Goal: Transaction & Acquisition: Purchase product/service

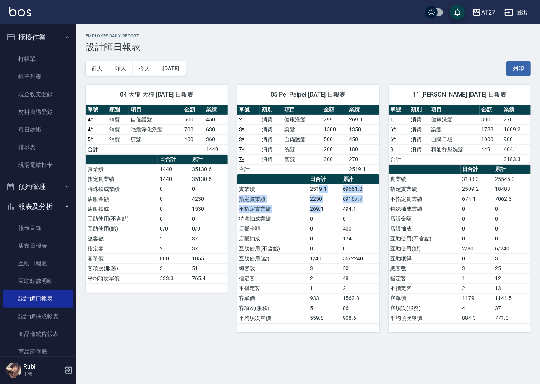
drag, startPoint x: 321, startPoint y: 208, endPoint x: 313, endPoint y: 173, distance: 35.9
click at [313, 173] on div "單號 類別 項目 金額 業績 2 消費 健康洗髮 299 269.1 3 * 消費 染髮 1500 1350 3 * 消費 自備護髮 500 450 7 * …" at bounding box center [308, 214] width 142 height 218
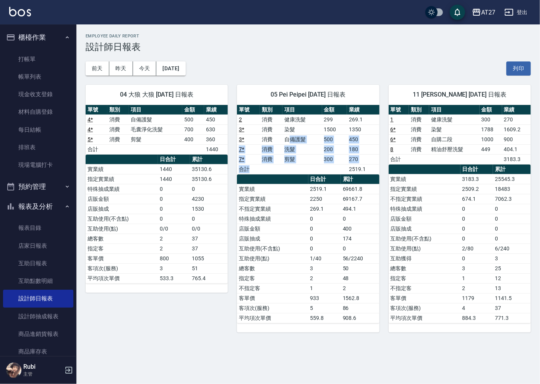
drag, startPoint x: 313, startPoint y: 173, endPoint x: 305, endPoint y: 197, distance: 25.4
click at [305, 197] on div "單號 類別 項目 金額 業績 2 消費 健康洗髮 299 269.1 3 * 消費 染髮 1500 1350 3 * 消費 自備護髮 500 450 7 * …" at bounding box center [308, 214] width 142 height 218
drag, startPoint x: 305, startPoint y: 197, endPoint x: 307, endPoint y: 219, distance: 22.2
click at [307, 219] on td "特殊抽成業績" at bounding box center [272, 219] width 71 height 10
click at [369, 260] on td "56/2240" at bounding box center [360, 259] width 39 height 10
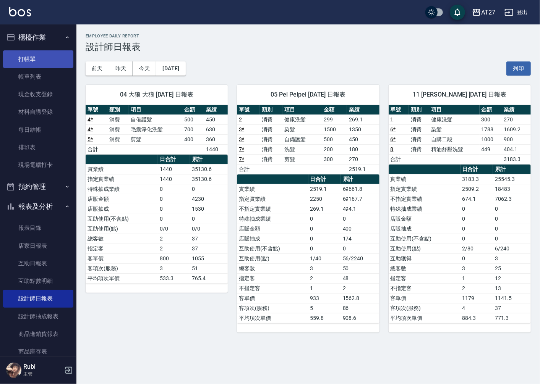
click at [37, 55] on link "打帳單" at bounding box center [38, 59] width 70 height 18
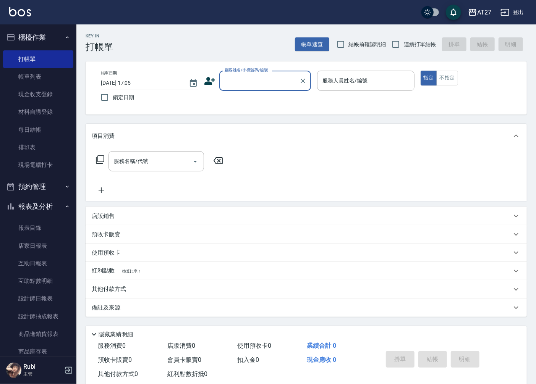
click at [250, 79] on input "顧客姓名/手機號碼/編號" at bounding box center [259, 80] width 73 height 13
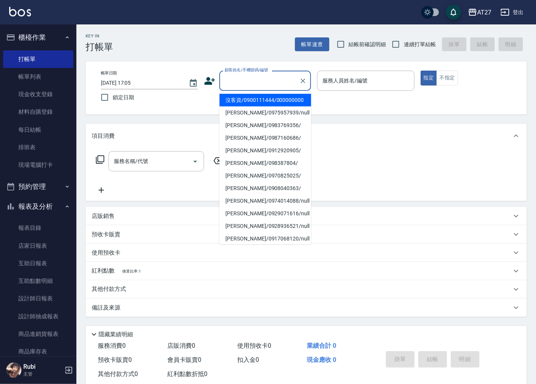
click at [247, 97] on li "沒客資/0900111444/000000000" at bounding box center [265, 100] width 92 height 13
type input "沒客資/0900111444/000000000"
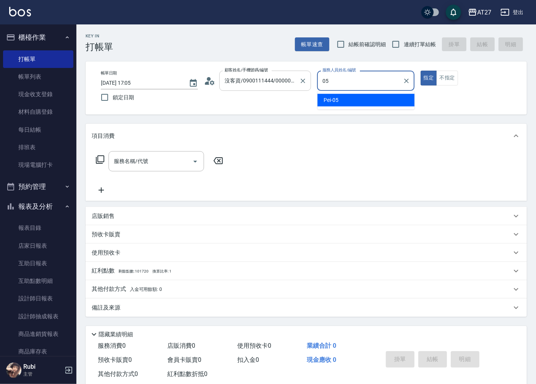
type input "Pei-05"
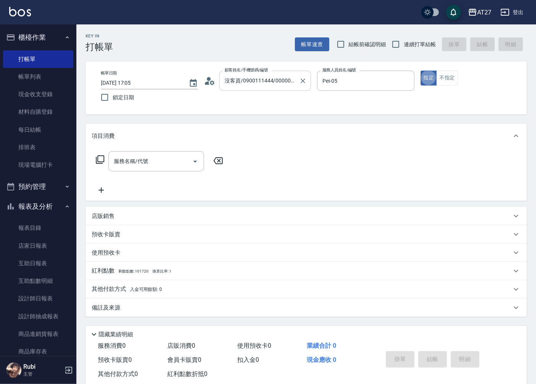
type button "true"
type input "301"
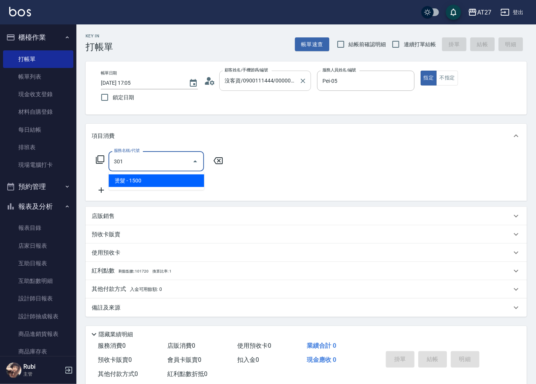
type input "150"
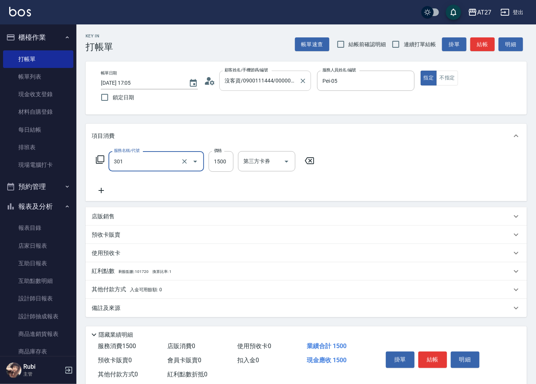
type input "燙髮(301)"
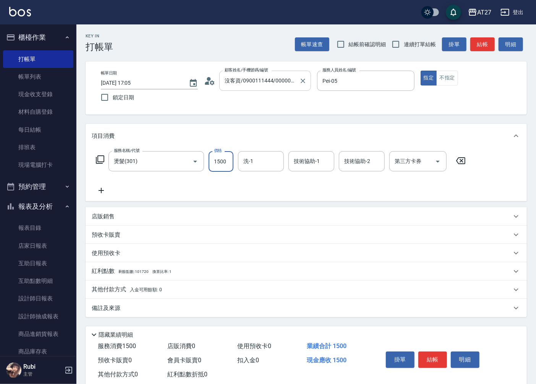
type input "0"
type input "140"
type input "1400"
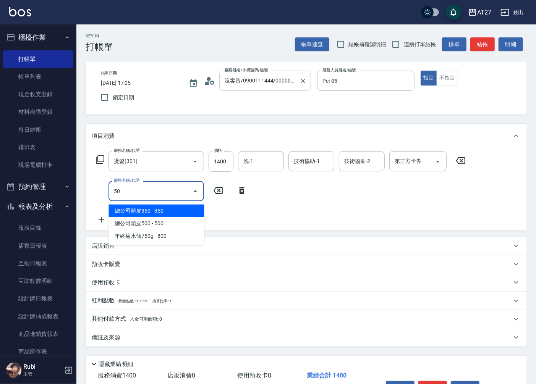
type input "501"
type input "240"
type input "染髮(501)"
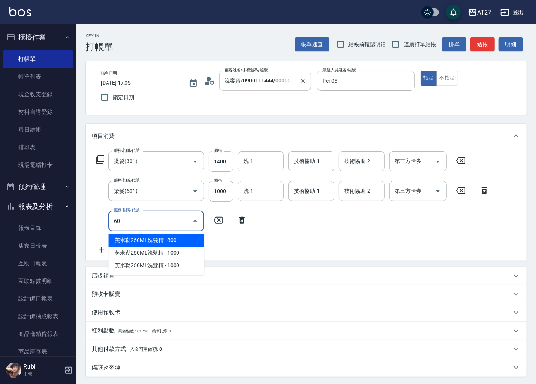
type input "601"
type input "270"
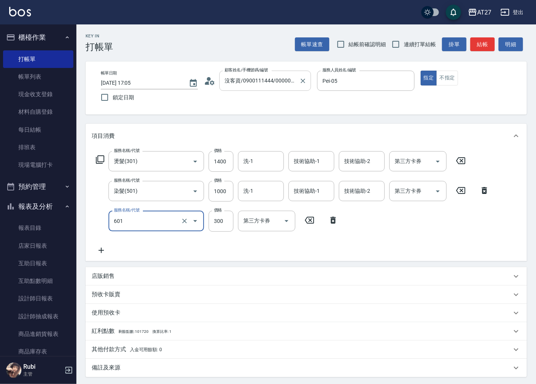
type input "自備護髮(601)"
type input "6"
type input "240"
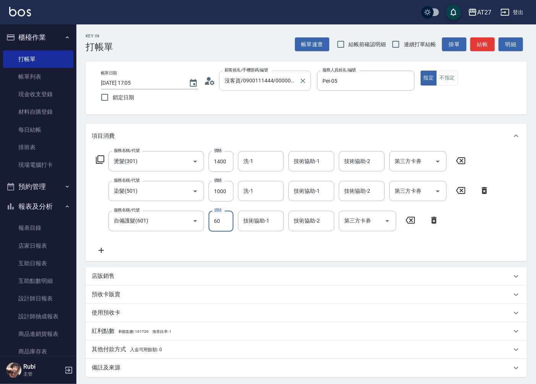
type input "600"
type input "300"
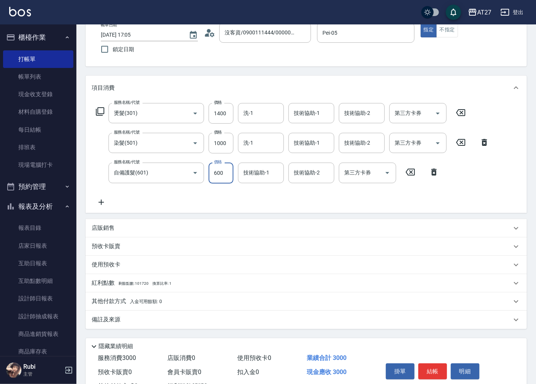
scroll to position [78, 0]
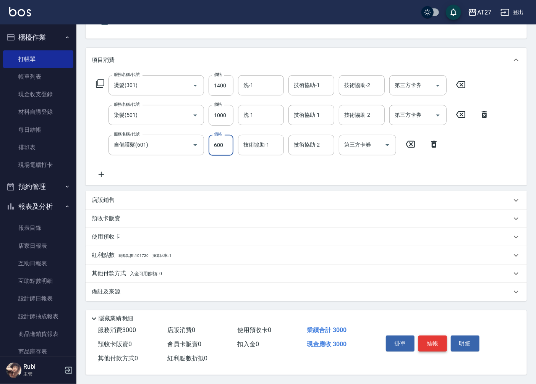
type input "600"
click at [437, 342] on button "結帳" at bounding box center [432, 344] width 29 height 16
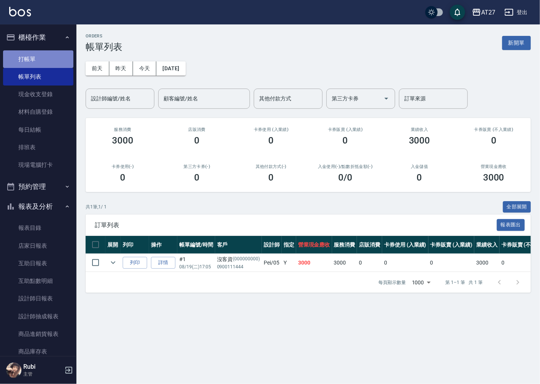
click at [51, 60] on link "打帳單" at bounding box center [38, 59] width 70 height 18
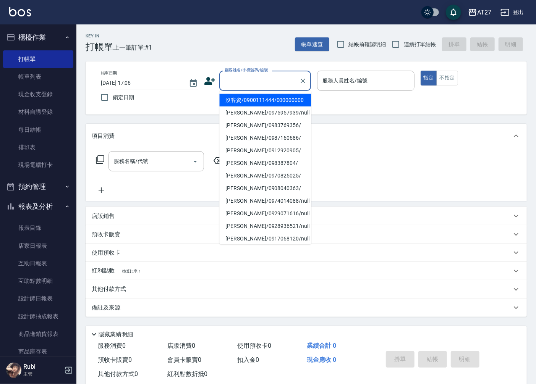
click at [257, 80] on input "顧客姓名/手機號碼/編號" at bounding box center [259, 80] width 73 height 13
click at [252, 103] on li "沒客資/0900111444/000000000" at bounding box center [265, 100] width 92 height 13
type input "沒客資/0900111444/000000000"
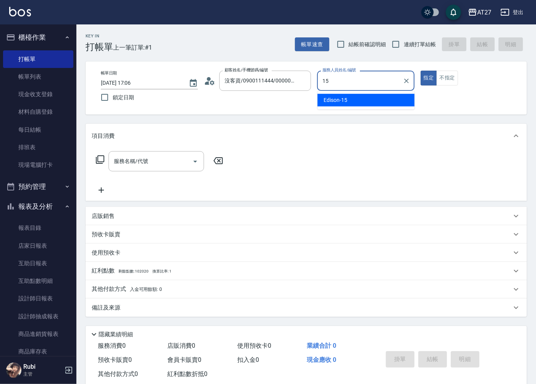
type input "Edison-15"
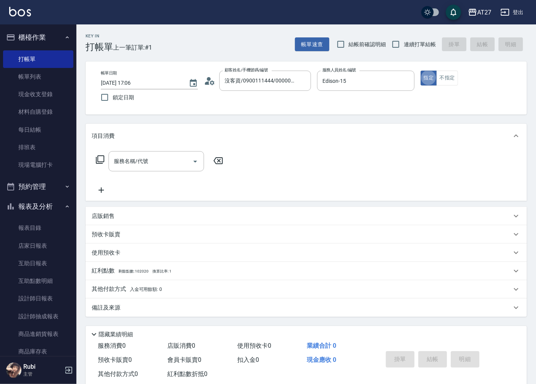
type button "true"
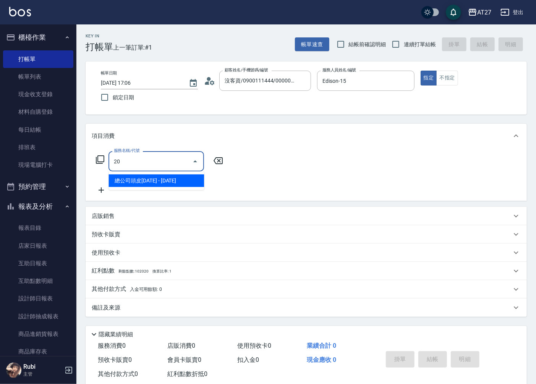
type input "201"
type input "20"
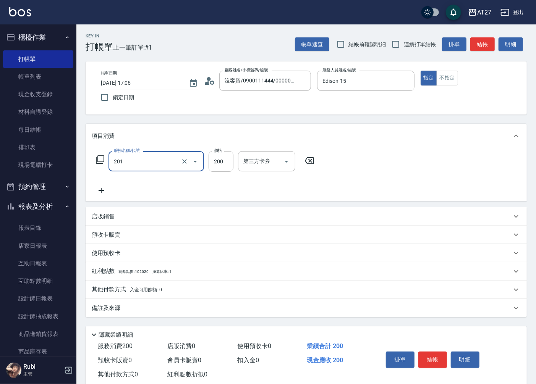
type input "洗髮(201)"
type input "0"
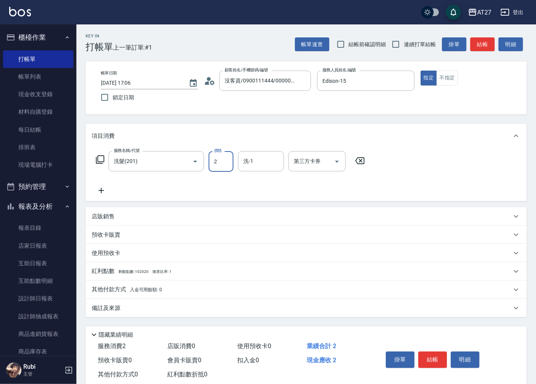
type input "25"
type input "20"
type input "250"
type input "鯨魚-12"
click at [482, 37] on button "結帳" at bounding box center [482, 44] width 24 height 14
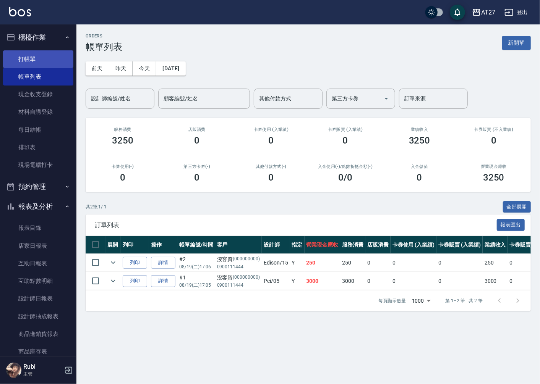
click at [39, 60] on link "打帳單" at bounding box center [38, 59] width 70 height 18
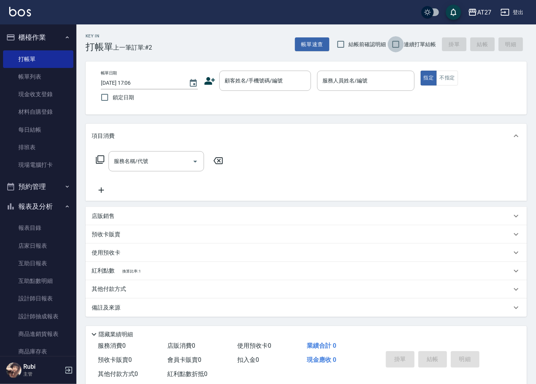
click at [394, 48] on input "連續打單結帳" at bounding box center [396, 44] width 16 height 16
checkbox input "true"
click at [254, 81] on input "顧客姓名/手機號碼/編號" at bounding box center [259, 80] width 73 height 13
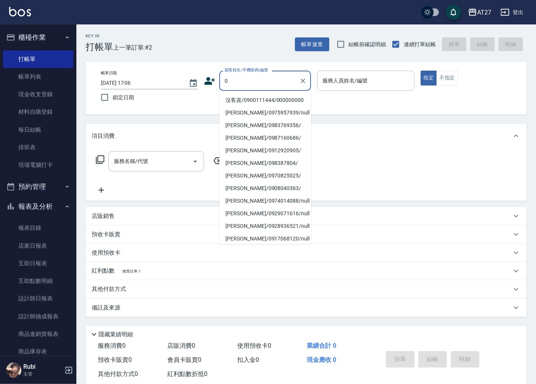
click at [249, 104] on li "沒客資/0900111444/000000000" at bounding box center [265, 100] width 92 height 13
type input "沒客資/0900111444/000000000"
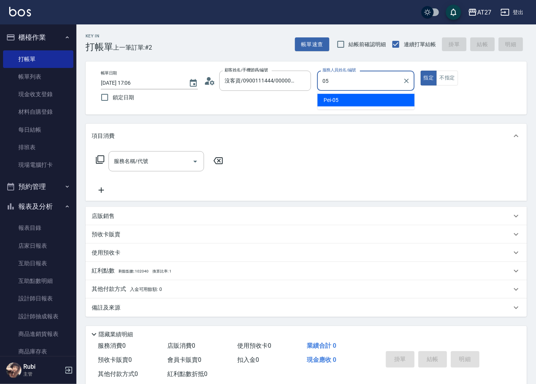
type input "Pei-05"
type button "true"
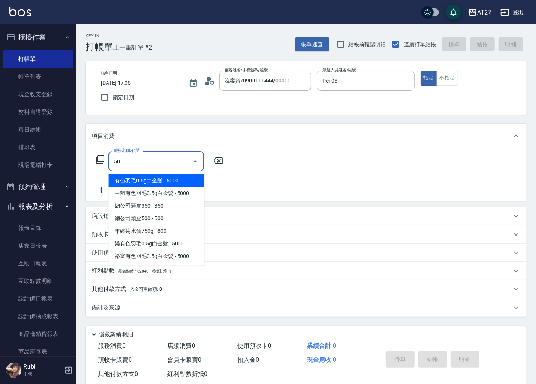
type input "501"
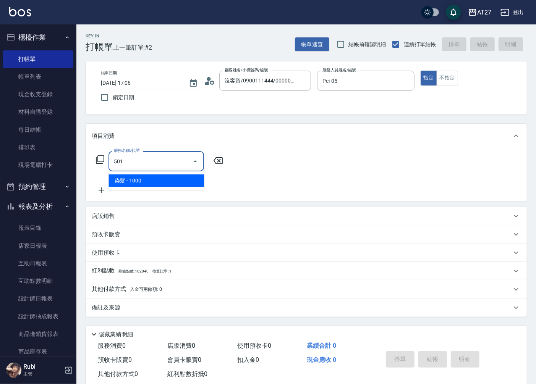
type input "100"
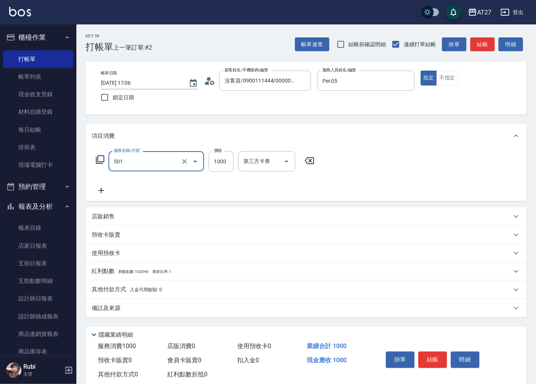
type input "染髮(501)"
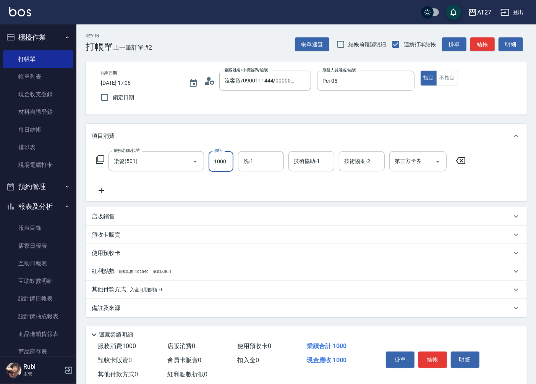
type input "0"
type input "150"
type input "1500"
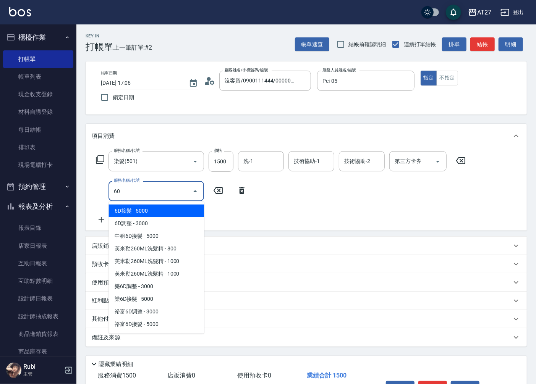
type input "601"
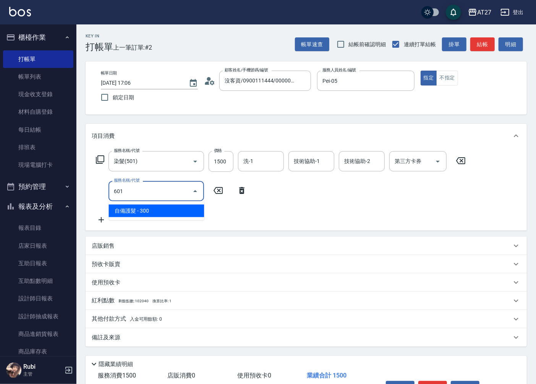
type input "180"
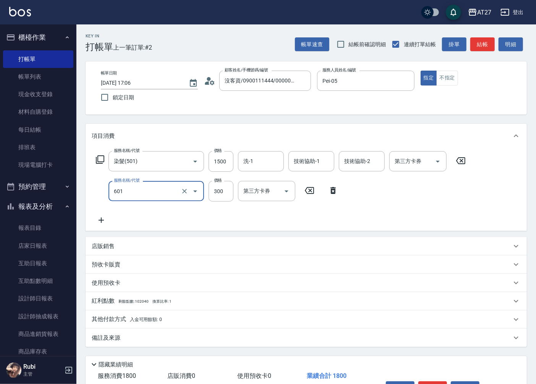
type input "自備護髮(601)"
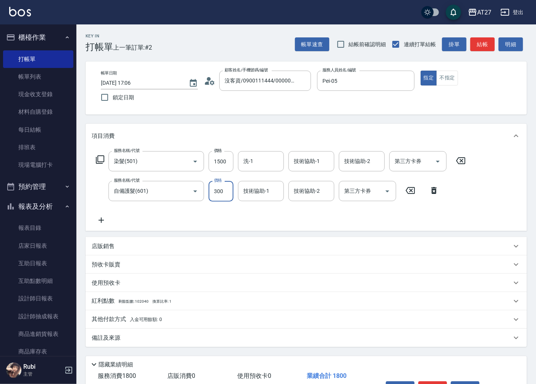
type input "5"
type input "150"
type input "500"
type input "200"
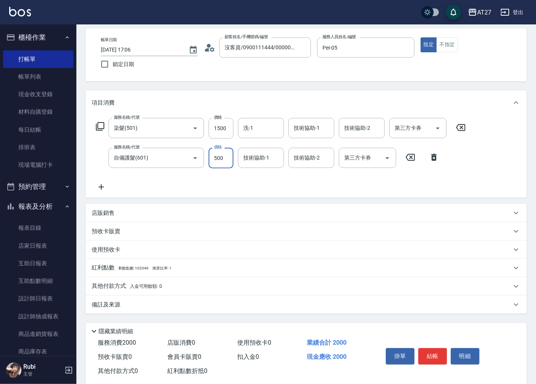
scroll to position [48, 0]
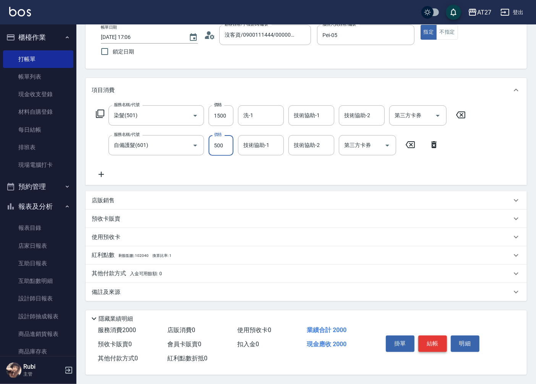
type input "500"
click at [422, 338] on button "結帳" at bounding box center [432, 344] width 29 height 16
type input "0"
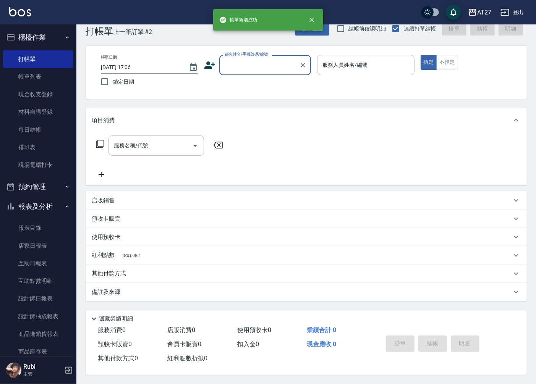
scroll to position [0, 0]
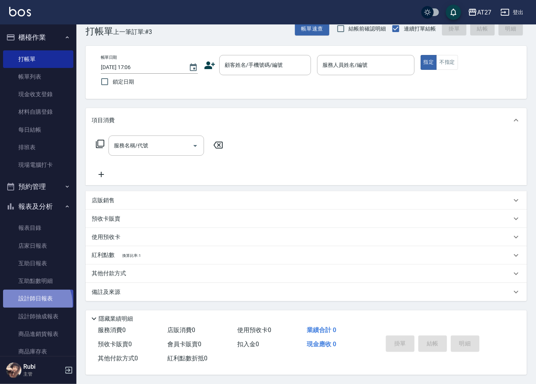
click at [29, 304] on link "設計師日報表" at bounding box center [38, 299] width 70 height 18
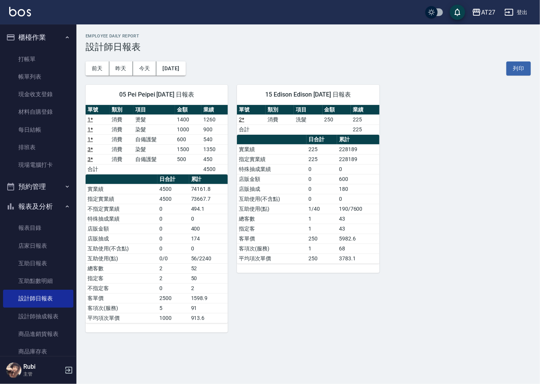
drag, startPoint x: 197, startPoint y: 292, endPoint x: 193, endPoint y: 274, distance: 18.4
click at [193, 274] on tbody "實業績 4500 74161.8 指定實業績 4500 73667.7 不指定實業績 0 494.1 特殊抽成業績 0 0 店販金額 0 400 店販抽成 0…" at bounding box center [157, 253] width 142 height 139
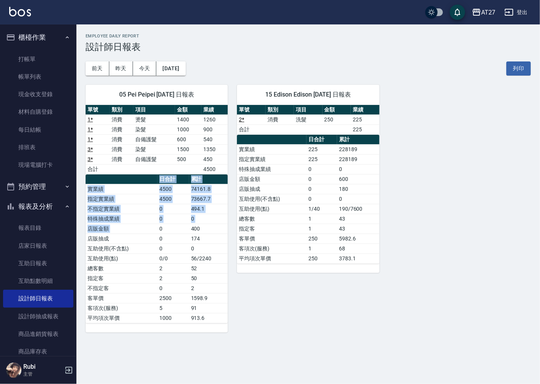
drag, startPoint x: 193, startPoint y: 274, endPoint x: 164, endPoint y: 243, distance: 42.2
click at [164, 243] on table "日合計 累計 實業績 4500 74161.8 指定實業績 4500 73667.7 不指定實業績 0 494.1 特殊抽成業績 0 0 店販金額 0 400…" at bounding box center [157, 248] width 142 height 149
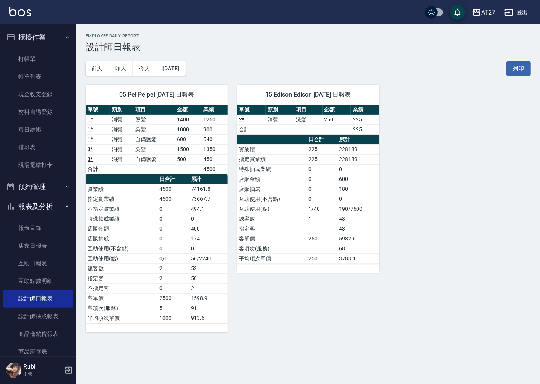
drag, startPoint x: 164, startPoint y: 243, endPoint x: 165, endPoint y: 273, distance: 30.2
click at [165, 273] on tbody "實業績 4500 74161.8 指定實業績 4500 73667.7 不指定實業績 0 494.1 特殊抽成業績 0 0 店販金額 0 400 店販抽成 0…" at bounding box center [157, 253] width 142 height 139
drag, startPoint x: 165, startPoint y: 273, endPoint x: 173, endPoint y: 227, distance: 46.6
click at [173, 227] on tbody "實業績 4500 74161.8 指定實業績 4500 73667.7 不指定實業績 0 494.1 特殊抽成業績 0 0 店販金額 0 400 店販抽成 0…" at bounding box center [157, 253] width 142 height 139
drag, startPoint x: 173, startPoint y: 227, endPoint x: 161, endPoint y: 228, distance: 12.2
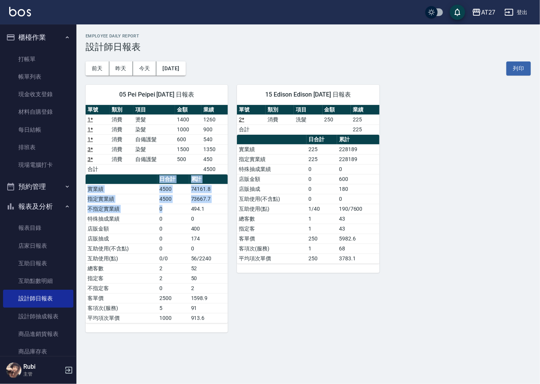
click at [161, 228] on table "日合計 累計 實業績 4500 74161.8 指定實業績 4500 73667.7 不指定實業績 0 494.1 特殊抽成業績 0 0 店販金額 0 400…" at bounding box center [157, 248] width 142 height 149
drag, startPoint x: 161, startPoint y: 228, endPoint x: 159, endPoint y: 235, distance: 7.6
click at [159, 235] on td "0" at bounding box center [173, 239] width 32 height 10
drag, startPoint x: 159, startPoint y: 235, endPoint x: 159, endPoint y: 220, distance: 14.9
click at [159, 220] on tbody "實業績 4500 74161.8 指定實業績 4500 73667.7 不指定實業績 0 494.1 特殊抽成業績 0 0 店販金額 0 400 店販抽成 0…" at bounding box center [157, 253] width 142 height 139
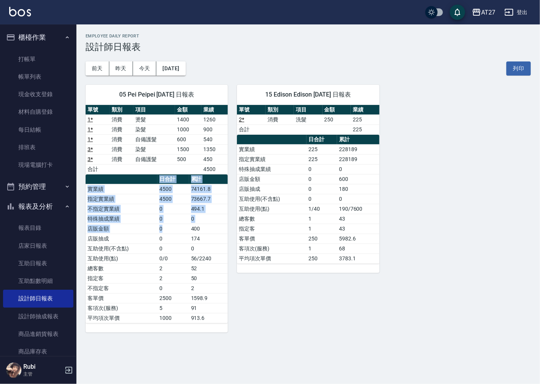
drag, startPoint x: 159, startPoint y: 220, endPoint x: 188, endPoint y: 237, distance: 33.5
click at [188, 237] on table "日合計 累計 實業績 4500 74161.8 指定實業績 4500 73667.7 不指定實業績 0 494.1 特殊抽成業績 0 0 店販金額 0 400…" at bounding box center [157, 248] width 142 height 149
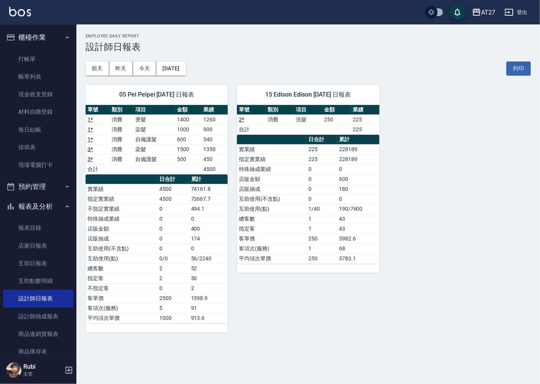
drag, startPoint x: 188, startPoint y: 237, endPoint x: 185, endPoint y: 252, distance: 15.6
click at [187, 250] on td "0" at bounding box center [173, 249] width 32 height 10
drag, startPoint x: 186, startPoint y: 237, endPoint x: 184, endPoint y: 225, distance: 12.7
click at [184, 225] on tbody "實業績 4500 74161.8 指定實業績 4500 73667.7 不指定實業績 0 494.1 特殊抽成業績 0 0 店販金額 0 400 店販抽成 0…" at bounding box center [157, 253] width 142 height 139
drag, startPoint x: 184, startPoint y: 225, endPoint x: 184, endPoint y: 246, distance: 21.0
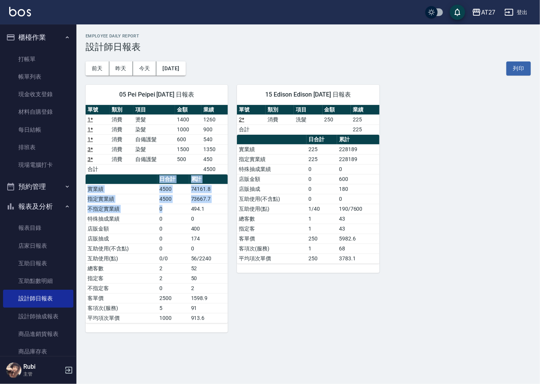
click at [172, 226] on table "日合計 累計 實業績 4500 74161.8 指定實業績 4500 73667.7 不指定實業績 0 494.1 特殊抽成業績 0 0 店販金額 0 400…" at bounding box center [157, 248] width 142 height 149
click at [184, 246] on td "0" at bounding box center [173, 249] width 32 height 10
click at [122, 68] on button "昨天" at bounding box center [121, 68] width 24 height 14
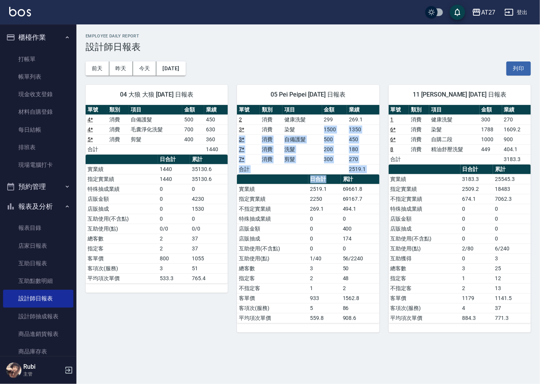
drag, startPoint x: 312, startPoint y: 130, endPoint x: 332, endPoint y: 190, distance: 63.5
click at [332, 190] on div "單號 類別 項目 金額 業績 2 消費 健康洗髮 299 269.1 3 * 消費 染髮 1500 1350 3 * 消費 自備護髮 500 450 7 * …" at bounding box center [308, 214] width 142 height 218
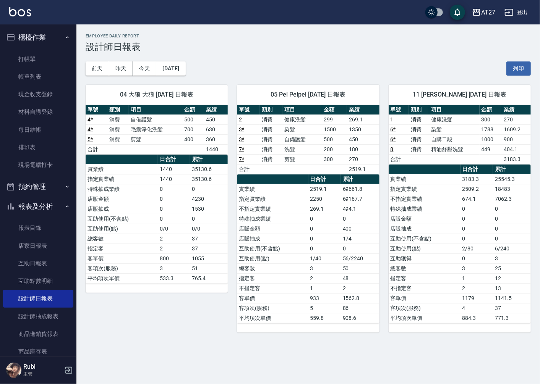
drag, startPoint x: 332, startPoint y: 190, endPoint x: 326, endPoint y: 232, distance: 42.1
click at [326, 232] on tbody "實業績 2519.1 69661.8 指定實業績 2250 69167.7 不指定實業績 269.1 494.1 特殊抽成業績 0 0 店販金額 0 400 …" at bounding box center [308, 253] width 142 height 139
drag, startPoint x: 326, startPoint y: 232, endPoint x: 311, endPoint y: 191, distance: 43.6
click at [311, 191] on tbody "實業績 2519.1 69661.8 指定實業績 2250 69167.7 不指定實業績 269.1 494.1 特殊抽成業績 0 0 店販金額 0 400 …" at bounding box center [308, 253] width 142 height 139
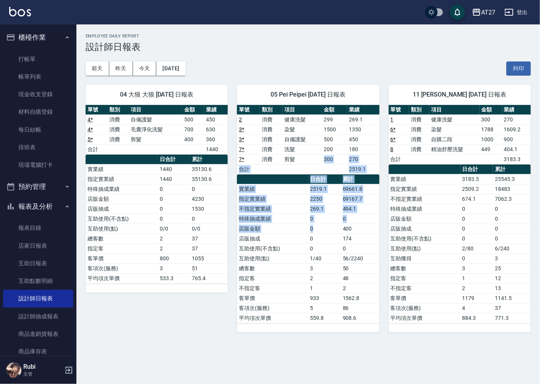
drag, startPoint x: 311, startPoint y: 191, endPoint x: 321, endPoint y: 242, distance: 52.2
click at [321, 242] on div "單號 類別 項目 金額 業績 2 消費 健康洗髮 299 269.1 3 * 消費 染髮 1500 1350 3 * 消費 自備護髮 500 450 7 * …" at bounding box center [308, 214] width 142 height 218
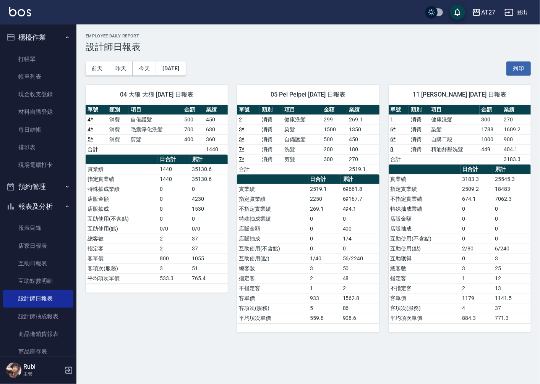
drag, startPoint x: 321, startPoint y: 242, endPoint x: 314, endPoint y: 258, distance: 17.1
click at [314, 258] on td "1/40" at bounding box center [324, 259] width 32 height 10
drag, startPoint x: 314, startPoint y: 258, endPoint x: 288, endPoint y: 202, distance: 61.5
click at [288, 202] on tbody "實業績 2519.1 69661.8 指定實業績 2250 69167.7 不指定實業績 269.1 494.1 特殊抽成業績 0 0 店販金額 0 400 …" at bounding box center [308, 253] width 142 height 139
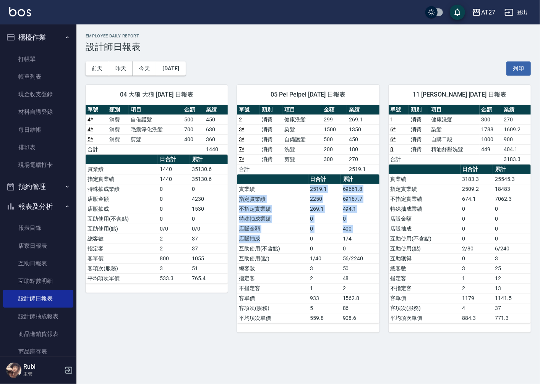
drag, startPoint x: 288, startPoint y: 202, endPoint x: 307, endPoint y: 246, distance: 47.2
click at [307, 246] on tbody "實業績 2519.1 69661.8 指定實業績 2250 69167.7 不指定實業績 269.1 494.1 特殊抽成業績 0 0 店販金額 0 400 …" at bounding box center [308, 253] width 142 height 139
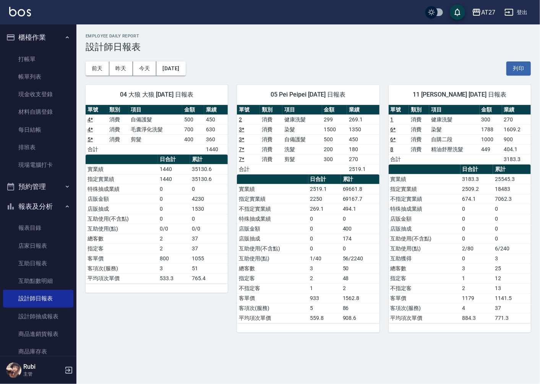
drag, startPoint x: 307, startPoint y: 246, endPoint x: 309, endPoint y: 261, distance: 15.4
click at [309, 261] on td "1/40" at bounding box center [324, 259] width 32 height 10
drag, startPoint x: 310, startPoint y: 240, endPoint x: 304, endPoint y: 218, distance: 23.0
click at [304, 218] on tbody "實業績 2519.1 69661.8 指定實業績 2250 69167.7 不指定實業績 269.1 494.1 特殊抽成業績 0 0 店販金額 0 400 …" at bounding box center [308, 253] width 142 height 139
drag, startPoint x: 304, startPoint y: 218, endPoint x: 305, endPoint y: 224, distance: 6.1
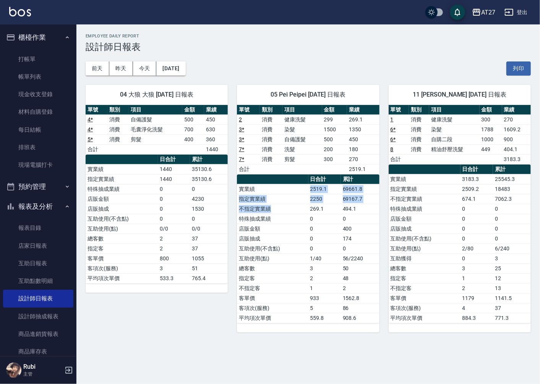
click at [305, 224] on tbody "實業績 2519.1 69661.8 指定實業績 2250 69167.7 不指定實業績 269.1 494.1 特殊抽成業績 0 0 店販金額 0 400 …" at bounding box center [308, 253] width 142 height 139
drag, startPoint x: 305, startPoint y: 224, endPoint x: 305, endPoint y: 240, distance: 16.0
click at [305, 240] on td "店販抽成" at bounding box center [272, 239] width 71 height 10
click at [146, 68] on button "今天" at bounding box center [145, 68] width 24 height 14
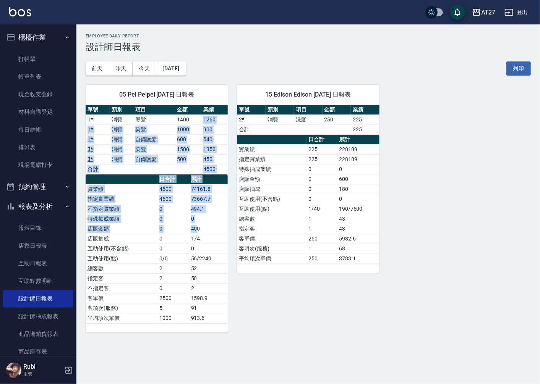
drag, startPoint x: 192, startPoint y: 119, endPoint x: 196, endPoint y: 230, distance: 110.8
click at [196, 230] on div "單號 類別 項目 金額 業績 1 * 消費 燙髮 1400 1260 1 * 消費 染髮 1000 900 1 * 消費 自備護髮 600 540 3 * 消…" at bounding box center [157, 214] width 142 height 218
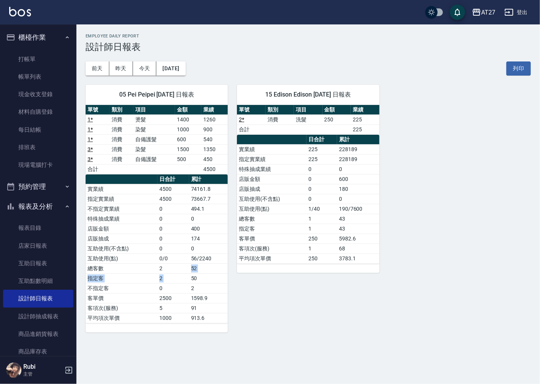
drag, startPoint x: 196, startPoint y: 230, endPoint x: 189, endPoint y: 262, distance: 33.3
click at [189, 262] on tbody "實業績 4500 74161.8 指定實業績 4500 73667.7 不指定實業績 0 494.1 特殊抽成業績 0 0 店販金額 0 400 店販抽成 0…" at bounding box center [157, 253] width 142 height 139
drag, startPoint x: 189, startPoint y: 262, endPoint x: 160, endPoint y: 206, distance: 62.8
click at [160, 206] on tbody "實業績 4500 74161.8 指定實業績 4500 73667.7 不指定實業績 0 494.1 特殊抽成業績 0 0 店販金額 0 400 店販抽成 0…" at bounding box center [157, 253] width 142 height 139
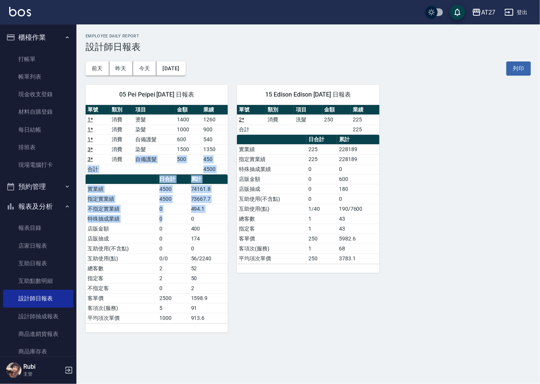
drag, startPoint x: 160, startPoint y: 206, endPoint x: 169, endPoint y: 228, distance: 23.1
click at [169, 228] on div "單號 類別 項目 金額 業績 1 * 消費 燙髮 1400 1260 1 * 消費 染髮 1000 900 1 * 消費 自備護髮 600 540 3 * 消…" at bounding box center [157, 214] width 142 height 218
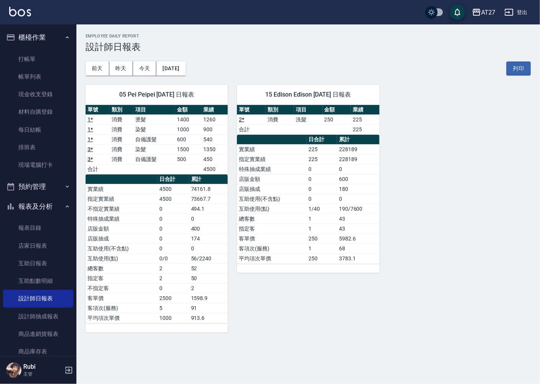
drag, startPoint x: 169, startPoint y: 228, endPoint x: 172, endPoint y: 242, distance: 15.2
click at [172, 242] on tbody "實業績 4500 74161.8 指定實業績 4500 73667.7 不指定實業績 0 494.1 特殊抽成業績 0 0 店販金額 0 400 店販抽成 0…" at bounding box center [157, 253] width 142 height 139
drag, startPoint x: 172, startPoint y: 242, endPoint x: 170, endPoint y: 201, distance: 41.3
click at [170, 201] on tbody "實業績 4500 74161.8 指定實業績 4500 73667.7 不指定實業績 0 494.1 特殊抽成業績 0 0 店販金額 0 400 店販抽成 0…" at bounding box center [157, 253] width 142 height 139
drag, startPoint x: 170, startPoint y: 201, endPoint x: 170, endPoint y: 233, distance: 32.1
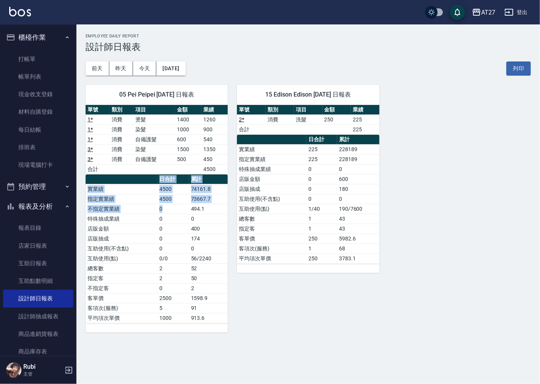
click at [170, 233] on table "日合計 累計 實業績 4500 74161.8 指定實業績 4500 73667.7 不指定實業績 0 494.1 特殊抽成業績 0 0 店販金額 0 400…" at bounding box center [157, 248] width 142 height 149
drag, startPoint x: 170, startPoint y: 233, endPoint x: 171, endPoint y: 244, distance: 11.1
click at [171, 244] on td "0" at bounding box center [173, 249] width 32 height 10
click at [174, 242] on td "0" at bounding box center [173, 239] width 32 height 10
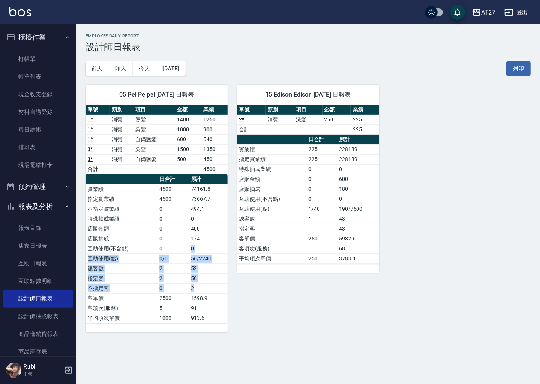
drag, startPoint x: 188, startPoint y: 245, endPoint x: 210, endPoint y: 291, distance: 51.2
click at [210, 291] on tbody "實業績 4500 74161.8 指定實業績 4500 73667.7 不指定實業績 0 494.1 特殊抽成業績 0 0 店販金額 0 400 店販抽成 0…" at bounding box center [157, 253] width 142 height 139
drag, startPoint x: 210, startPoint y: 291, endPoint x: 203, endPoint y: 307, distance: 16.7
click at [205, 316] on td "913.6" at bounding box center [208, 318] width 39 height 10
click at [196, 284] on tbody "實業績 4500 74161.8 指定實業績 4500 73667.7 不指定實業績 0 494.1 特殊抽成業績 0 0 店販金額 0 400 店販抽成 0…" at bounding box center [157, 253] width 142 height 139
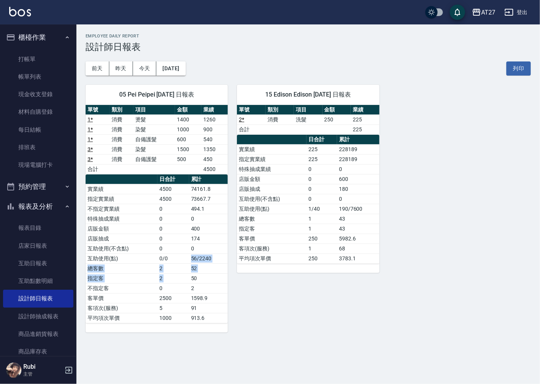
drag, startPoint x: 196, startPoint y: 284, endPoint x: 192, endPoint y: 287, distance: 4.5
click at [192, 287] on tbody "實業績 4500 74161.8 指定實業績 4500 73667.7 不指定實業績 0 494.1 特殊抽成業績 0 0 店販金額 0 400 店販抽成 0…" at bounding box center [157, 253] width 142 height 139
click at [192, 292] on td "2" at bounding box center [208, 288] width 39 height 10
click at [44, 81] on link "帳單列表" at bounding box center [38, 77] width 70 height 18
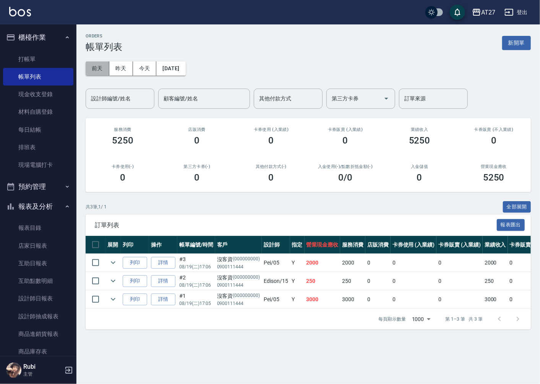
click at [102, 65] on button "前天" at bounding box center [98, 68] width 24 height 14
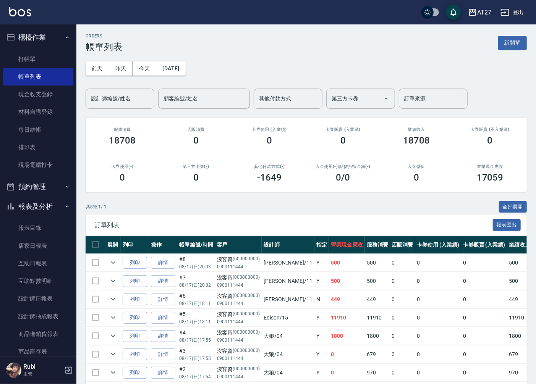
click at [199, 76] on div "[DATE] [DATE] [DATE] [DATE] 設計師編號/姓名 設計師編號/姓名 顧客編號/姓名 顧客編號/姓名 其他付款方式 其他付款方式 第三方…" at bounding box center [306, 80] width 441 height 57
click at [185, 73] on button "[DATE]" at bounding box center [170, 68] width 29 height 14
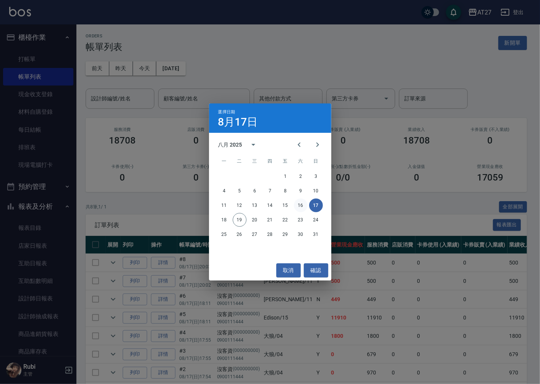
click at [300, 204] on button "16" at bounding box center [301, 206] width 14 height 14
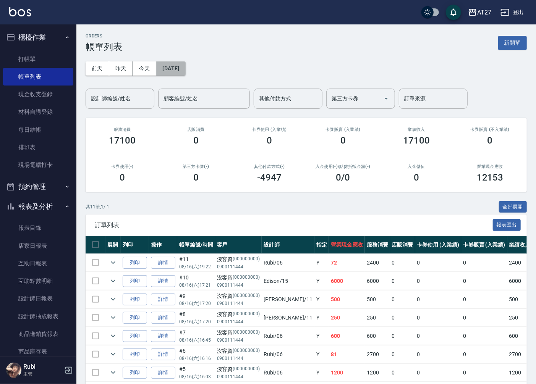
click at [185, 67] on button "[DATE]" at bounding box center [170, 68] width 29 height 14
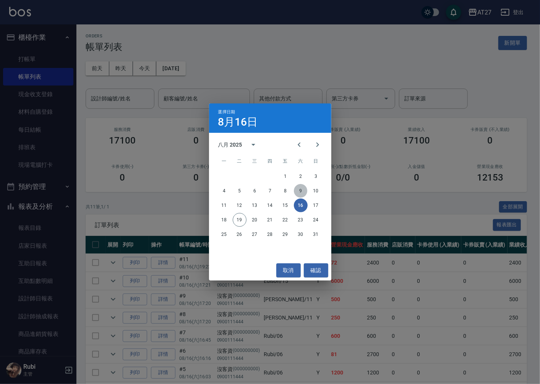
click at [298, 192] on button "9" at bounding box center [301, 191] width 14 height 14
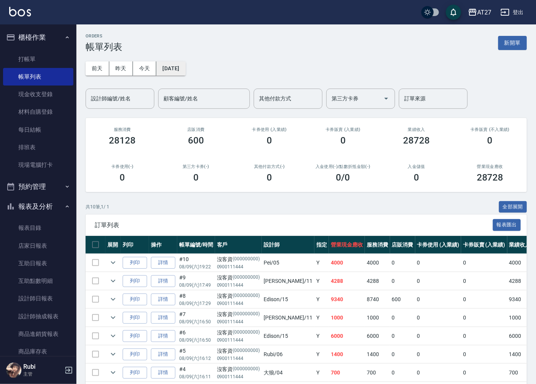
click at [173, 70] on button "[DATE]" at bounding box center [170, 68] width 29 height 14
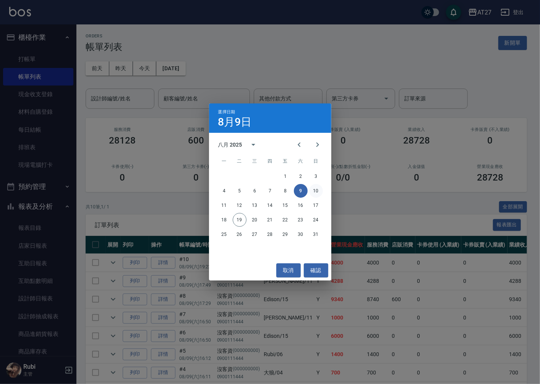
click at [315, 193] on button "10" at bounding box center [316, 191] width 14 height 14
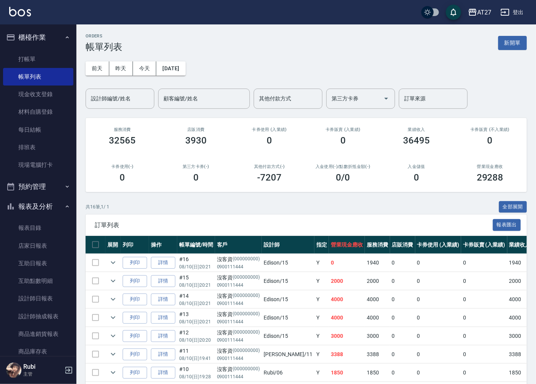
scroll to position [127, 0]
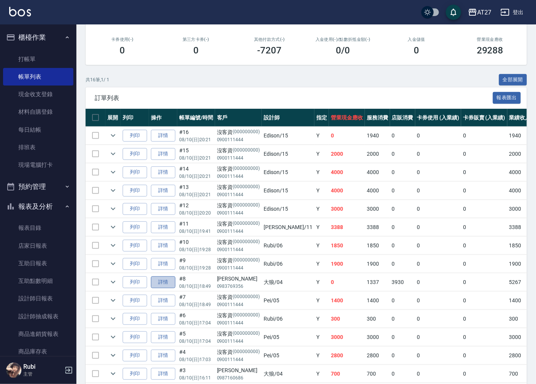
click at [165, 283] on link "詳情" at bounding box center [163, 282] width 24 height 12
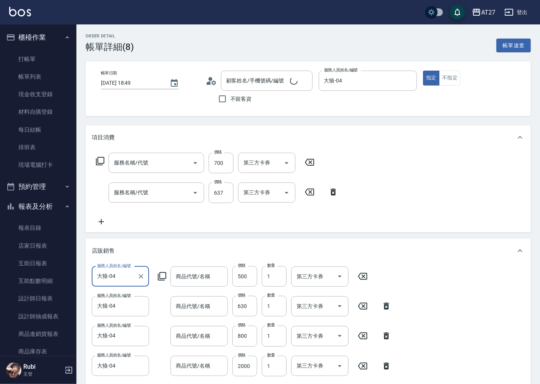
type input "[DATE] 18:49"
type input "大狼-04"
type input "0"
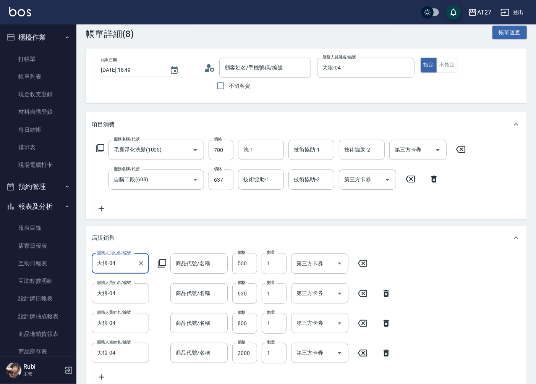
scroll to position [95, 0]
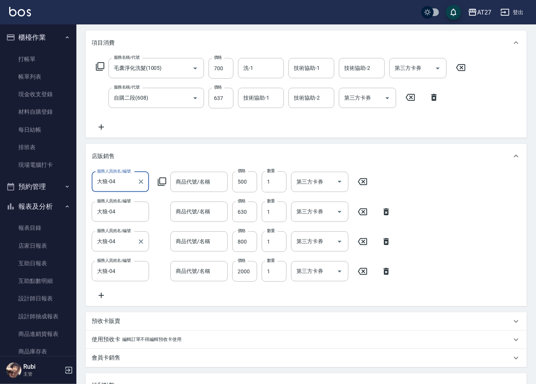
type input "毛囊淨化洗髮(1005)"
type input "自購二段(608)"
type input "極光髮香水"
type input "[PERSON_NAME]斯新品頭皮保養香水50ML(藍)"
type input "[PERSON_NAME][PERSON_NAME]洗髮精1000ml"
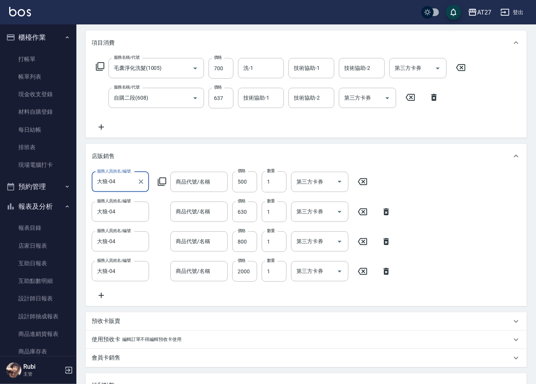
type input "驊信重建素1000ml"
type input "[PERSON_NAME]/0983769356/"
click at [204, 213] on input "[PERSON_NAME]斯新品頭皮保養香水50ML(藍)" at bounding box center [193, 211] width 39 height 13
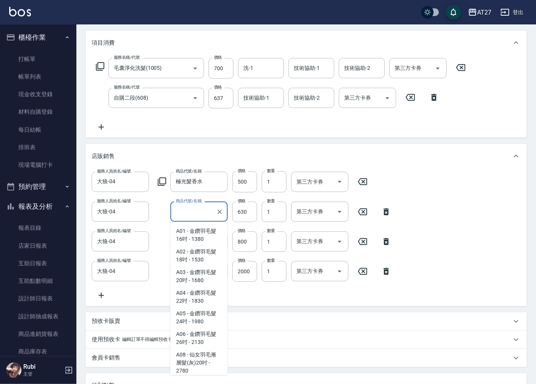
scroll to position [6719, 0]
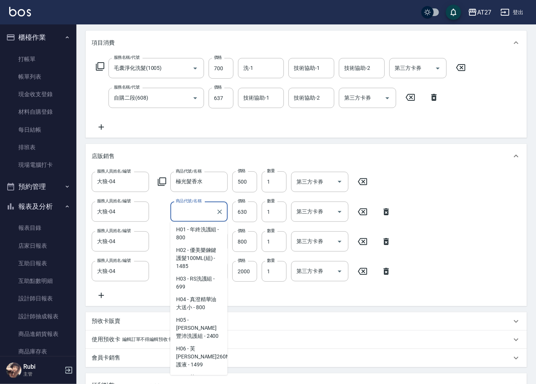
click at [199, 213] on input "[PERSON_NAME]斯新品頭皮保養香水50ML(藍)" at bounding box center [193, 211] width 39 height 13
click at [506, 226] on div "服務人員姓名/編號 大狼-04 服務人員姓名/編號 商品代號/名稱 極光髮香水 商品代號/名稱 價格 500 價格 數量 1 數量 第三方卡券 第三方卡券 服…" at bounding box center [306, 235] width 429 height 129
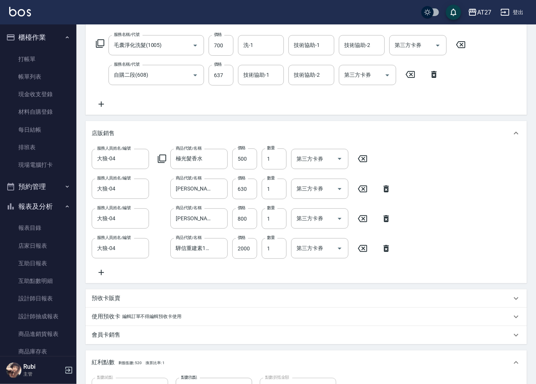
scroll to position [127, 0]
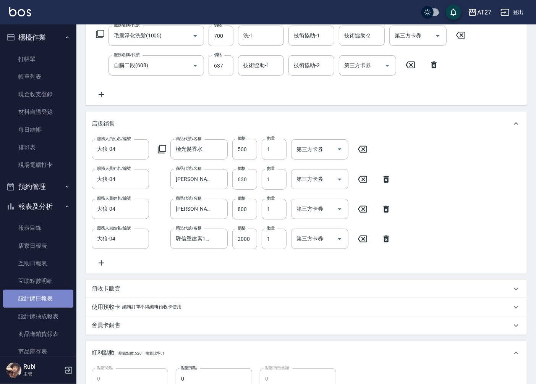
click at [48, 299] on link "設計師日報表" at bounding box center [38, 299] width 70 height 18
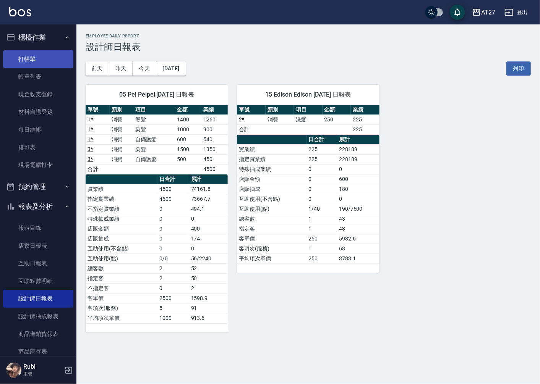
click at [39, 57] on link "打帳單" at bounding box center [38, 59] width 70 height 18
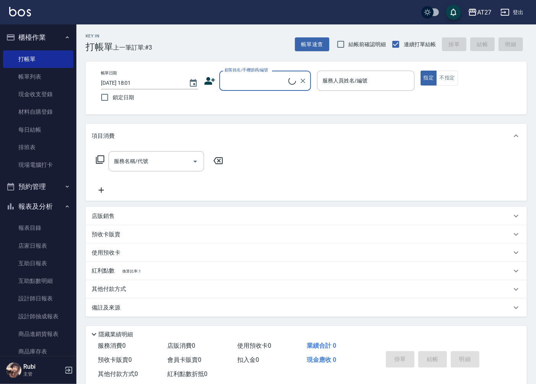
click at [238, 79] on input "顧客姓名/手機號碼/編號" at bounding box center [256, 80] width 66 height 13
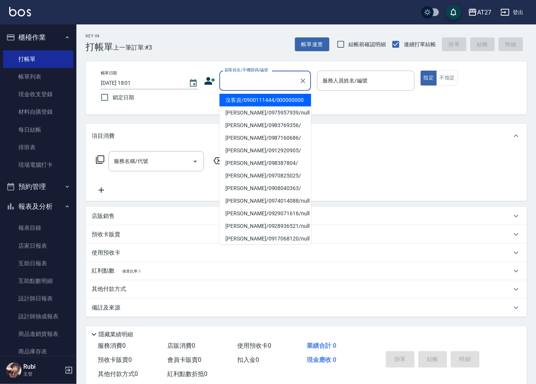
click at [240, 100] on li "沒客資/0900111444/000000000" at bounding box center [265, 100] width 92 height 13
type input "沒客資/0900111444/000000000"
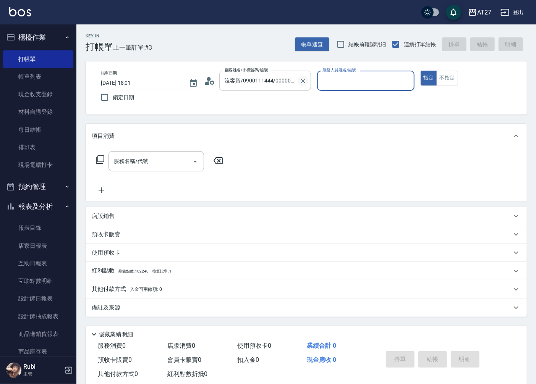
click at [302, 78] on icon "Clear" at bounding box center [303, 81] width 8 height 8
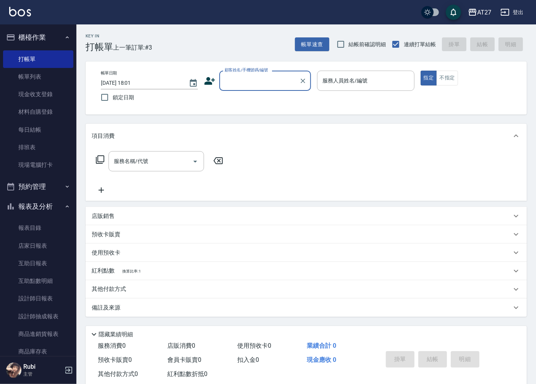
click at [285, 79] on input "顧客姓名/手機號碼/編號" at bounding box center [259, 80] width 73 height 13
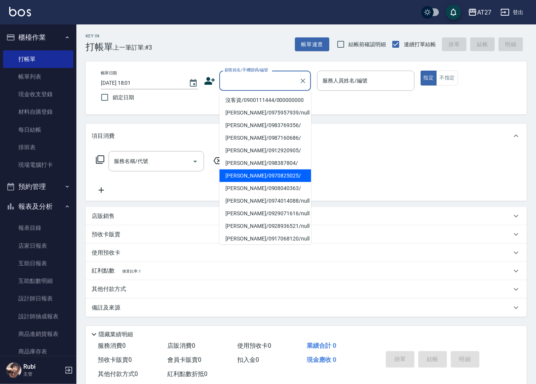
click at [246, 179] on li "[PERSON_NAME]/0970825025/" at bounding box center [265, 176] width 92 height 13
type input "[PERSON_NAME]/0970825025/"
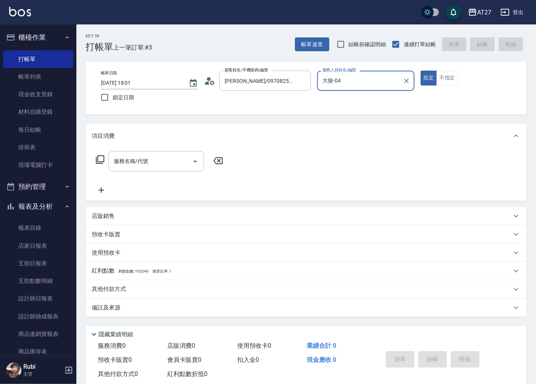
type input "大狼-04"
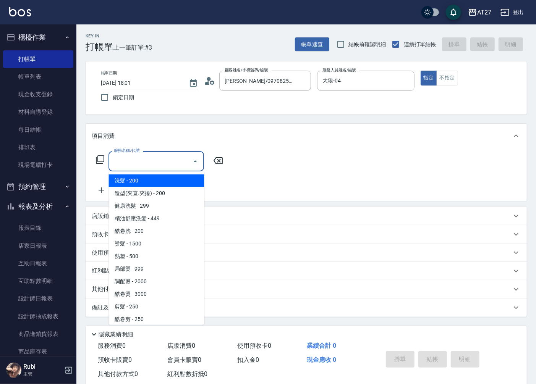
click at [164, 155] on input "服務名稱/代號" at bounding box center [150, 161] width 77 height 13
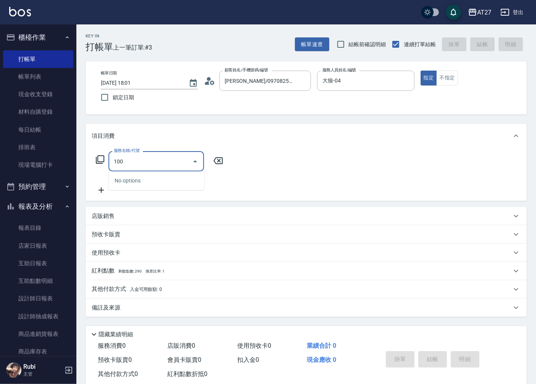
type input "1005"
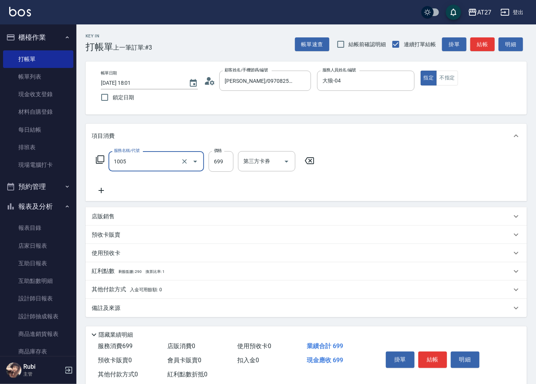
type input "60"
type input "毛囊淨化洗髮(1005)"
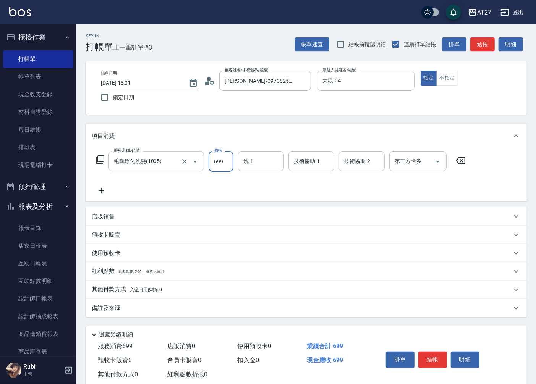
type input "7"
type input "0"
type input "70"
type input "700"
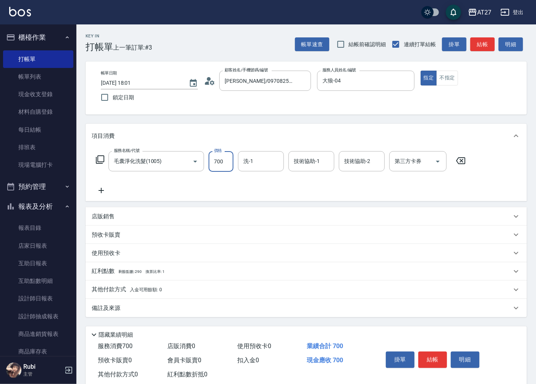
click at [120, 220] on div "店販銷售" at bounding box center [306, 216] width 441 height 18
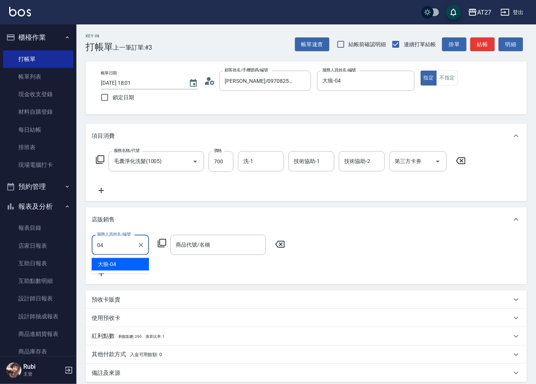
type input "大狼-04"
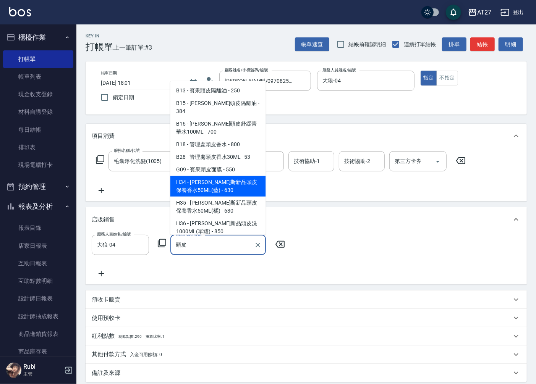
type input "[PERSON_NAME]斯新品頭皮保養香水50ML(藍)"
type input "130"
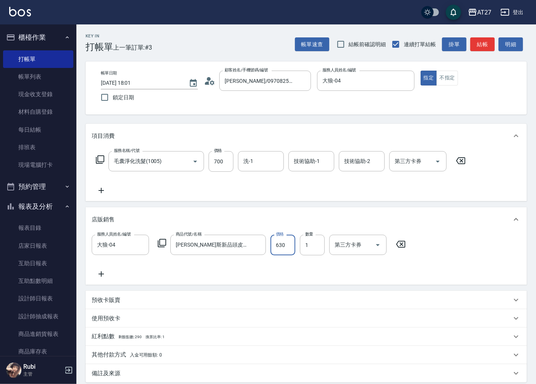
type input "6"
type input "70"
type input "600"
type input "130"
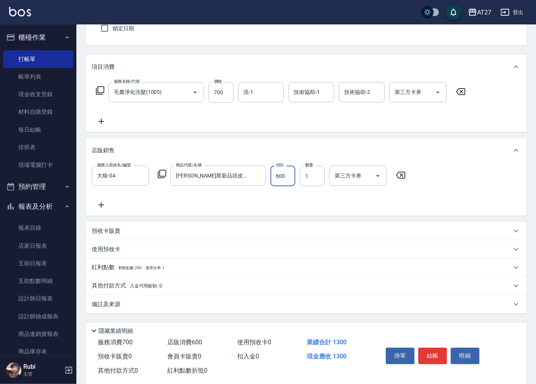
scroll to position [83, 0]
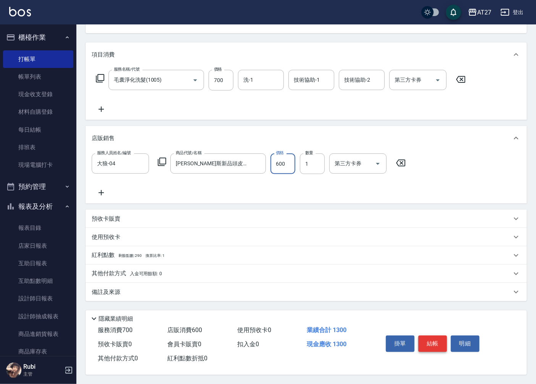
type input "600"
click at [431, 340] on button "結帳" at bounding box center [432, 344] width 29 height 16
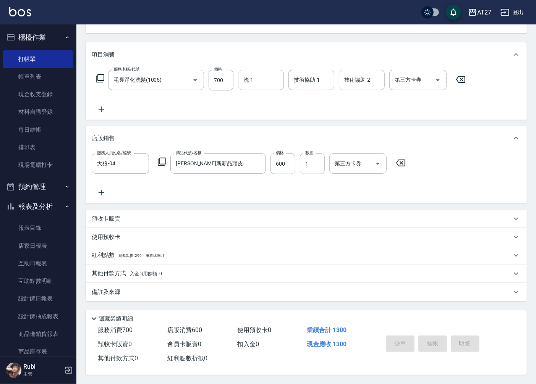
type input "[DATE] 18:02"
type input "0"
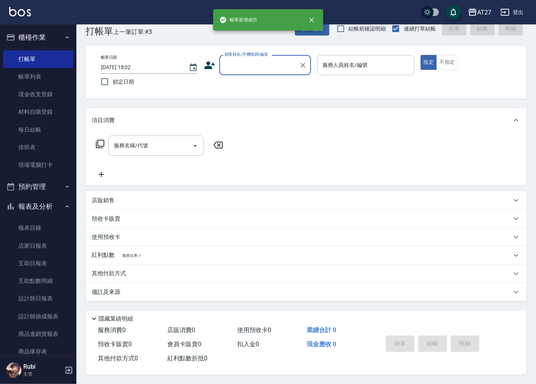
scroll to position [18, 0]
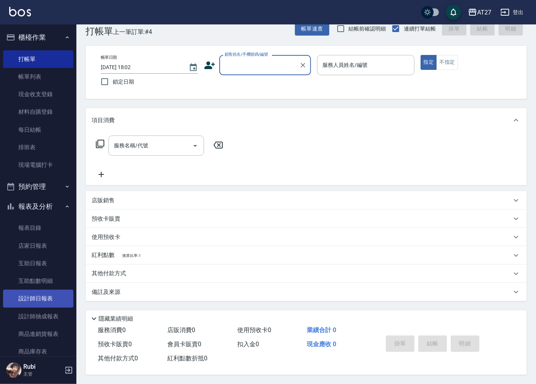
click at [46, 300] on link "設計師日報表" at bounding box center [38, 299] width 70 height 18
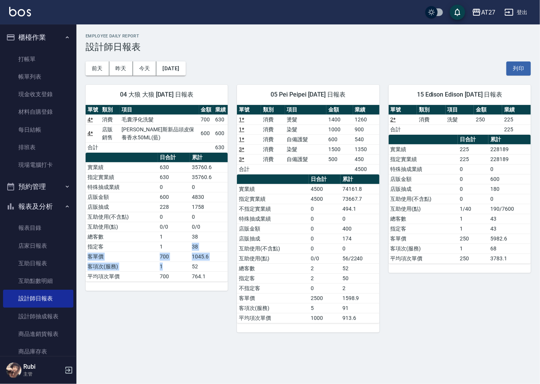
drag, startPoint x: 182, startPoint y: 264, endPoint x: 165, endPoint y: 230, distance: 38.4
click at [165, 230] on tbody "實業績 630 35760.6 指定實業績 630 35760.6 特殊抽成業績 0 0 店販金額 600 4830 店販抽成 228 1758 互助使用(不…" at bounding box center [157, 221] width 142 height 119
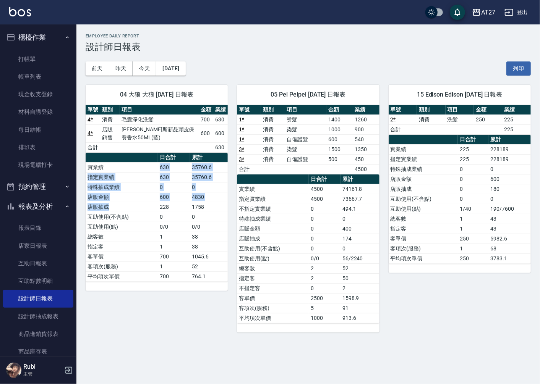
drag, startPoint x: 165, startPoint y: 230, endPoint x: 140, endPoint y: 212, distance: 30.4
click at [140, 212] on tbody "實業績 630 35760.6 指定實業績 630 35760.6 特殊抽成業績 0 0 店販金額 600 4830 店販抽成 228 1758 互助使用(不…" at bounding box center [157, 221] width 142 height 119
drag, startPoint x: 140, startPoint y: 212, endPoint x: 145, endPoint y: 219, distance: 8.2
click at [145, 219] on td "互助使用(不含點)" at bounding box center [122, 217] width 72 height 10
click at [145, 220] on td "互助使用(不含點)" at bounding box center [122, 217] width 72 height 10
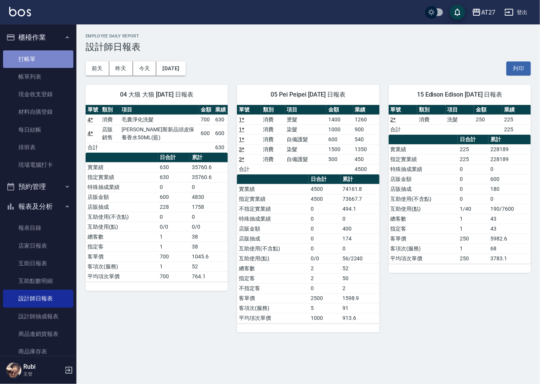
click at [55, 55] on link "打帳單" at bounding box center [38, 59] width 70 height 18
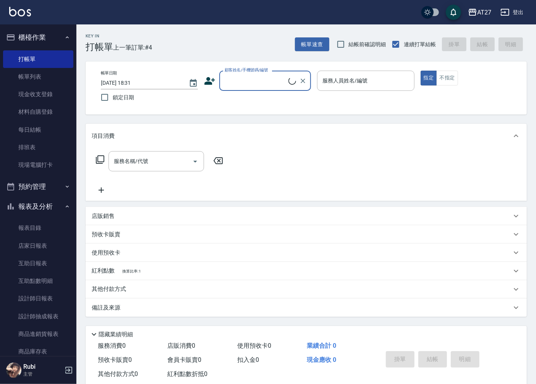
click at [263, 83] on input "顧客姓名/手機號碼/編號" at bounding box center [256, 80] width 66 height 13
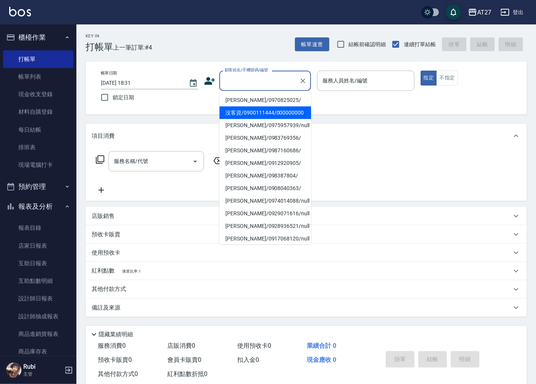
click at [259, 113] on li "沒客資/0900111444/000000000" at bounding box center [265, 113] width 92 height 13
type input "沒客資/0900111444/000000000"
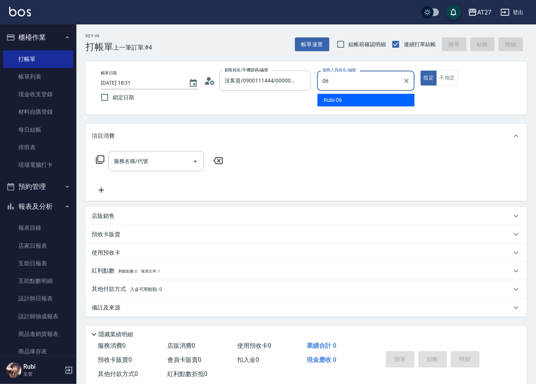
type input "Rubi-06"
type button "true"
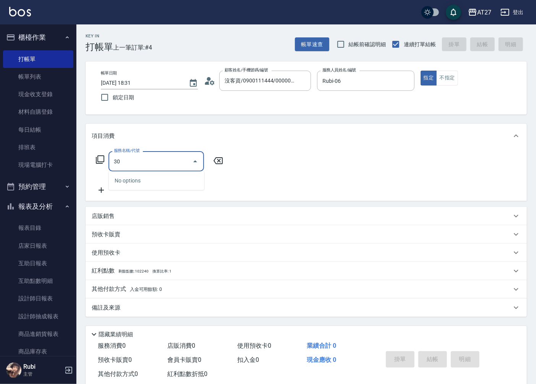
type input "301"
type input "150"
type input "燙髮(301)"
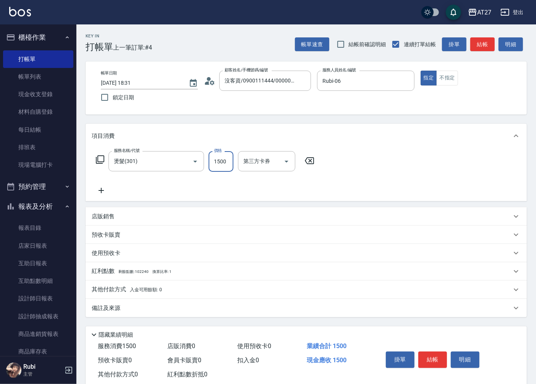
type input "1"
type input "0"
type input "140"
type input "1400"
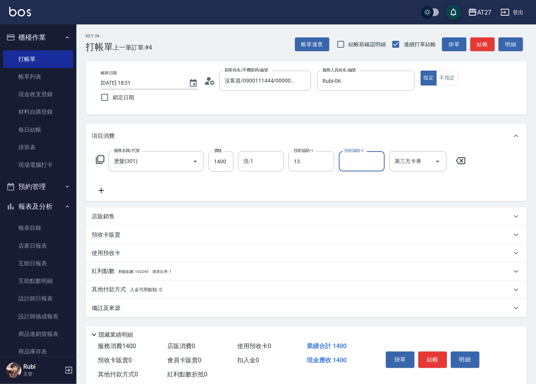
type input "vivi-13"
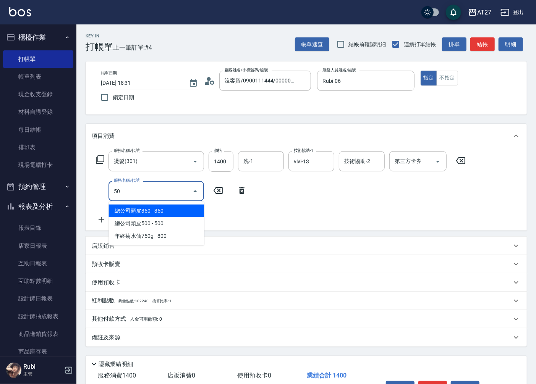
type input "501"
type input "240"
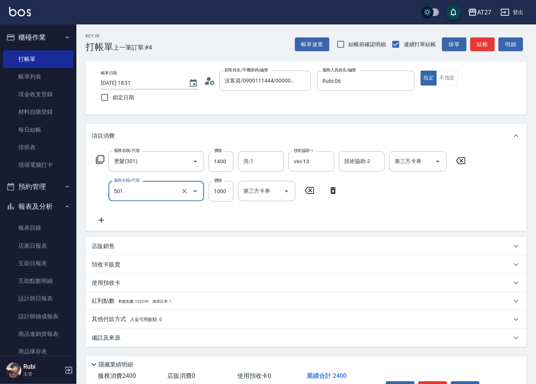
type input "染髮(501)"
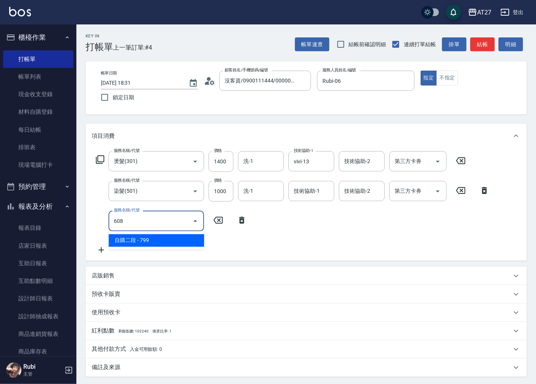
type input "608"
type input "310"
type input "自購二段(608)"
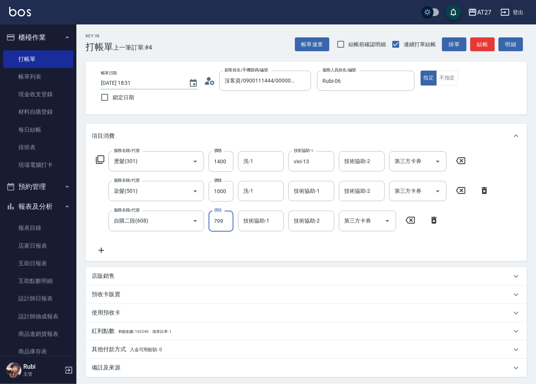
type input "1"
type input "240"
type input "100"
type input "250"
type input "1000"
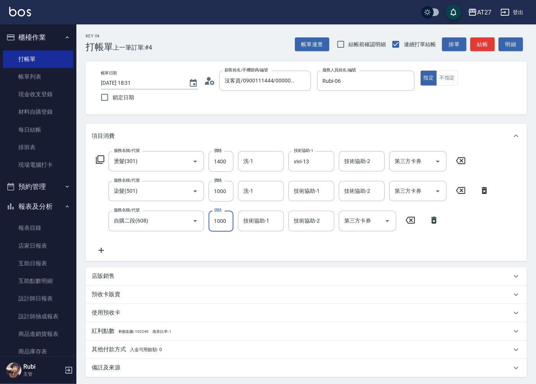
type input "340"
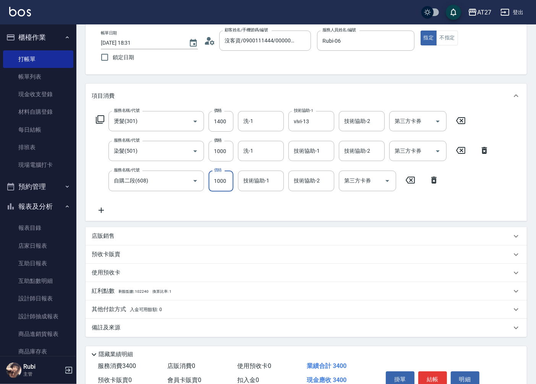
scroll to position [78, 0]
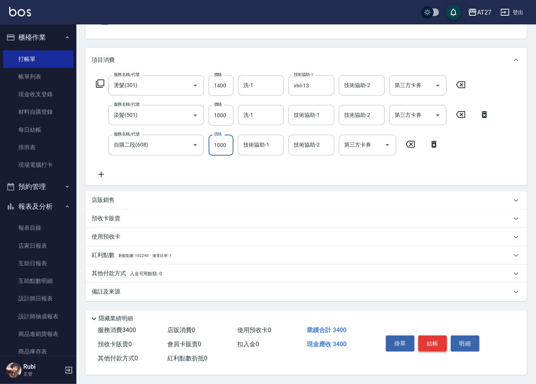
type input "1000"
click at [428, 342] on button "結帳" at bounding box center [432, 344] width 29 height 16
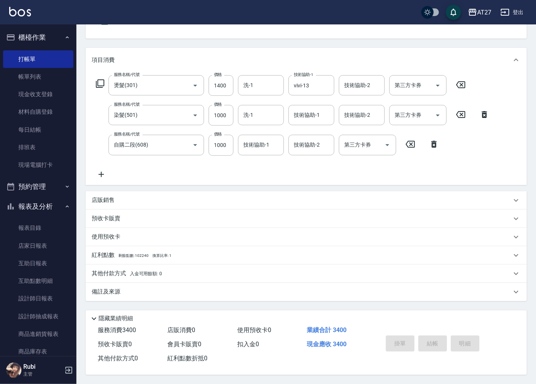
type input "0"
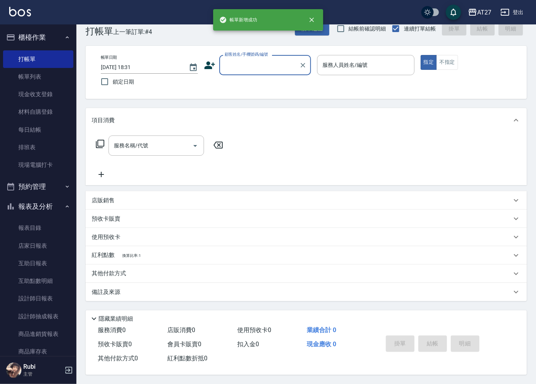
scroll to position [0, 0]
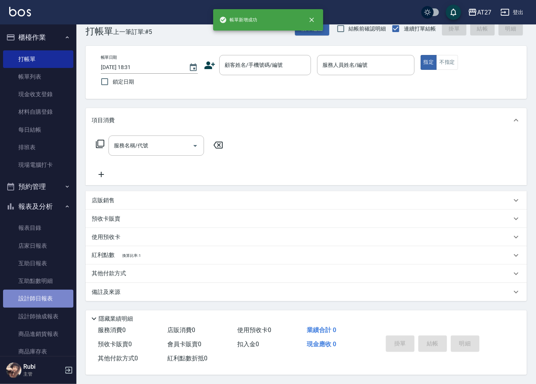
click at [48, 296] on link "設計師日報表" at bounding box center [38, 299] width 70 height 18
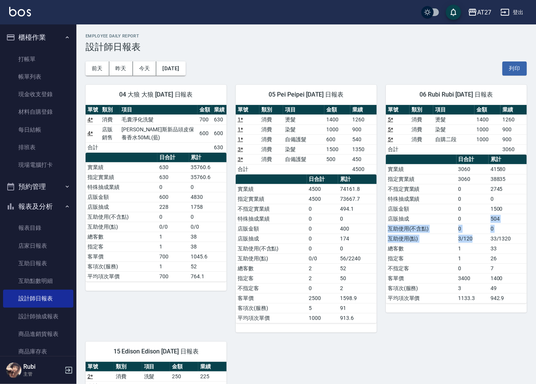
drag, startPoint x: 476, startPoint y: 226, endPoint x: 466, endPoint y: 204, distance: 24.4
click at [466, 204] on tbody "實業績 3060 41580 指定實業績 3060 38835 不指定實業績 0 2745 特殊抽成業績 0 0 店販金額 0 1500 店販抽成 0 504…" at bounding box center [456, 233] width 141 height 139
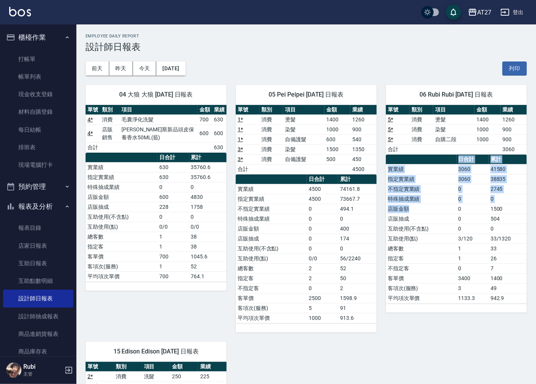
drag, startPoint x: 466, startPoint y: 204, endPoint x: 456, endPoint y: 229, distance: 27.2
click at [455, 228] on table "日合計 累計 實業績 3060 41580 指定實業績 3060 38835 不指定實業績 0 2745 特殊抽成業績 0 0 店販金額 0 1500 店販抽…" at bounding box center [456, 229] width 141 height 149
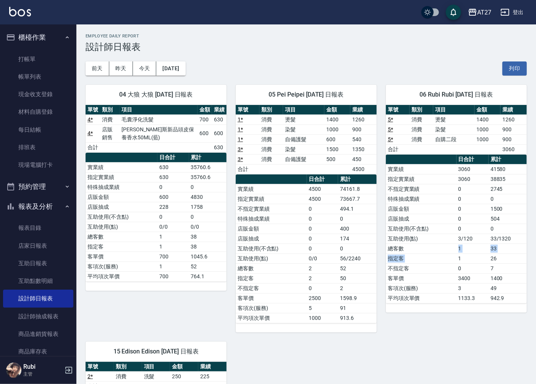
drag, startPoint x: 456, startPoint y: 229, endPoint x: 456, endPoint y: 249, distance: 19.9
click at [456, 249] on tbody "實業績 3060 41580 指定實業績 3060 38835 不指定實業績 0 2745 特殊抽成業績 0 0 店販金額 0 1500 店販抽成 0 504…" at bounding box center [456, 233] width 141 height 139
drag, startPoint x: 456, startPoint y: 249, endPoint x: 429, endPoint y: 191, distance: 63.6
click at [429, 191] on tbody "實業績 3060 41580 指定實業績 3060 38835 不指定實業績 0 2745 特殊抽成業績 0 0 店販金額 0 1500 店販抽成 0 504…" at bounding box center [456, 233] width 141 height 139
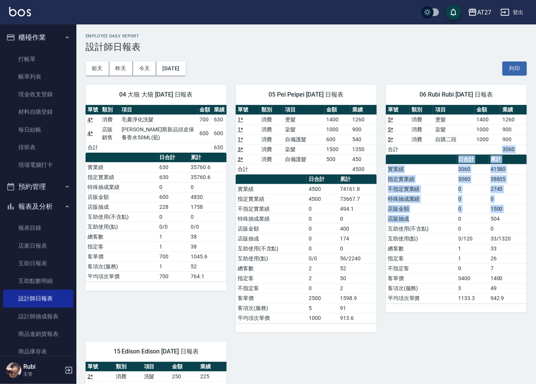
drag, startPoint x: 429, startPoint y: 191, endPoint x: 438, endPoint y: 240, distance: 49.2
click at [438, 240] on div "單號 類別 項目 金額 業績 5 * 消費 燙髮 1400 1260 5 * 消費 染髮 1000 900 5 * 消費 自購二段 1000 900 合計 3…" at bounding box center [456, 204] width 141 height 199
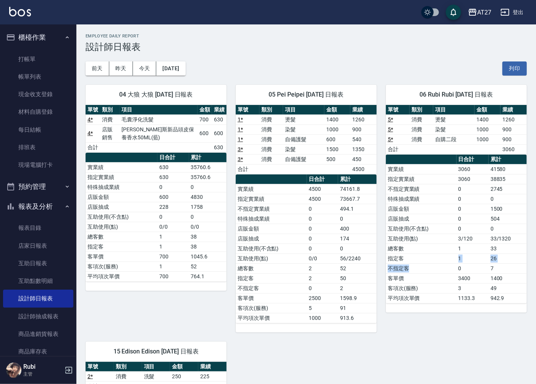
drag, startPoint x: 438, startPoint y: 240, endPoint x: 440, endPoint y: 262, distance: 21.9
click at [440, 262] on tbody "實業績 3060 41580 指定實業績 3060 38835 不指定實業績 0 2745 特殊抽成業績 0 0 店販金額 0 1500 店販抽成 0 504…" at bounding box center [456, 233] width 141 height 139
drag, startPoint x: 440, startPoint y: 262, endPoint x: 424, endPoint y: 205, distance: 58.8
click at [424, 205] on tbody "實業績 3060 41580 指定實業績 3060 38835 不指定實業績 0 2745 特殊抽成業績 0 0 店販金額 0 1500 店販抽成 0 504…" at bounding box center [456, 233] width 141 height 139
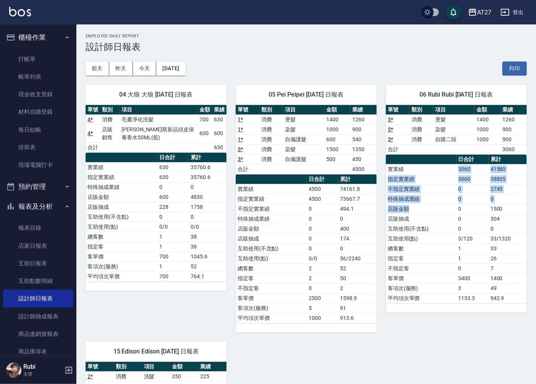
drag, startPoint x: 424, startPoint y: 205, endPoint x: 434, endPoint y: 231, distance: 27.6
click at [434, 231] on tbody "實業績 3060 41580 指定實業績 3060 38835 不指定實業績 0 2745 特殊抽成業績 0 0 店販金額 0 1500 店販抽成 0 504…" at bounding box center [456, 233] width 141 height 139
drag, startPoint x: 434, startPoint y: 231, endPoint x: 440, endPoint y: 242, distance: 13.3
click at [440, 242] on td "互助使用(點)" at bounding box center [421, 239] width 71 height 10
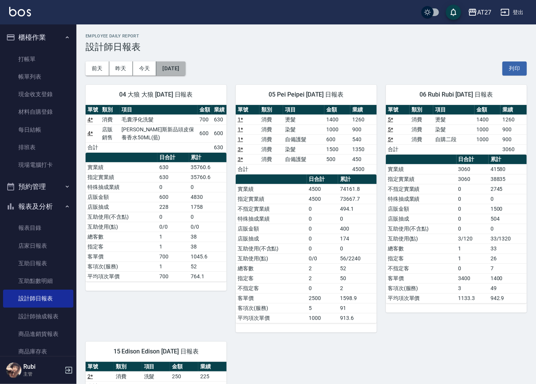
click at [181, 71] on button "[DATE]" at bounding box center [170, 68] width 29 height 14
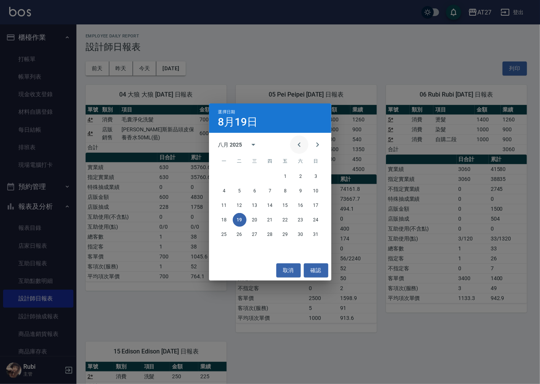
click at [294, 146] on icon "Previous month" at bounding box center [298, 144] width 9 height 9
click at [301, 205] on button "19" at bounding box center [301, 206] width 14 height 14
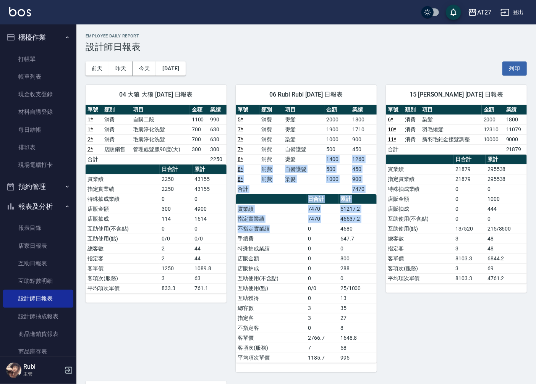
drag, startPoint x: 294, startPoint y: 162, endPoint x: 302, endPoint y: 229, distance: 67.7
click at [302, 229] on div "單號 類別 項目 金額 業績 5 * 消費 燙髮 2000 1800 7 * 消費 燙髮 1900 1710 7 * 消費 染髮 1000 900 7 * 消…" at bounding box center [306, 234] width 141 height 258
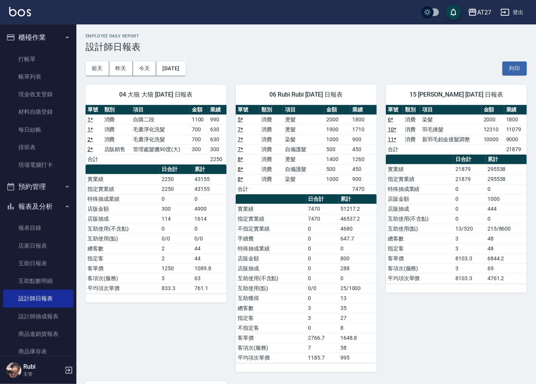
drag, startPoint x: 302, startPoint y: 229, endPoint x: 318, endPoint y: 271, distance: 44.7
click at [318, 271] on td "0" at bounding box center [322, 268] width 32 height 10
click at [146, 69] on button "今天" at bounding box center [145, 68] width 24 height 14
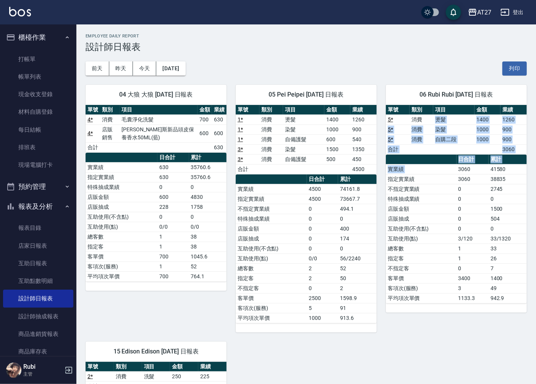
drag, startPoint x: 425, startPoint y: 118, endPoint x: 472, endPoint y: 197, distance: 92.6
click at [472, 197] on div "單號 類別 項目 金額 業績 5 * 消費 燙髮 1400 1260 5 * 消費 染髮 1000 900 5 * 消費 自購二段 1000 900 合計 3…" at bounding box center [456, 204] width 141 height 199
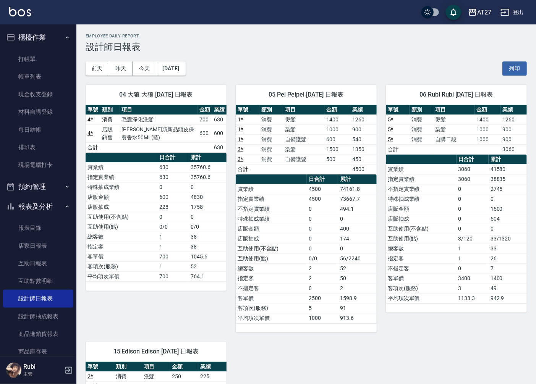
drag, startPoint x: 472, startPoint y: 197, endPoint x: 490, endPoint y: 244, distance: 50.3
click at [488, 242] on td "3/120" at bounding box center [472, 239] width 32 height 10
drag, startPoint x: 238, startPoint y: 226, endPoint x: 267, endPoint y: 272, distance: 54.3
click at [267, 272] on tbody "實業績 4500 74161.8 指定實業績 4500 73667.7 不指定實業績 0 494.1 特殊抽成業績 0 0 店販金額 0 400 店販抽成 0…" at bounding box center [306, 253] width 141 height 139
drag, startPoint x: 267, startPoint y: 272, endPoint x: 292, endPoint y: 298, distance: 36.2
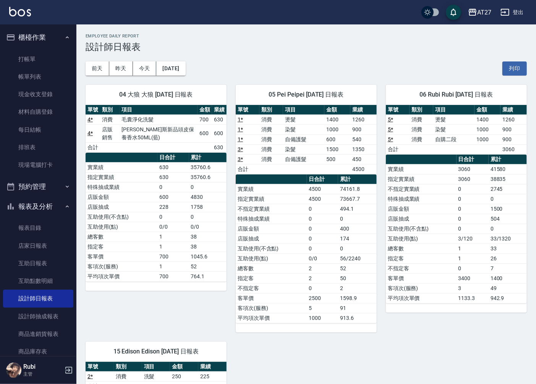
click at [292, 298] on td "客單價" at bounding box center [271, 298] width 71 height 10
click at [296, 262] on tbody "實業績 4500 74161.8 指定實業績 4500 73667.7 不指定實業績 0 494.1 特殊抽成業績 0 0 店販金額 0 400 店販抽成 0…" at bounding box center [306, 253] width 141 height 139
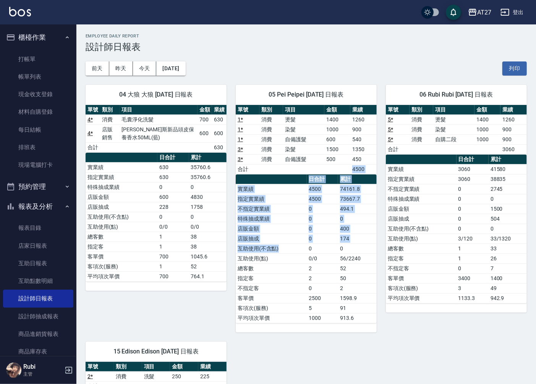
drag, startPoint x: 296, startPoint y: 262, endPoint x: 306, endPoint y: 257, distance: 11.4
click at [306, 257] on div "單號 類別 項目 金額 業績 1 * 消費 燙髮 1400 1260 1 * 消費 染髮 1000 900 1 * 消費 自備護髮 600 540 3 * 消…" at bounding box center [306, 214] width 141 height 218
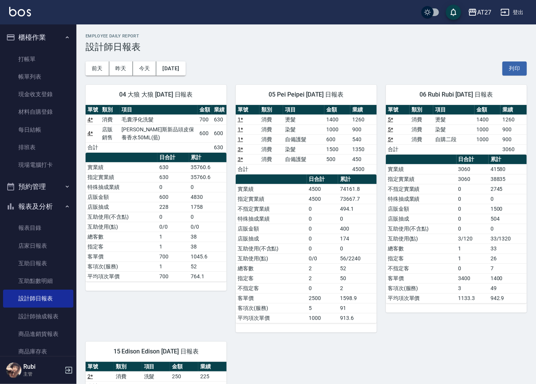
drag, startPoint x: 306, startPoint y: 257, endPoint x: 307, endPoint y: 280, distance: 22.6
click at [307, 280] on td "2" at bounding box center [322, 278] width 31 height 10
drag, startPoint x: 306, startPoint y: 289, endPoint x: 352, endPoint y: 217, distance: 85.8
click at [309, 289] on tr "不指定客 0 2" at bounding box center [306, 288] width 141 height 10
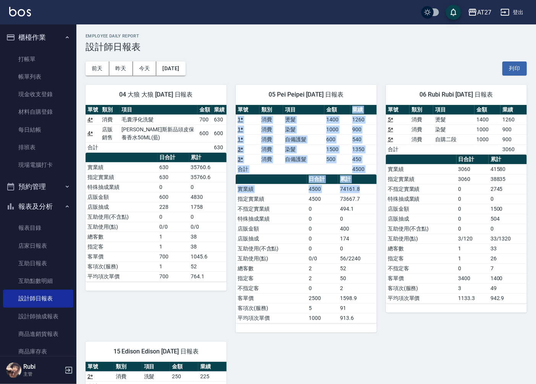
drag, startPoint x: 348, startPoint y: 120, endPoint x: 382, endPoint y: 228, distance: 113.6
click at [382, 228] on div "04 大狼 大狼 [DATE] 日報表 單號 類別 項目 金額 業績 4 * 消費 毛囊淨化洗髮 700 630 4 * 店販銷售 喬娜斯新品頭皮保養香水50…" at bounding box center [301, 303] width 450 height 454
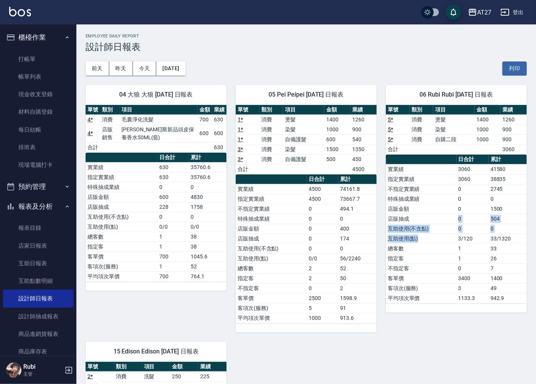
drag, startPoint x: 433, startPoint y: 238, endPoint x: 426, endPoint y: 213, distance: 26.0
click at [426, 213] on tbody "實業績 3060 41580 指定實業績 3060 38835 不指定實業績 0 2745 特殊抽成業績 0 0 店販金額 0 1500 店販抽成 0 504…" at bounding box center [456, 233] width 141 height 139
drag, startPoint x: 426, startPoint y: 213, endPoint x: 447, endPoint y: 246, distance: 39.1
click at [438, 222] on tbody "實業績 3060 41580 指定實業績 3060 38835 不指定實業績 0 2745 特殊抽成業績 0 0 店販金額 0 1500 店販抽成 0 504…" at bounding box center [456, 233] width 141 height 139
drag, startPoint x: 447, startPoint y: 246, endPoint x: 441, endPoint y: 242, distance: 6.8
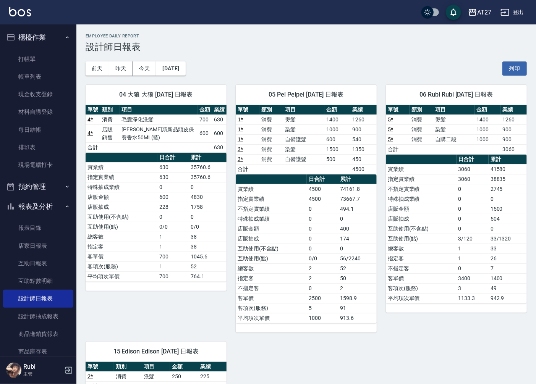
click at [446, 246] on td "總客數" at bounding box center [421, 249] width 71 height 10
drag, startPoint x: 206, startPoint y: 251, endPoint x: 202, endPoint y: 235, distance: 16.7
click at [202, 235] on tbody "實業績 630 35760.6 指定實業績 630 35760.6 特殊抽成業績 0 0 店販金額 600 4830 店販抽成 228 1758 互助使用(不…" at bounding box center [156, 221] width 141 height 119
drag, startPoint x: 202, startPoint y: 235, endPoint x: 188, endPoint y: 234, distance: 13.4
click at [188, 234] on tbody "實業績 630 35760.6 指定實業績 630 35760.6 特殊抽成業績 0 0 店販金額 600 4830 店販抽成 228 1758 互助使用(不…" at bounding box center [156, 221] width 141 height 119
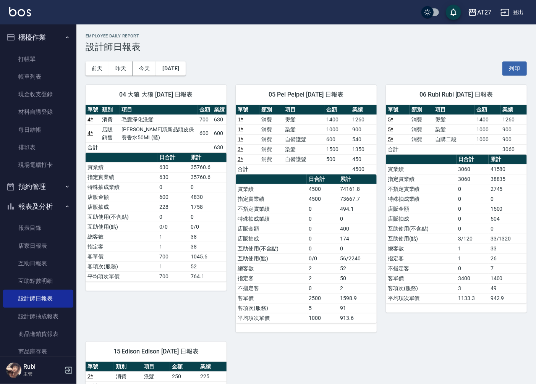
drag, startPoint x: 188, startPoint y: 234, endPoint x: 192, endPoint y: 251, distance: 16.8
click at [192, 251] on td "38" at bounding box center [207, 247] width 37 height 10
click at [187, 251] on tr "指定客 1 38" at bounding box center [156, 247] width 141 height 10
click at [36, 62] on link "打帳單" at bounding box center [38, 59] width 70 height 18
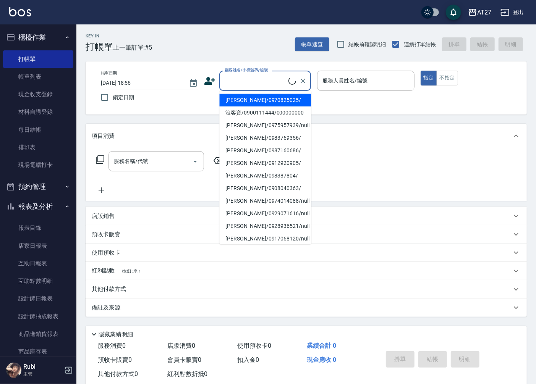
click at [249, 79] on input "顧客姓名/手機號碼/編號" at bounding box center [256, 80] width 66 height 13
click at [254, 106] on li "沒客資/0900111444/000000000" at bounding box center [265, 100] width 92 height 13
type input "沒客資/0900111444/000000000"
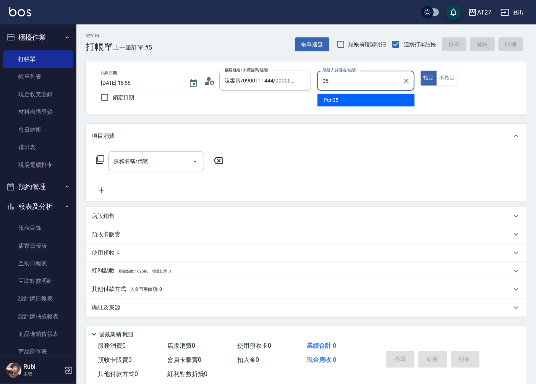
type input "Pei-05"
type button "true"
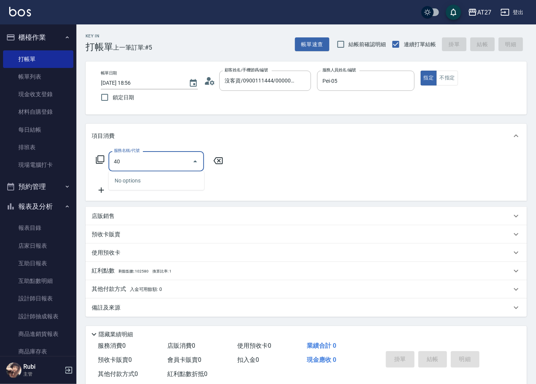
type input "401"
type input "20"
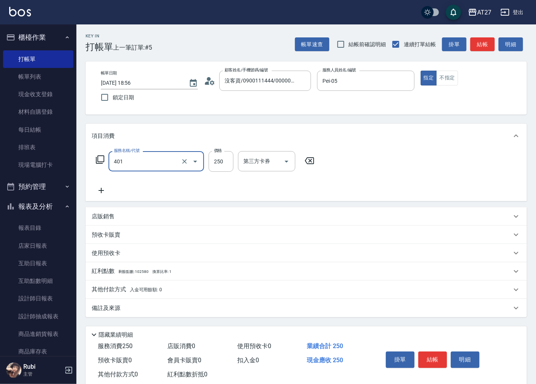
type input "剪髮(401)"
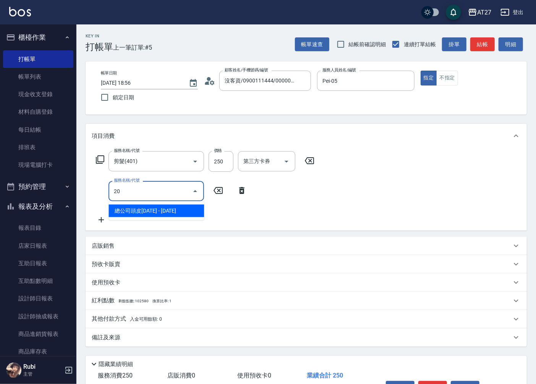
type input "201"
type input "40"
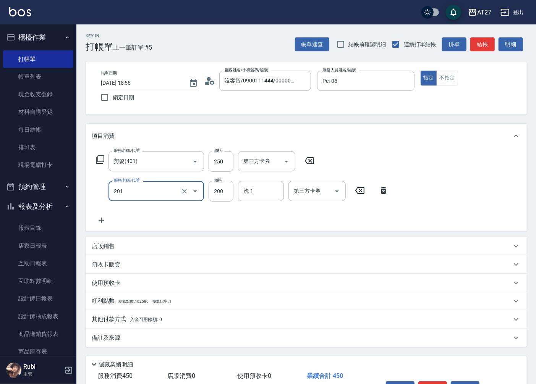
type input "洗髮(201)"
type input "20"
type input "25"
type input "50"
type input "250"
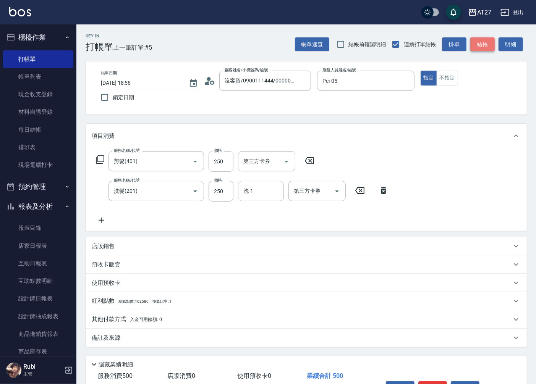
click at [478, 48] on button "結帳" at bounding box center [482, 44] width 24 height 14
type input "0"
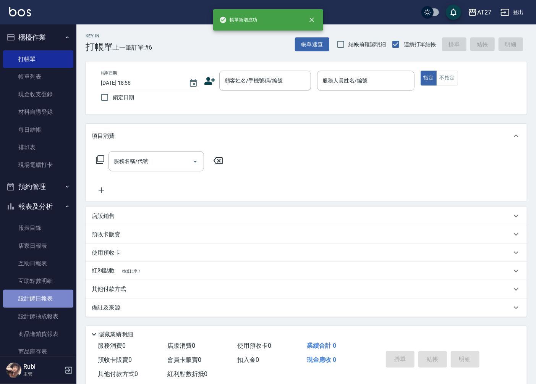
click at [48, 296] on link "設計師日報表" at bounding box center [38, 299] width 70 height 18
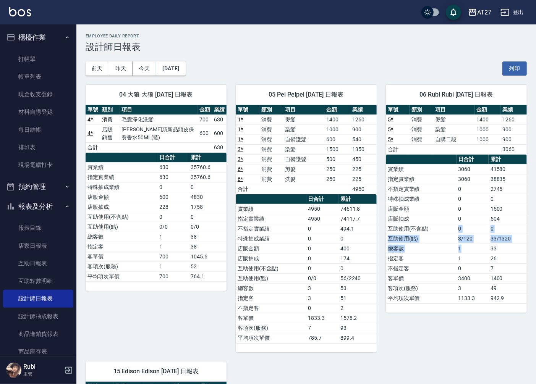
drag, startPoint x: 467, startPoint y: 248, endPoint x: 447, endPoint y: 219, distance: 35.7
click at [447, 219] on tbody "實業績 3060 41580 指定實業績 3060 38835 不指定實業績 0 2745 特殊抽成業績 0 0 店販金額 0 1500 店販抽成 0 504…" at bounding box center [456, 233] width 141 height 139
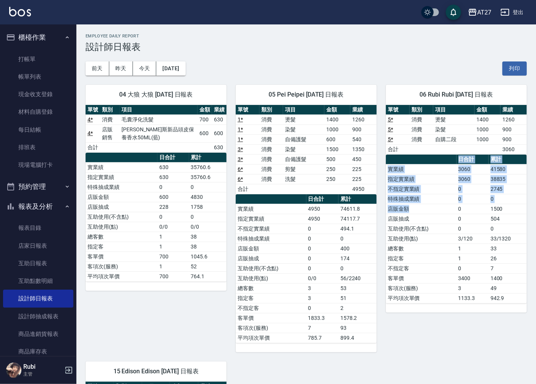
drag, startPoint x: 447, startPoint y: 219, endPoint x: 453, endPoint y: 229, distance: 12.0
click at [453, 229] on table "日合計 累計 實業績 3060 41580 指定實業績 3060 38835 不指定實業績 0 2745 特殊抽成業績 0 0 店販金額 0 1500 店販抽…" at bounding box center [456, 229] width 141 height 149
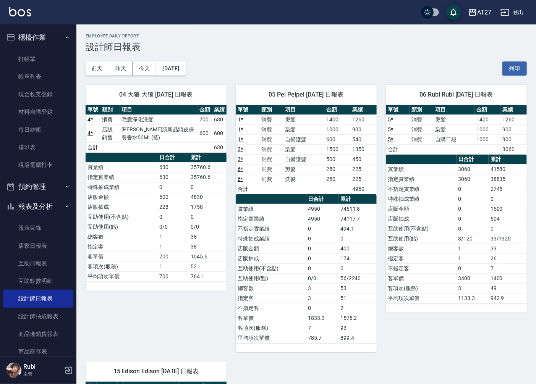
drag, startPoint x: 453, startPoint y: 229, endPoint x: 455, endPoint y: 257, distance: 27.6
click at [455, 257] on td "指定客" at bounding box center [421, 259] width 71 height 10
click at [459, 252] on td "1" at bounding box center [472, 249] width 32 height 10
click at [40, 50] on link "打帳單" at bounding box center [38, 59] width 70 height 18
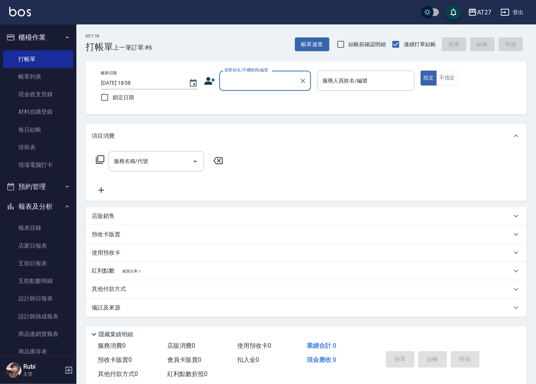
click at [262, 84] on input "顧客姓名/手機號碼/編號" at bounding box center [259, 80] width 73 height 13
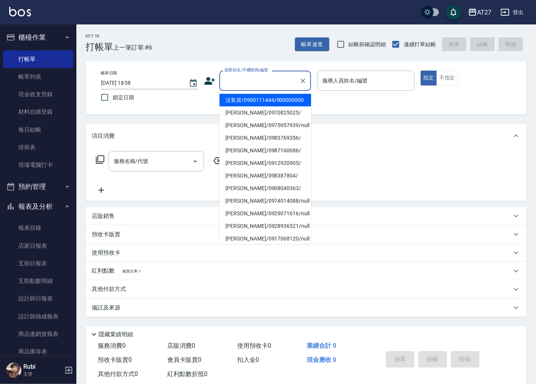
click at [264, 102] on li "沒客資/0900111444/000000000" at bounding box center [265, 100] width 92 height 13
type input "沒客資/0900111444/000000000"
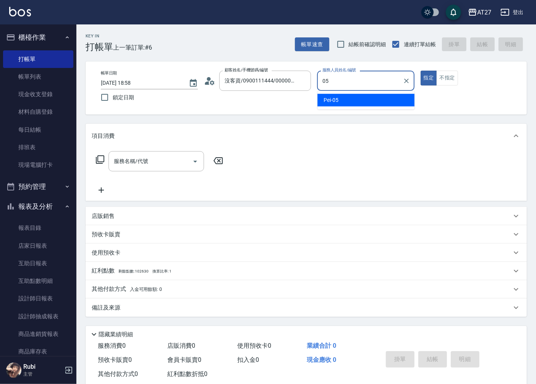
type input "Pei-05"
type button "true"
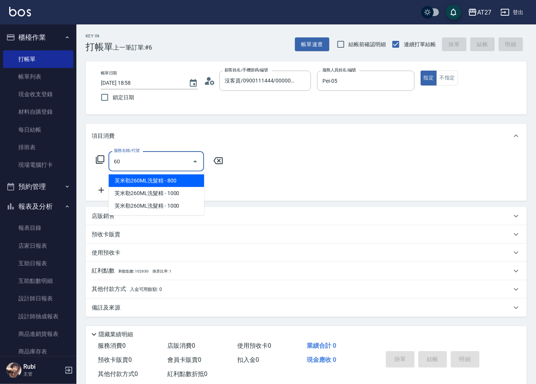
type input "609"
type input "110"
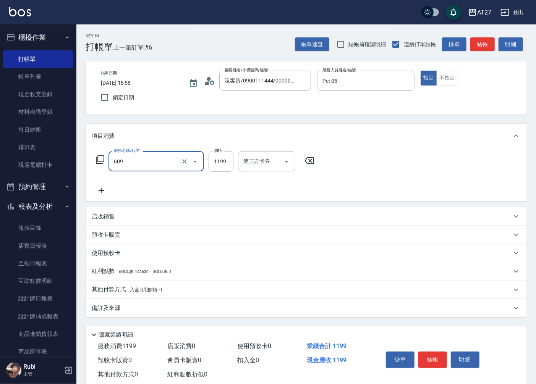
type input "自備三段(609)"
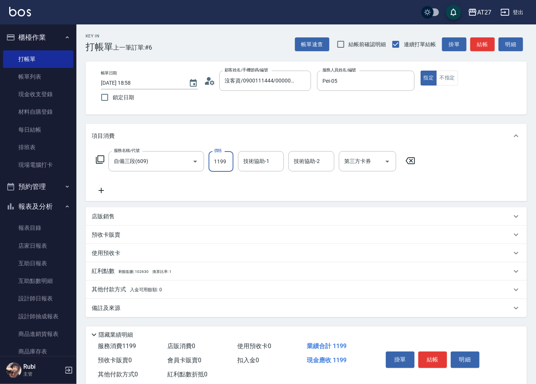
type input "0"
type input "150"
type input "1500"
type input "鯨魚-12"
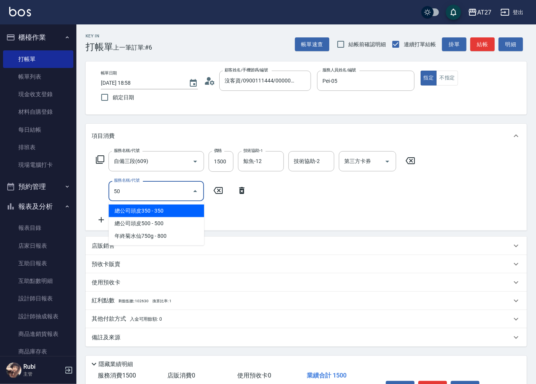
type input "501"
type input "250"
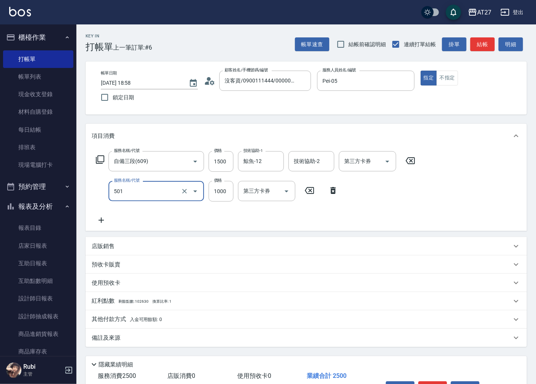
type input "染髮(501)"
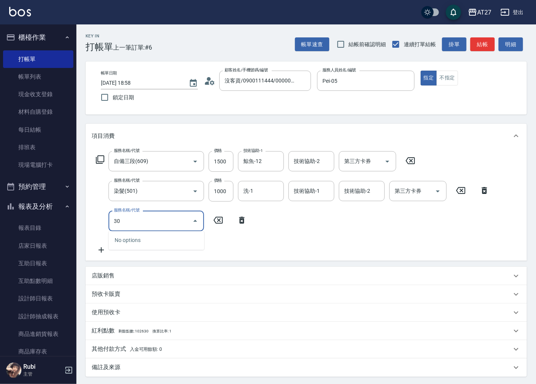
type input "301"
type input "400"
type input "燙髮(301)"
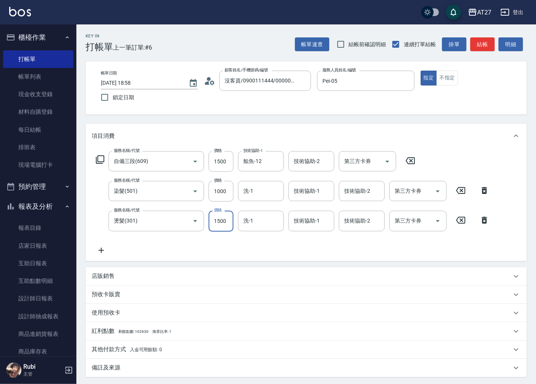
type input "1"
type input "250"
type input "140"
type input "260"
type input "1400"
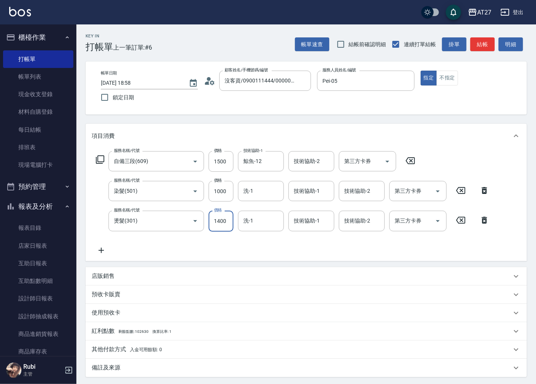
type input "390"
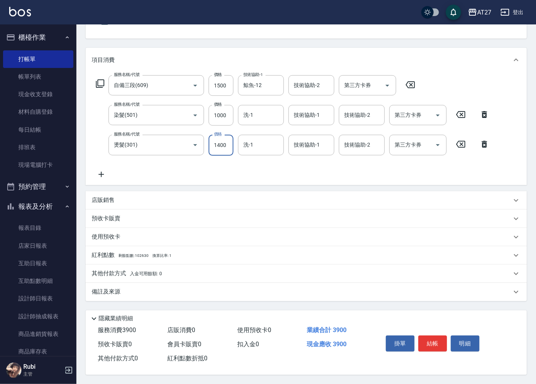
scroll to position [78, 0]
type input "1400"
click at [433, 344] on button "結帳" at bounding box center [432, 344] width 29 height 16
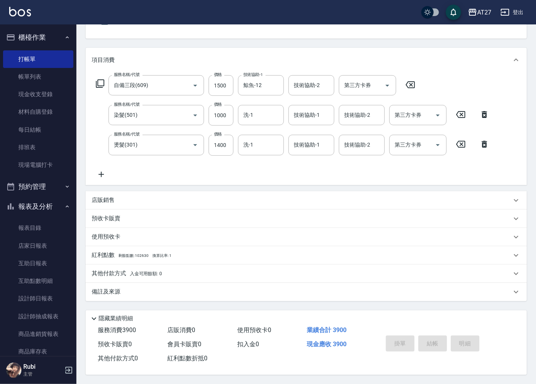
type input "0"
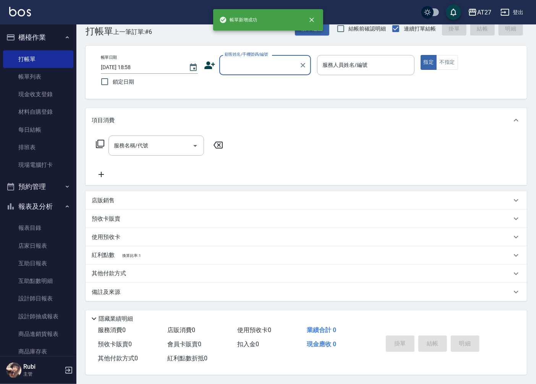
scroll to position [0, 0]
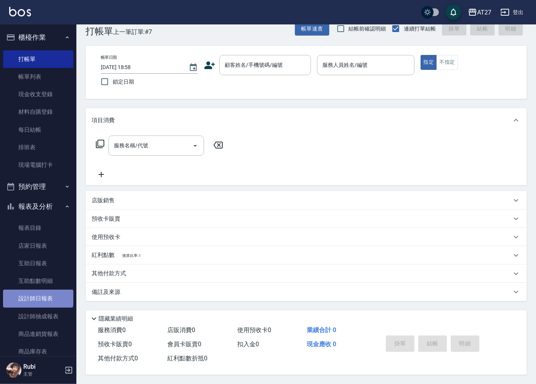
click at [37, 297] on link "設計師日報表" at bounding box center [38, 299] width 70 height 18
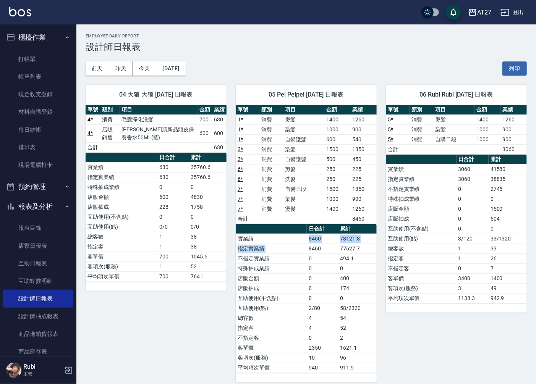
drag, startPoint x: 308, startPoint y: 241, endPoint x: 308, endPoint y: 226, distance: 15.3
click at [308, 226] on table "日合計 累計 實業績 8460 78121.8 指定實業績 8460 77627.7 不指定實業績 0 494.1 特殊抽成業績 0 0 店販金額 0 400…" at bounding box center [306, 298] width 141 height 149
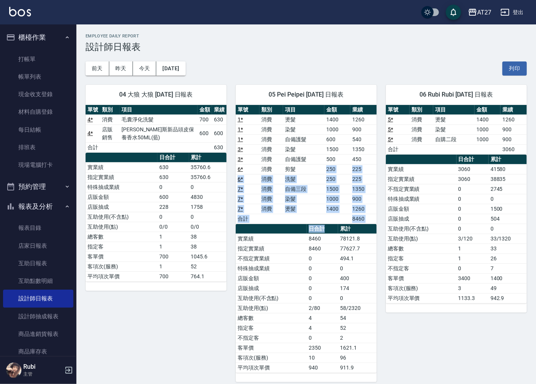
drag, startPoint x: 308, startPoint y: 226, endPoint x: 326, endPoint y: 238, distance: 21.5
click at [326, 238] on div "單號 類別 項目 金額 業績 1 * 消費 燙髮 1400 1260 1 * 消費 染髮 1000 900 1 * 消費 自備護髮 600 540 3 * 消…" at bounding box center [306, 239] width 141 height 268
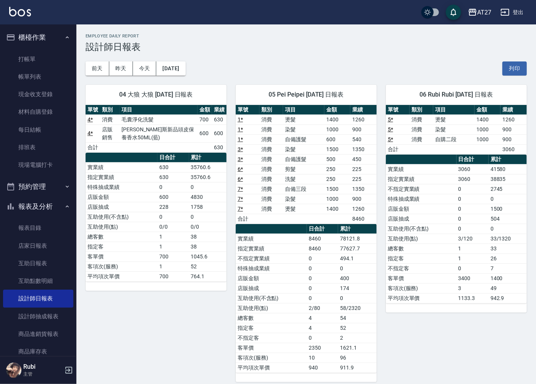
drag, startPoint x: 326, startPoint y: 238, endPoint x: 325, endPoint y: 257, distance: 19.5
click at [324, 259] on td "0" at bounding box center [322, 259] width 31 height 10
click at [35, 74] on link "帳單列表" at bounding box center [38, 77] width 70 height 18
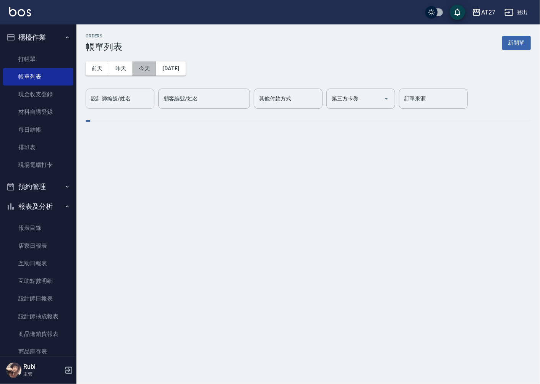
click at [143, 69] on button "今天" at bounding box center [145, 68] width 24 height 14
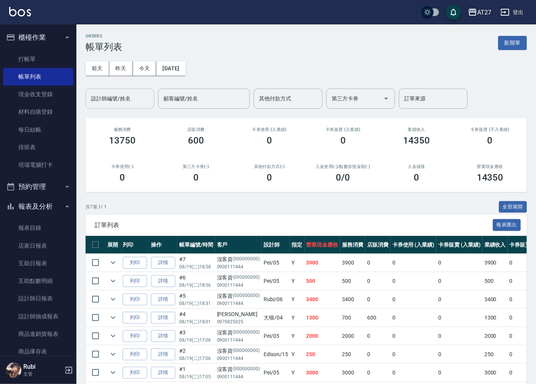
click at [136, 96] on input "設計師編號/姓名" at bounding box center [120, 98] width 62 height 13
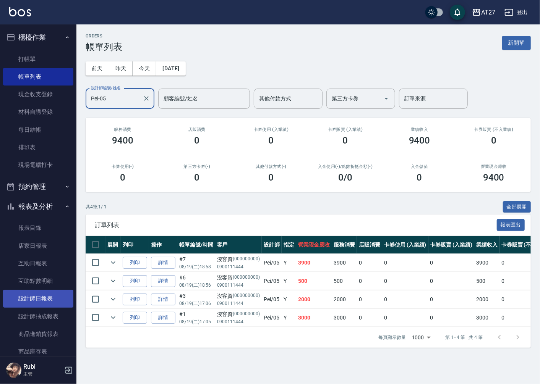
type input "Pei-05"
click at [17, 293] on link "設計師日報表" at bounding box center [38, 299] width 70 height 18
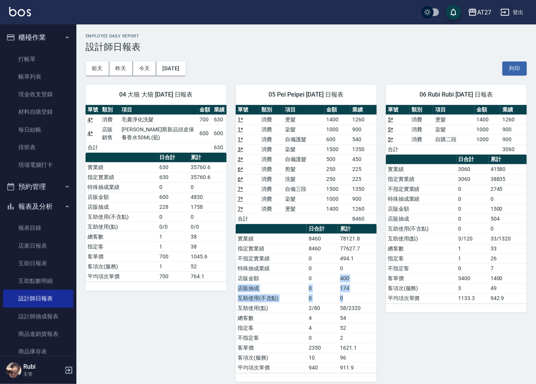
drag, startPoint x: 346, startPoint y: 296, endPoint x: 332, endPoint y: 263, distance: 35.7
click at [332, 263] on tbody "實業績 8460 78121.8 指定實業績 8460 77627.7 不指定實業績 0 494.1 特殊抽成業績 0 0 店販金額 0 400 店販抽成 0…" at bounding box center [306, 303] width 141 height 139
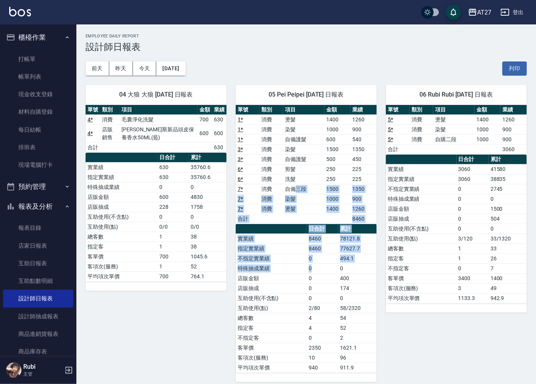
drag, startPoint x: 332, startPoint y: 263, endPoint x: 319, endPoint y: 269, distance: 14.3
click at [319, 269] on div "單號 類別 項目 金額 業績 1 * 消費 燙髮 1400 1260 1 * 消費 染髮 1000 900 1 * 消費 自備護髮 600 540 3 * 消…" at bounding box center [306, 239] width 141 height 268
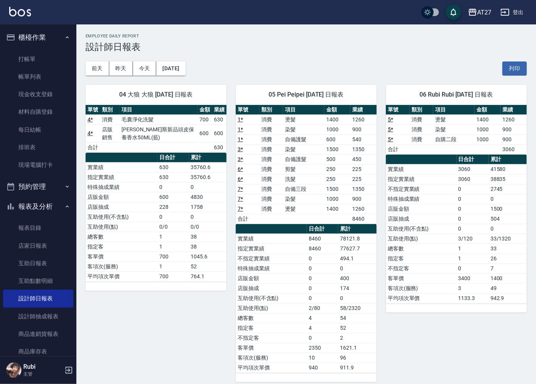
drag, startPoint x: 319, startPoint y: 269, endPoint x: 323, endPoint y: 301, distance: 32.3
click at [323, 301] on td "0" at bounding box center [322, 298] width 31 height 10
drag, startPoint x: 322, startPoint y: 292, endPoint x: 312, endPoint y: 249, distance: 44.4
click at [312, 249] on tbody "實業績 8460 78121.8 指定實業績 8460 77627.7 不指定實業績 0 494.1 特殊抽成業績 0 0 店販金額 0 400 店販抽成 0…" at bounding box center [306, 303] width 141 height 139
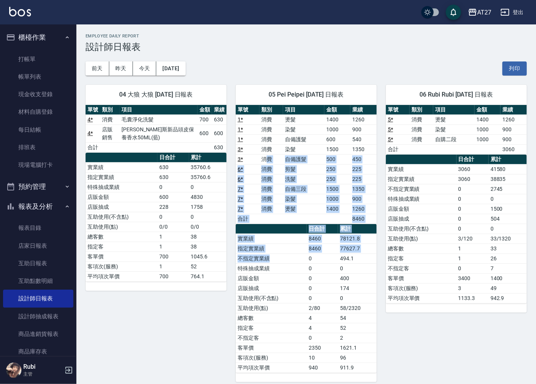
drag, startPoint x: 312, startPoint y: 249, endPoint x: 299, endPoint y: 267, distance: 22.1
click at [299, 267] on div "單號 類別 項目 金額 業績 1 * 消費 燙髮 1400 1260 1 * 消費 染髮 1000 900 1 * 消費 自備護髮 600 540 3 * 消…" at bounding box center [306, 239] width 141 height 268
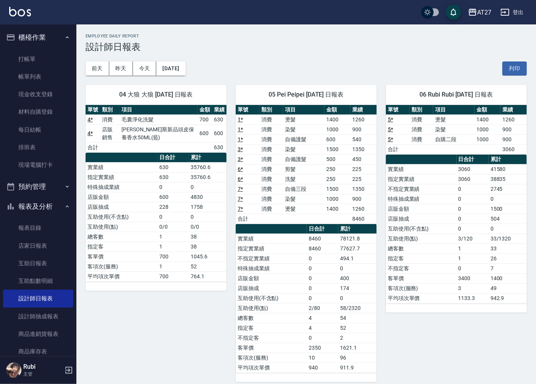
drag, startPoint x: 299, startPoint y: 267, endPoint x: 292, endPoint y: 302, distance: 36.5
click at [295, 300] on td "互助使用(不含點)" at bounding box center [271, 298] width 71 height 10
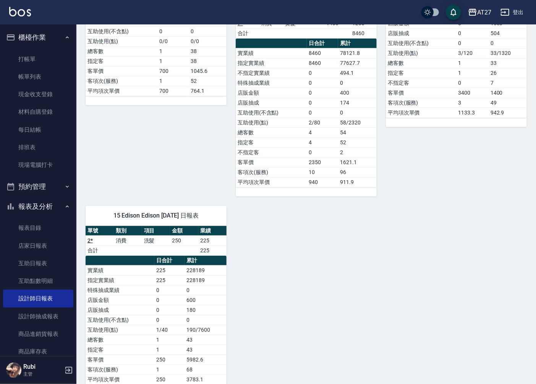
scroll to position [206, 0]
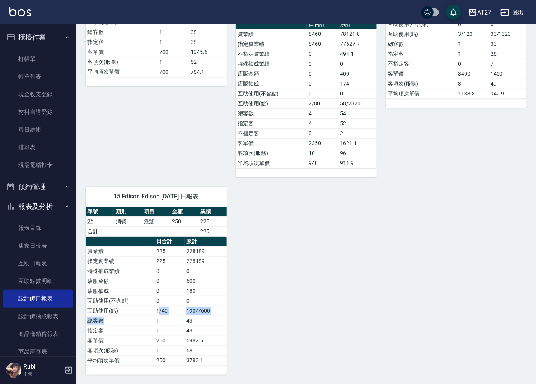
drag, startPoint x: 157, startPoint y: 313, endPoint x: 159, endPoint y: 301, distance: 13.2
click at [159, 301] on tbody "實業績 225 228189 指定實業績 225 228189 特殊抽成業績 0 0 店販金額 0 600 店販抽成 0 180 互助使用(不含點) 0 0 …" at bounding box center [156, 305] width 141 height 119
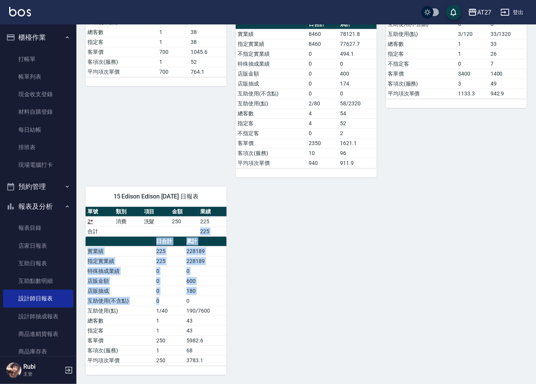
drag, startPoint x: 159, startPoint y: 301, endPoint x: 176, endPoint y: 298, distance: 17.0
click at [176, 298] on div "單號 類別 項目 金額 業績 2 * 消費 洗髮 250 225 合計 225 日合計 累計 實業績 225 228189 指定實業績 225 228189 …" at bounding box center [156, 286] width 141 height 159
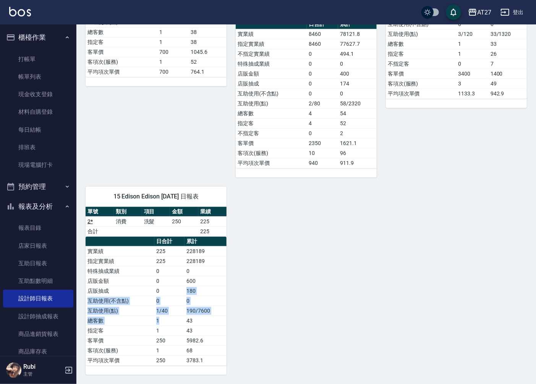
drag, startPoint x: 176, startPoint y: 298, endPoint x: 170, endPoint y: 272, distance: 26.7
click at [170, 272] on tbody "實業績 225 228189 指定實業績 225 228189 特殊抽成業績 0 0 店販金額 0 600 店販抽成 0 180 互助使用(不含點) 0 0 …" at bounding box center [156, 305] width 141 height 119
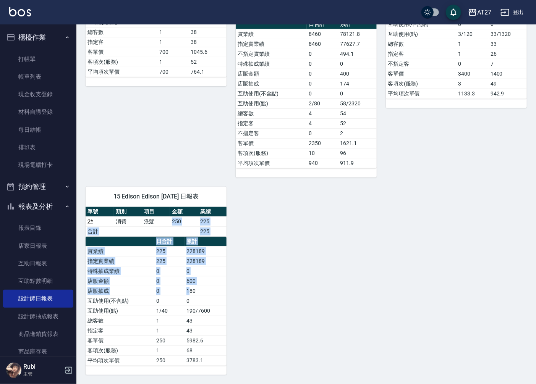
drag, startPoint x: 170, startPoint y: 272, endPoint x: 192, endPoint y: 302, distance: 37.3
click at [192, 302] on div "單號 類別 項目 金額 業績 2 * 消費 洗髮 250 225 合計 225 日合計 累計 實業績 225 228189 指定實業績 225 228189 …" at bounding box center [156, 286] width 141 height 159
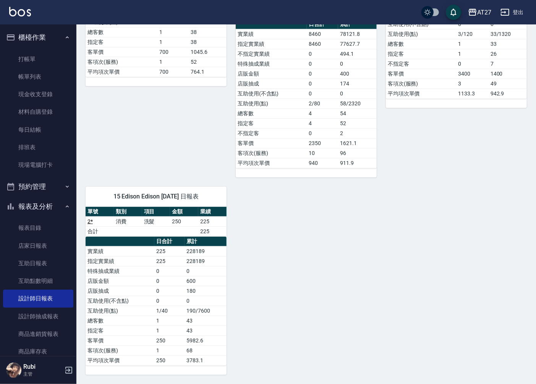
drag, startPoint x: 192, startPoint y: 302, endPoint x: 189, endPoint y: 313, distance: 11.5
click at [189, 313] on td "190/7600" at bounding box center [205, 311] width 42 height 10
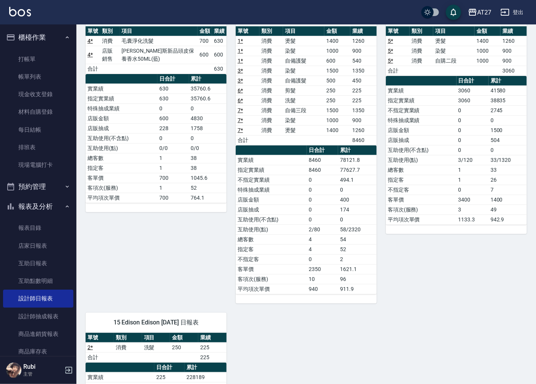
scroll to position [0, 0]
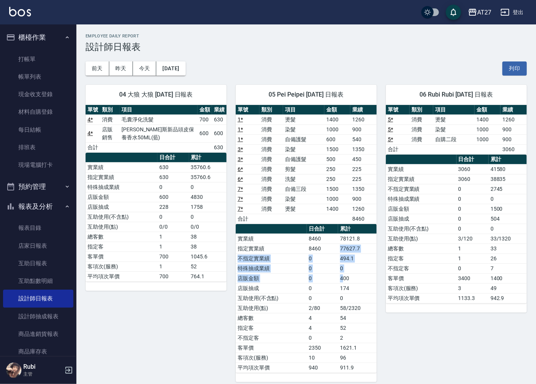
drag, startPoint x: 341, startPoint y: 274, endPoint x: 325, endPoint y: 246, distance: 32.5
click at [325, 246] on tbody "實業績 8460 78121.8 指定實業績 8460 77627.7 不指定實業績 0 494.1 特殊抽成業績 0 0 店販金額 0 400 店販抽成 0…" at bounding box center [306, 303] width 141 height 139
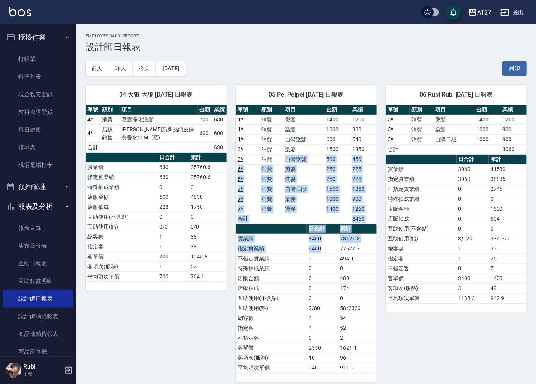
drag, startPoint x: 325, startPoint y: 246, endPoint x: 328, endPoint y: 260, distance: 14.6
click at [328, 260] on div "單號 類別 項目 金額 業績 1 * 消費 燙髮 1400 1260 1 * 消費 染髮 1000 900 1 * 消費 自備護髮 600 540 3 * 消…" at bounding box center [306, 239] width 141 height 268
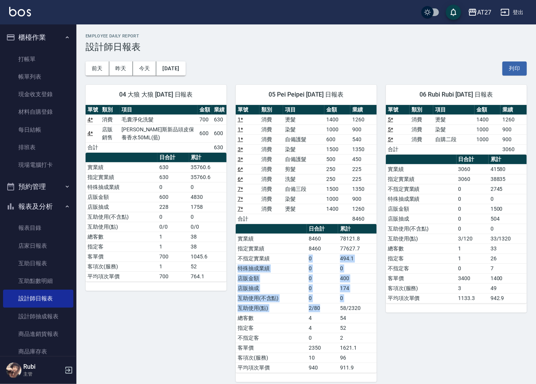
drag, startPoint x: 328, startPoint y: 260, endPoint x: 295, endPoint y: 249, distance: 35.4
click at [295, 249] on tbody "實業績 8460 78121.8 指定實業績 8460 77627.7 不指定實業績 0 494.1 特殊抽成業績 0 0 店販金額 0 400 店販抽成 0…" at bounding box center [306, 303] width 141 height 139
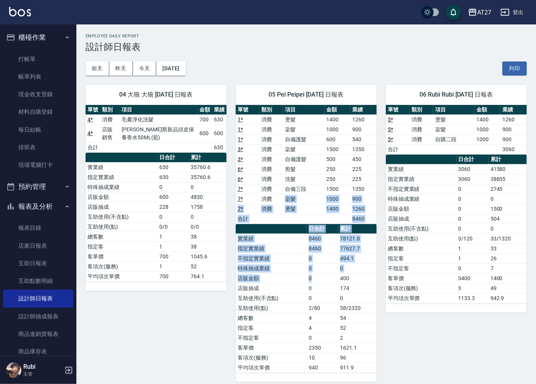
drag, startPoint x: 295, startPoint y: 249, endPoint x: 326, endPoint y: 289, distance: 50.6
click at [326, 289] on div "單號 類別 項目 金額 業績 1 * 消費 燙髮 1400 1260 1 * 消費 染髮 1000 900 1 * 消費 自備護髮 600 540 3 * 消…" at bounding box center [306, 239] width 141 height 268
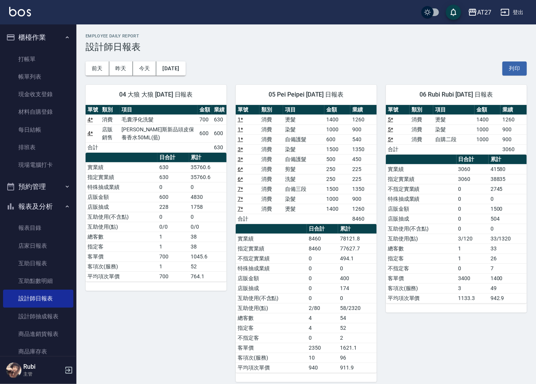
drag, startPoint x: 326, startPoint y: 289, endPoint x: 323, endPoint y: 302, distance: 13.3
click at [323, 302] on td "0" at bounding box center [322, 298] width 31 height 10
click at [35, 249] on link "店家日報表" at bounding box center [38, 246] width 70 height 18
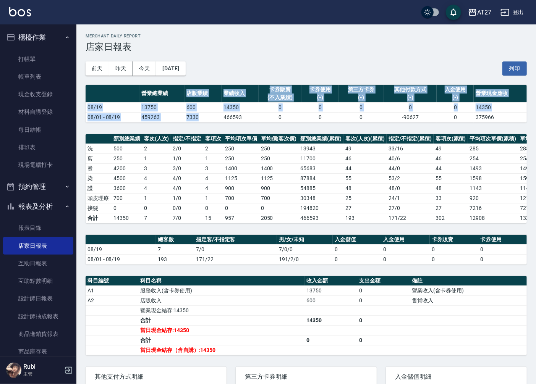
drag, startPoint x: 173, startPoint y: 94, endPoint x: 197, endPoint y: 123, distance: 37.7
click at [197, 123] on div "AT27 [DATE] 店家日報表 列印時間： [DATE][PHONE_NUMBER]:59 Merchant Daily Report 店家日報表 [DA…" at bounding box center [305, 249] width 459 height 451
drag, startPoint x: 197, startPoint y: 123, endPoint x: 201, endPoint y: 129, distance: 7.4
click at [201, 129] on div "AT27 [DATE] 店家日報表 列印時間： [DATE][PHONE_NUMBER]:59 Merchant Daily Report 店家日報表 [DA…" at bounding box center [305, 249] width 459 height 451
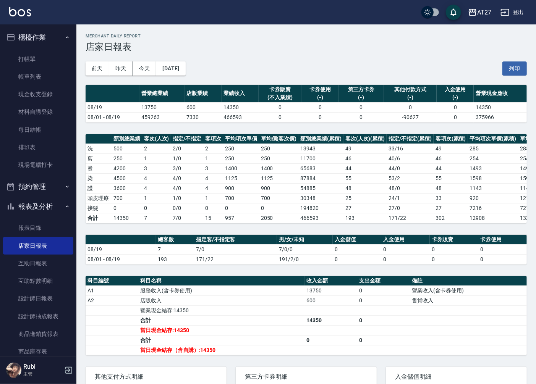
drag, startPoint x: 201, startPoint y: 129, endPoint x: 197, endPoint y: 116, distance: 13.3
click at [197, 116] on div "AT27 [DATE] 店家日報表 列印時間： [DATE][PHONE_NUMBER]:59 Merchant Daily Report 店家日報表 [DA…" at bounding box center [305, 249] width 459 height 451
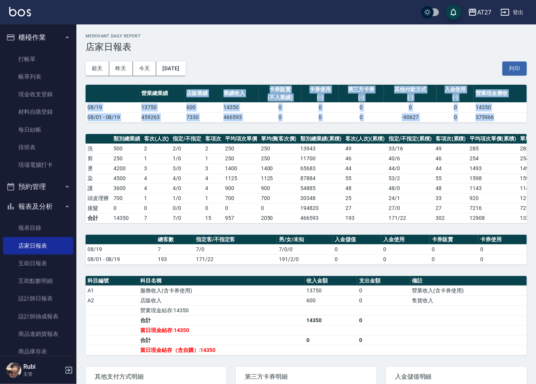
drag, startPoint x: 197, startPoint y: 116, endPoint x: 215, endPoint y: 132, distance: 24.0
click at [215, 132] on div "AT27 [DATE] 店家日報表 列印時間： [DATE][PHONE_NUMBER]:59 Merchant Daily Report 店家日報表 [DA…" at bounding box center [305, 249] width 459 height 451
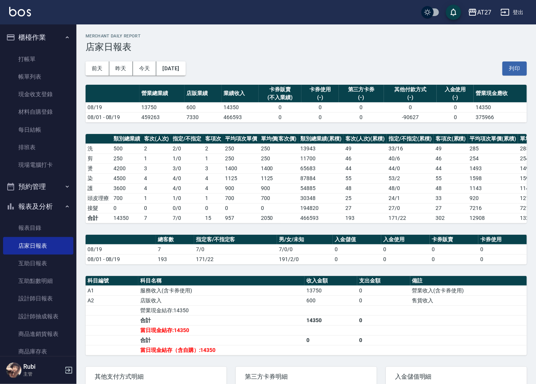
drag, startPoint x: 215, startPoint y: 132, endPoint x: 218, endPoint y: 136, distance: 5.4
click at [218, 136] on th "客項次" at bounding box center [213, 139] width 20 height 10
drag, startPoint x: 218, startPoint y: 136, endPoint x: 222, endPoint y: 129, distance: 8.2
click at [222, 129] on div "AT27 [DATE] 店家日報表 列印時間： [DATE][PHONE_NUMBER]:59 Merchant Daily Report 店家日報表 [DA…" at bounding box center [305, 249] width 459 height 451
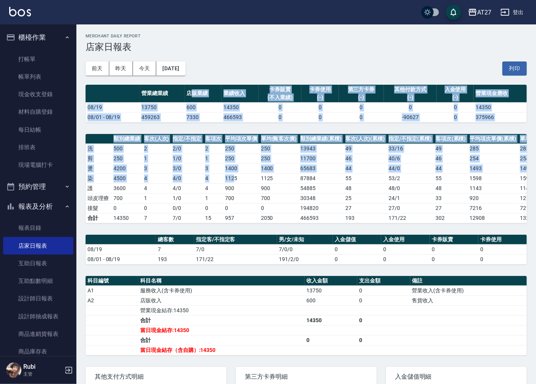
drag, startPoint x: 222, startPoint y: 129, endPoint x: 234, endPoint y: 180, distance: 52.6
click at [234, 180] on div "AT27 [DATE] 店家日報表 列印時間： [DATE][PHONE_NUMBER]:59 Merchant Daily Report 店家日報表 [DA…" at bounding box center [305, 249] width 459 height 451
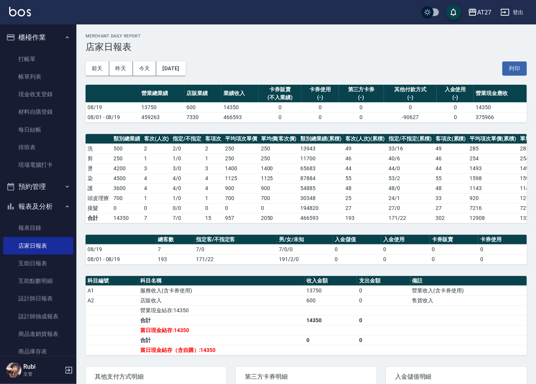
drag, startPoint x: 234, startPoint y: 180, endPoint x: 246, endPoint y: 221, distance: 42.8
click at [246, 221] on td "957" at bounding box center [241, 218] width 36 height 10
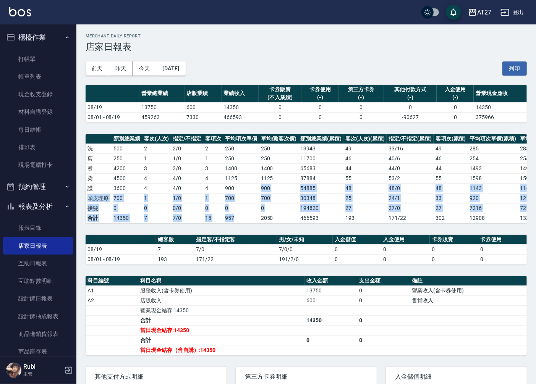
drag, startPoint x: 246, startPoint y: 222, endPoint x: 228, endPoint y: 182, distance: 43.8
click at [228, 182] on tbody "洗 500 2 2 / 0 2 250 250 13943 49 33 / 16 49 285 285 剪 250 1 1 / 0 1 250 250 117…" at bounding box center [329, 183] width 486 height 79
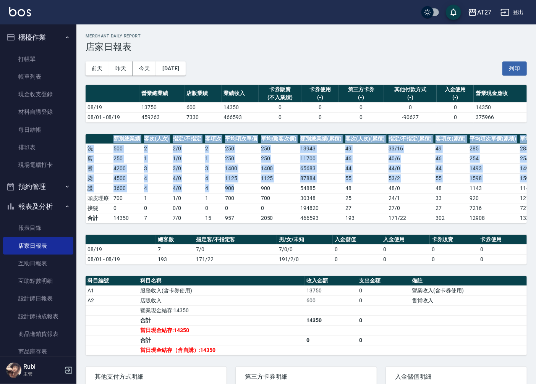
drag, startPoint x: 228, startPoint y: 182, endPoint x: 239, endPoint y: 203, distance: 23.7
click at [239, 203] on div "AT27 [DATE] 店家日報表 列印時間： [DATE][PHONE_NUMBER]:59 Merchant Daily Report 店家日報表 [DA…" at bounding box center [305, 249] width 459 height 451
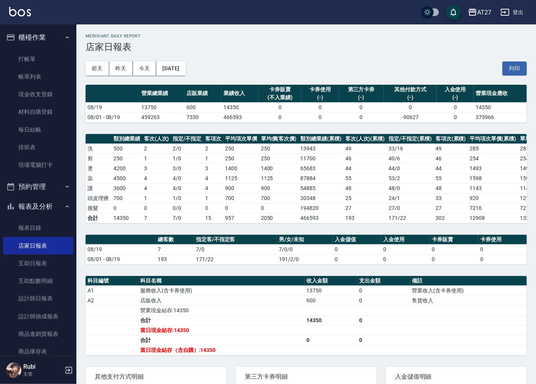
drag, startPoint x: 239, startPoint y: 203, endPoint x: 241, endPoint y: 215, distance: 12.0
click at [241, 215] on td "957" at bounding box center [241, 218] width 36 height 10
click at [42, 296] on link "設計師日報表" at bounding box center [38, 299] width 70 height 18
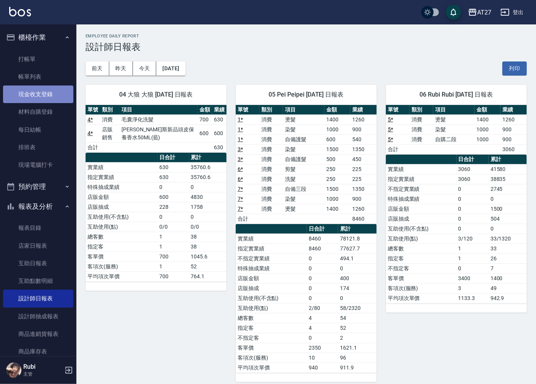
click at [42, 94] on link "現金收支登錄" at bounding box center [38, 95] width 70 height 18
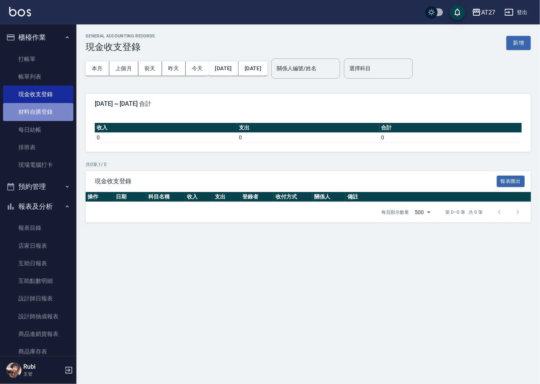
click at [45, 110] on link "材料自購登錄" at bounding box center [38, 112] width 70 height 18
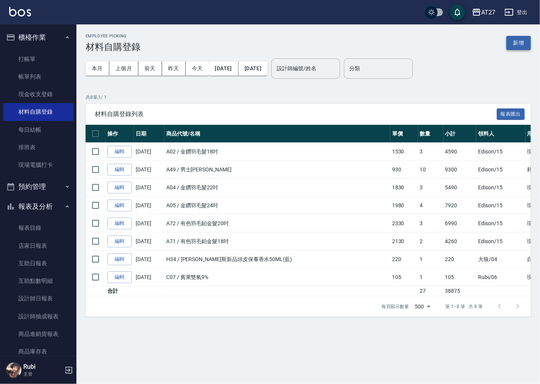
click at [511, 39] on button "新增" at bounding box center [518, 43] width 24 height 14
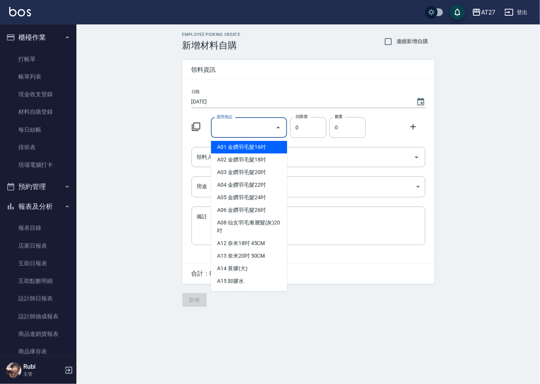
click at [232, 123] on div "選擇商品 選擇商品" at bounding box center [249, 128] width 76 height 20
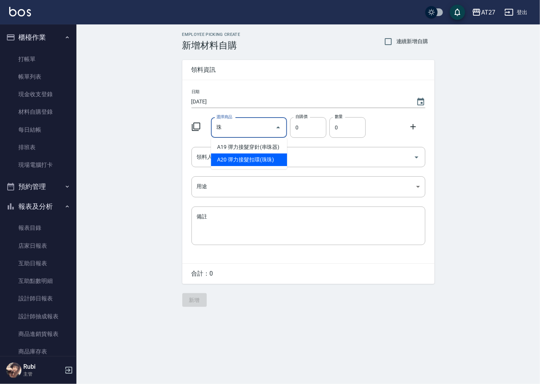
click at [250, 158] on li "A20 彈力接髮扣環(珠珠)" at bounding box center [249, 159] width 76 height 13
type input "彈力接髮扣環(珠珠)"
type input "400"
type input "1"
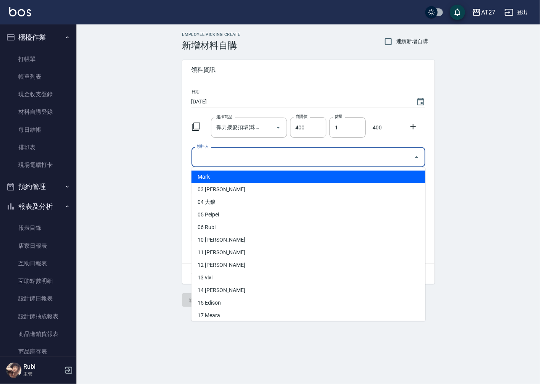
click at [250, 159] on input "領料人" at bounding box center [302, 156] width 215 height 13
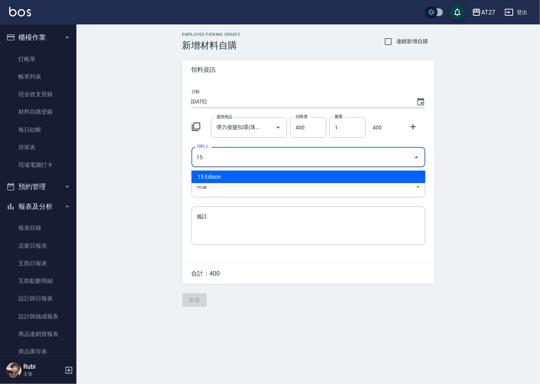
type input "15 Edison"
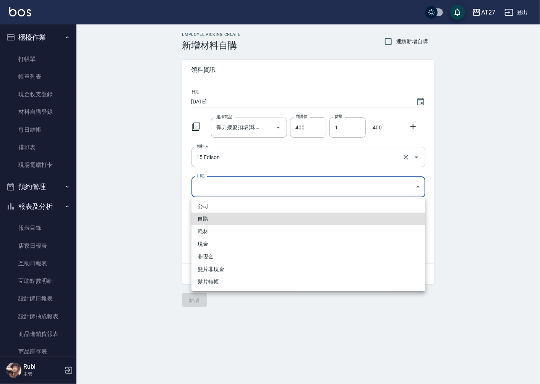
type input "自購"
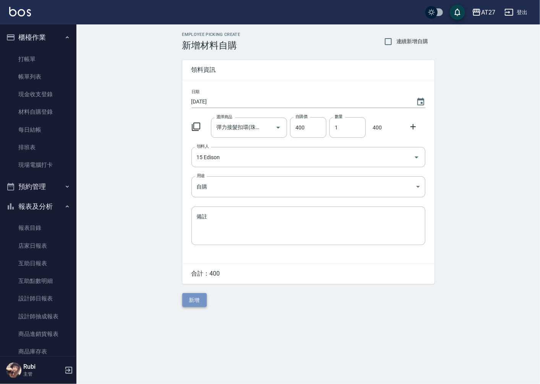
click at [189, 303] on button "新增" at bounding box center [194, 300] width 24 height 14
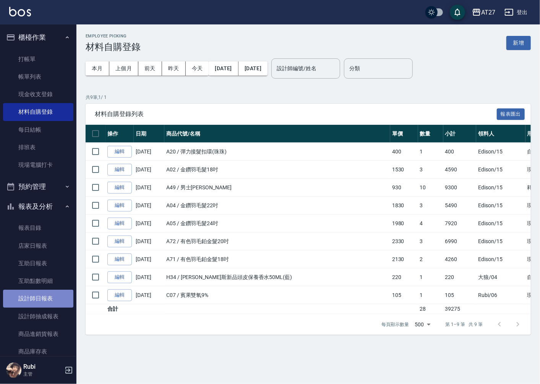
click at [49, 295] on link "設計師日報表" at bounding box center [38, 299] width 70 height 18
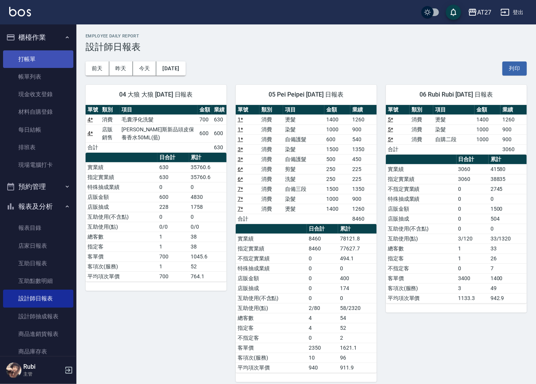
click at [47, 63] on link "打帳單" at bounding box center [38, 59] width 70 height 18
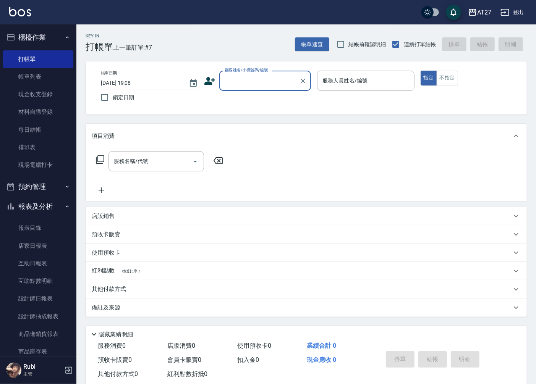
click at [233, 88] on div "顧客姓名/手機號碼/編號" at bounding box center [265, 81] width 92 height 20
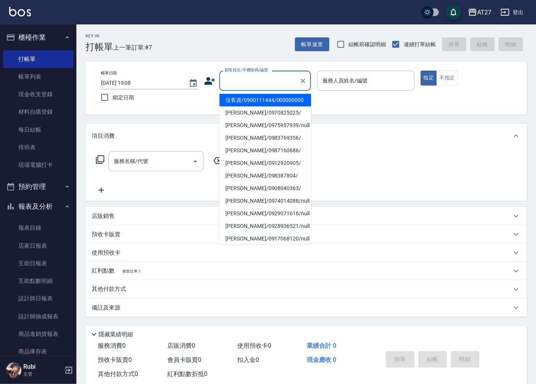
click at [238, 107] on li "沒客資/0900111444/000000000" at bounding box center [265, 100] width 92 height 13
type input "沒客資/0900111444/000000000"
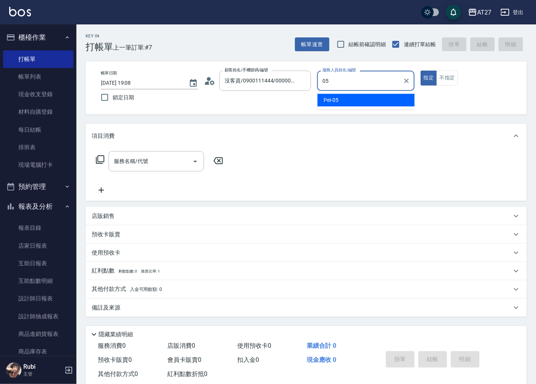
type input "Pei-05"
type button "true"
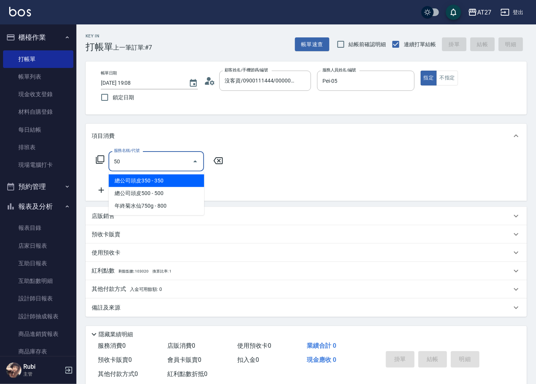
type input "501"
type input "100"
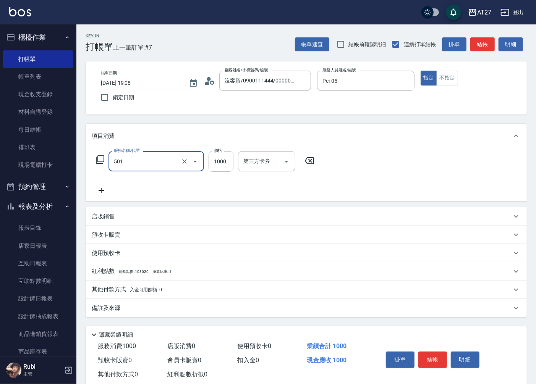
type input "染髮(501)"
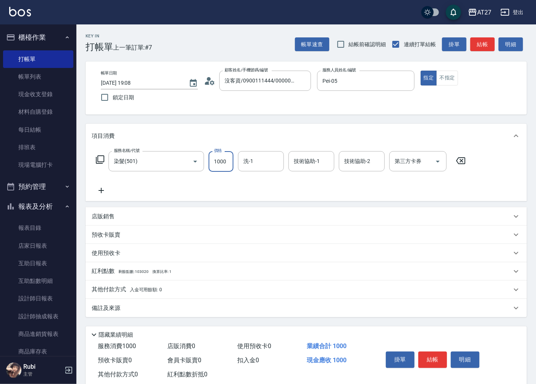
type input "0"
type input "150"
type input "1500"
click at [133, 295] on div "其他付款方式 入金可用餘額: 0" at bounding box center [306, 290] width 441 height 18
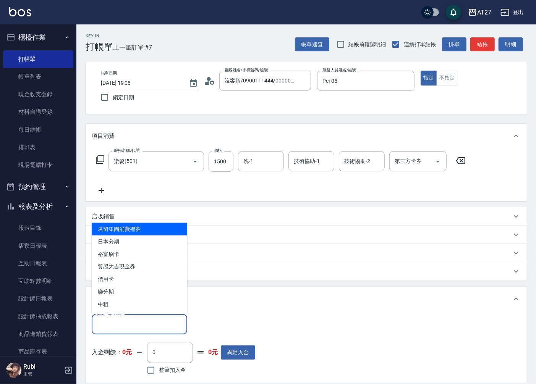
click at [134, 325] on input "其他付款方式" at bounding box center [139, 324] width 89 height 13
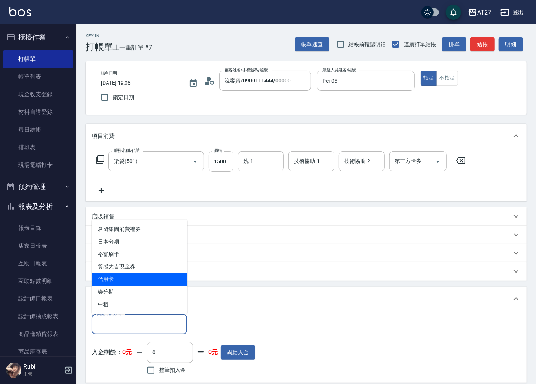
click at [131, 278] on span "信用卡" at bounding box center [139, 279] width 95 height 13
type input "信用卡"
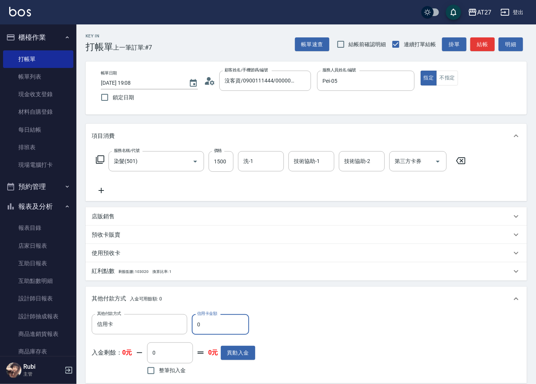
drag, startPoint x: 201, startPoint y: 325, endPoint x: 195, endPoint y: 326, distance: 6.7
click at [195, 326] on input "0" at bounding box center [220, 324] width 57 height 21
type input "1"
type input "140"
type input "145"
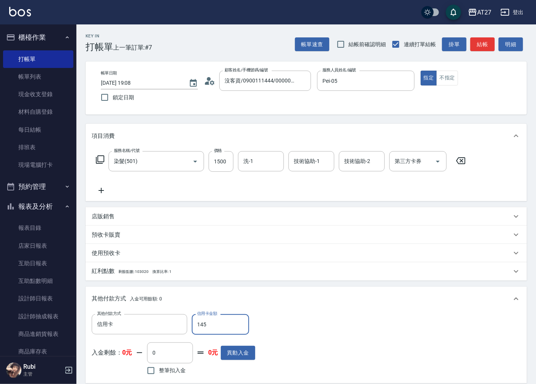
type input "130"
type input "1455"
type input "0"
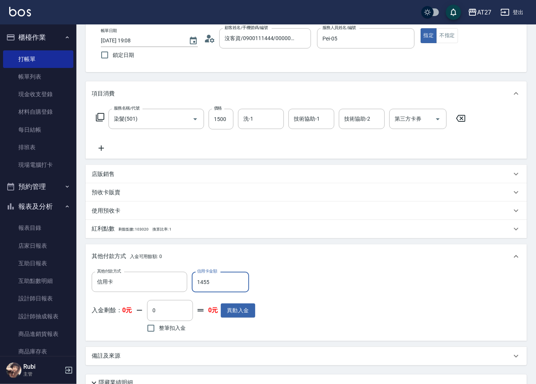
scroll to position [108, 0]
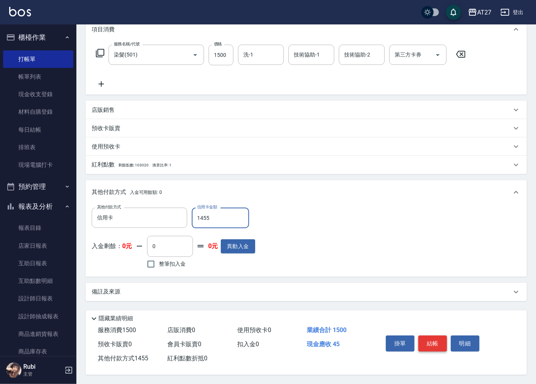
type input "1455"
click at [428, 344] on button "結帳" at bounding box center [432, 344] width 29 height 16
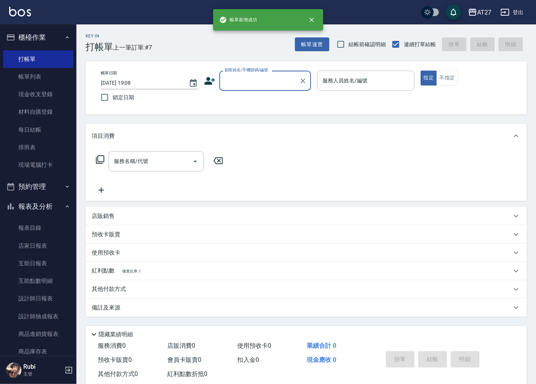
scroll to position [0, 0]
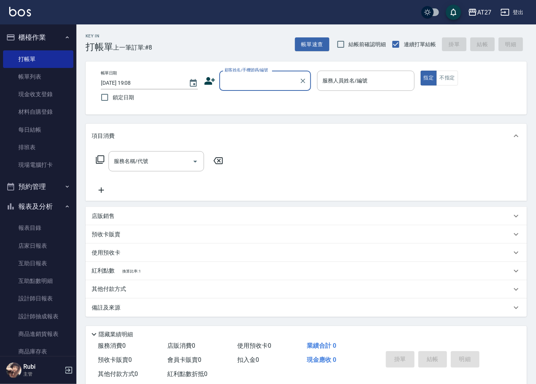
click at [246, 85] on input "顧客姓名/手機號碼/編號" at bounding box center [259, 80] width 73 height 13
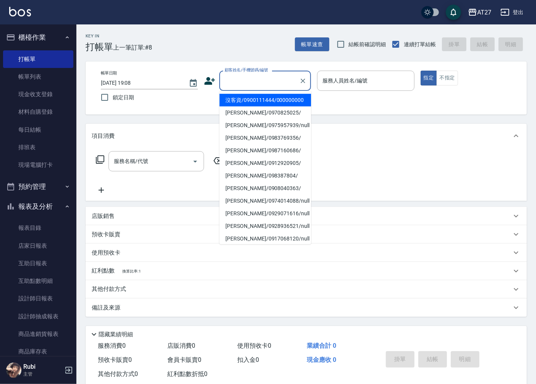
click at [247, 105] on li "沒客資/0900111444/000000000" at bounding box center [265, 100] width 92 height 13
type input "沒客資/0900111444/000000000"
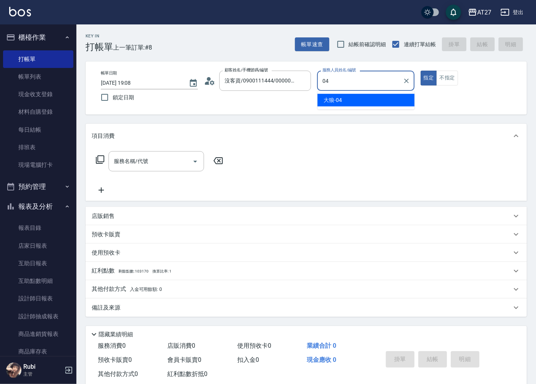
type input "大狼-04"
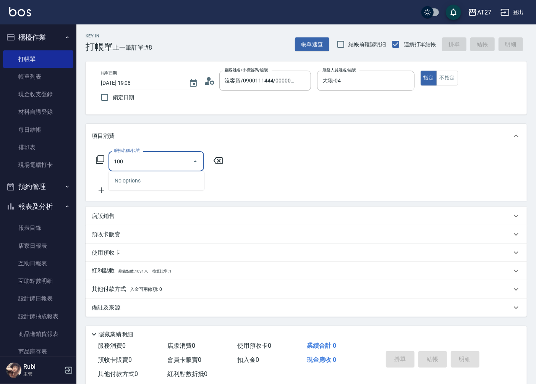
type input "1005"
type input "60"
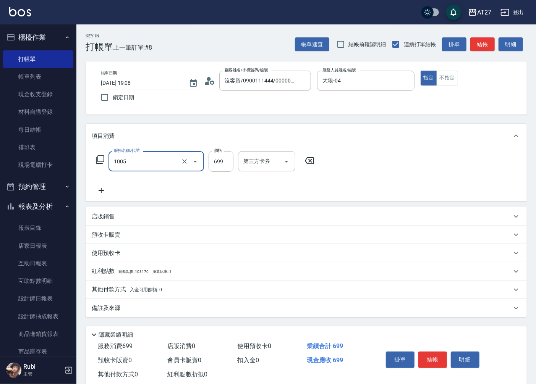
type input "毛囊淨化洗髮(1005)"
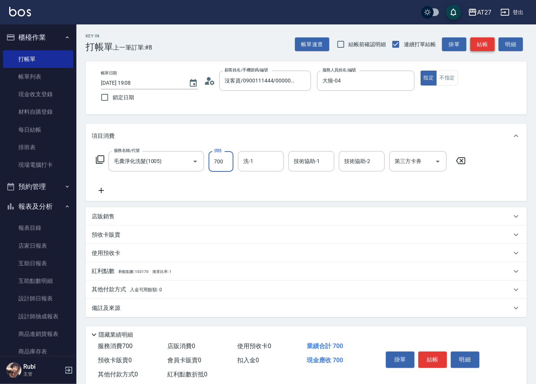
click at [483, 43] on button "結帳" at bounding box center [482, 44] width 24 height 14
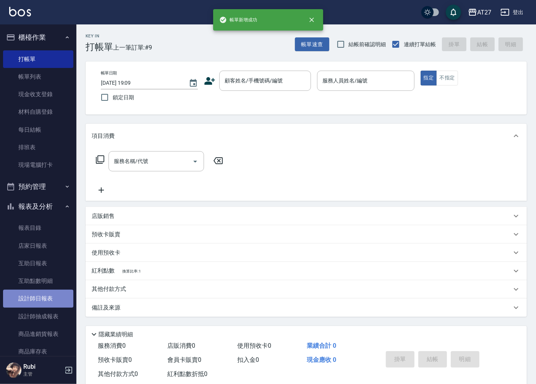
click at [42, 305] on link "設計師日報表" at bounding box center [38, 299] width 70 height 18
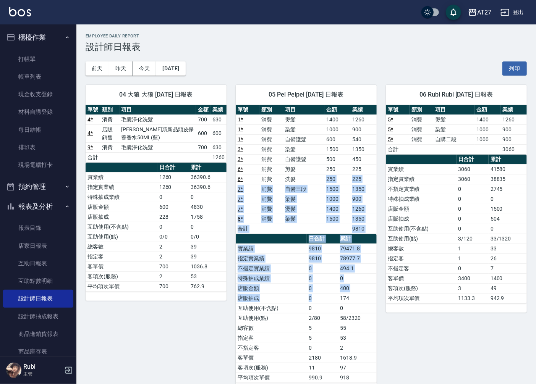
drag, startPoint x: 298, startPoint y: 182, endPoint x: 322, endPoint y: 308, distance: 128.0
click at [322, 308] on div "單號 類別 項目 金額 業績 1 * 消費 燙髮 1400 1260 1 * 消費 染髮 1000 900 1 * 消費 自備護髮 600 540 3 * 消…" at bounding box center [306, 244] width 141 height 278
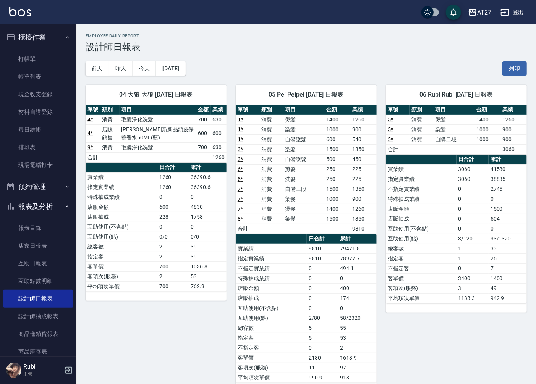
drag, startPoint x: 322, startPoint y: 308, endPoint x: 326, endPoint y: 327, distance: 19.4
click at [326, 328] on td "5" at bounding box center [322, 328] width 31 height 10
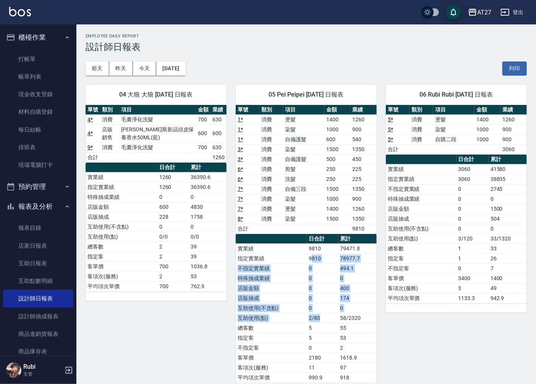
drag, startPoint x: 321, startPoint y: 316, endPoint x: 310, endPoint y: 255, distance: 62.1
click at [310, 255] on tbody "實業績 9810 79471.8 指定實業績 9810 78977.7 不指定實業績 0 494.1 特殊抽成業績 0 0 店販金額 0 400 店販抽成 0…" at bounding box center [306, 313] width 141 height 139
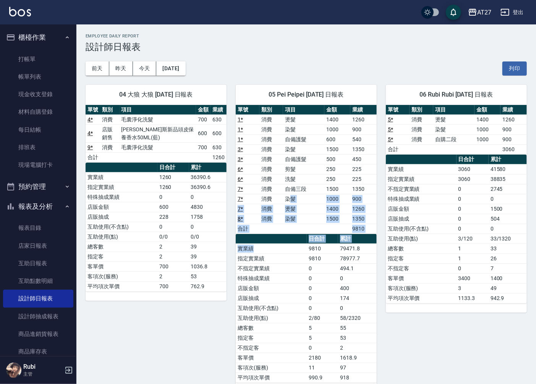
drag, startPoint x: 310, startPoint y: 255, endPoint x: 298, endPoint y: 253, distance: 12.1
click at [298, 253] on div "單號 類別 項目 金額 業績 1 * 消費 燙髮 1400 1260 1 * 消費 染髮 1000 900 1 * 消費 自備護髮 600 540 3 * 消…" at bounding box center [306, 244] width 141 height 278
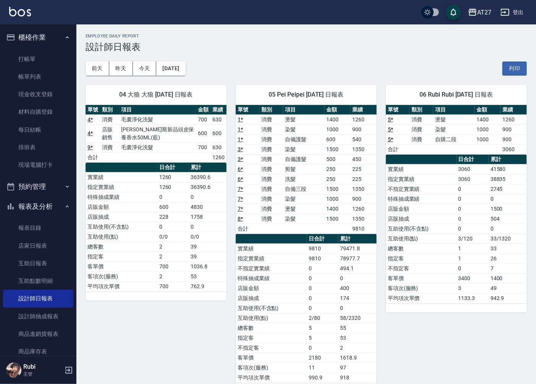
drag, startPoint x: 298, startPoint y: 253, endPoint x: 309, endPoint y: 274, distance: 23.9
click at [309, 275] on td "0" at bounding box center [322, 278] width 31 height 10
drag, startPoint x: 307, startPoint y: 266, endPoint x: 297, endPoint y: 232, distance: 35.3
click at [297, 232] on div "單號 類別 項目 金額 業績 1 * 消費 燙髮 1400 1260 1 * 消費 染髮 1000 900 1 * 消費 自備護髮 600 540 3 * 消…" at bounding box center [306, 244] width 141 height 278
drag, startPoint x: 297, startPoint y: 232, endPoint x: 294, endPoint y: 241, distance: 9.3
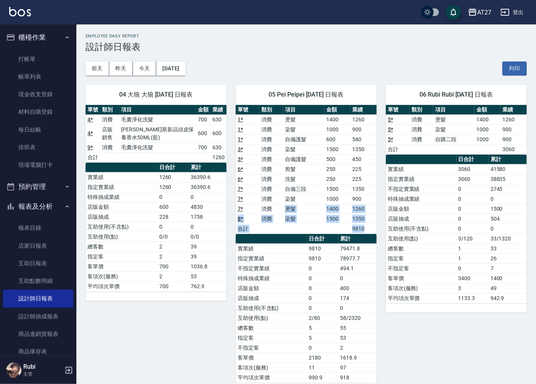
click at [294, 241] on div "單號 類別 項目 金額 業績 1 * 消費 燙髮 1400 1260 1 * 消費 染髮 1000 900 1 * 消費 自備護髮 600 540 3 * 消…" at bounding box center [306, 244] width 141 height 278
drag, startPoint x: 294, startPoint y: 241, endPoint x: 302, endPoint y: 274, distance: 33.9
click at [302, 274] on td "特殊抽成業績" at bounding box center [271, 278] width 71 height 10
click at [292, 239] on table "日合計 累計 實業績 9810 79471.8 指定實業績 9810 78977.7 不指定實業績 0 494.1 特殊抽成業績 0 0 店販金額 0 400…" at bounding box center [306, 308] width 141 height 149
drag, startPoint x: 292, startPoint y: 239, endPoint x: 293, endPoint y: 246, distance: 6.6
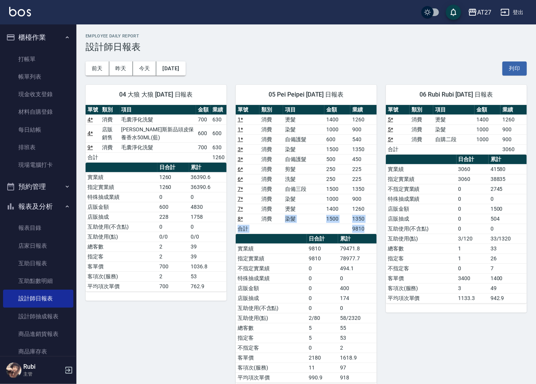
click at [293, 246] on div "單號 類別 項目 金額 業績 1 * 消費 燙髮 1400 1260 1 * 消費 染髮 1000 900 1 * 消費 自備護髮 600 540 3 * 消…" at bounding box center [306, 244] width 141 height 278
drag, startPoint x: 293, startPoint y: 246, endPoint x: 292, endPoint y: 233, distance: 12.7
click at [292, 233] on div "單號 類別 項目 金額 業績 1 * 消費 燙髮 1400 1260 1 * 消費 染髮 1000 900 1 * 消費 自備護髮 600 540 3 * 消…" at bounding box center [306, 244] width 141 height 278
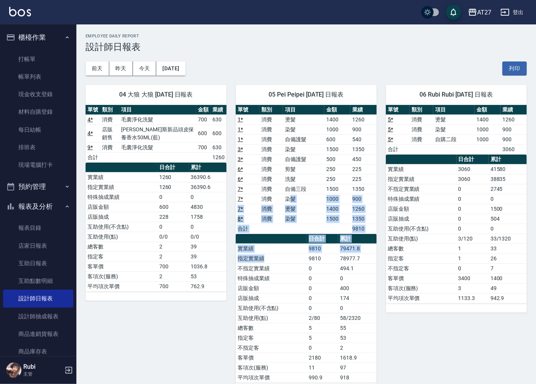
drag, startPoint x: 292, startPoint y: 233, endPoint x: 308, endPoint y: 274, distance: 44.0
click at [308, 274] on div "單號 類別 項目 金額 業績 1 * 消費 燙髮 1400 1260 1 * 消費 染髮 1000 900 1 * 消費 自備護髮 600 540 3 * 消…" at bounding box center [306, 244] width 141 height 278
drag, startPoint x: 308, startPoint y: 274, endPoint x: 307, endPoint y: 283, distance: 8.8
click at [307, 283] on td "0" at bounding box center [322, 278] width 31 height 10
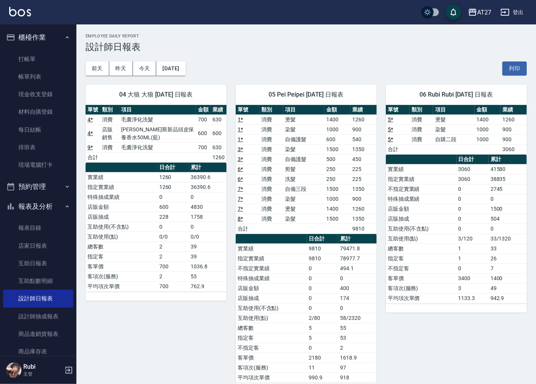
click at [291, 320] on td "互助使用(點)" at bounding box center [271, 318] width 71 height 10
drag, startPoint x: 294, startPoint y: 312, endPoint x: 281, endPoint y: 244, distance: 69.1
click at [281, 244] on tbody "實業績 9810 79471.8 指定實業績 9810 78977.7 不指定實業績 0 494.1 特殊抽成業績 0 0 店販金額 0 400 店販抽成 0…" at bounding box center [306, 313] width 141 height 139
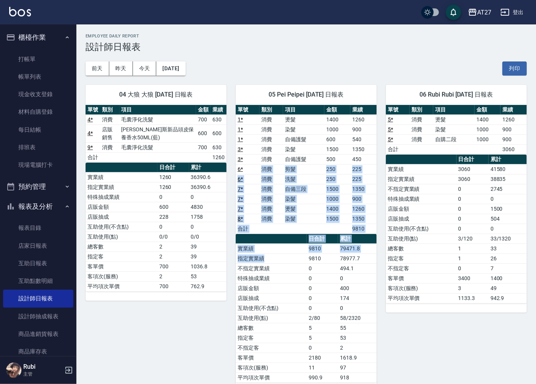
drag, startPoint x: 281, startPoint y: 244, endPoint x: 297, endPoint y: 279, distance: 38.5
click at [297, 279] on div "單號 類別 項目 金額 業績 1 * 消費 燙髮 1400 1260 1 * 消費 染髮 1000 900 1 * 消費 自備護髮 600 540 3 * 消…" at bounding box center [306, 244] width 141 height 278
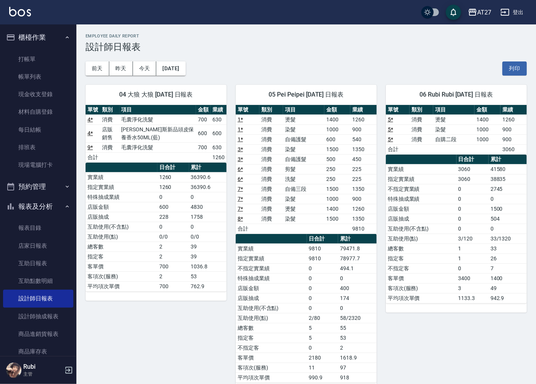
drag, startPoint x: 297, startPoint y: 279, endPoint x: 299, endPoint y: 289, distance: 10.1
click at [299, 294] on td "店販抽成" at bounding box center [271, 298] width 71 height 10
drag, startPoint x: 291, startPoint y: 283, endPoint x: 291, endPoint y: 215, distance: 68.7
click at [291, 215] on div "單號 類別 項目 金額 業績 1 * 消費 燙髮 1400 1260 1 * 消費 染髮 1000 900 1 * 消費 自備護髮 600 540 3 * 消…" at bounding box center [306, 244] width 141 height 278
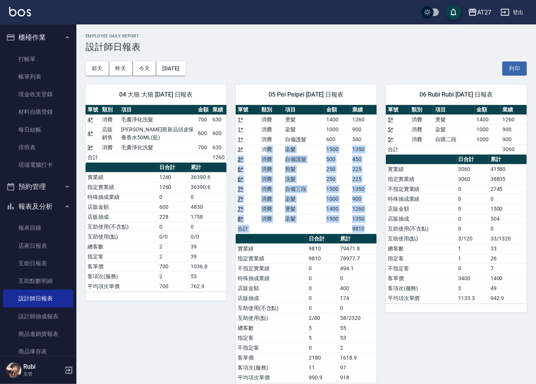
drag, startPoint x: 291, startPoint y: 215, endPoint x: 297, endPoint y: 270, distance: 56.1
click at [297, 270] on div "單號 類別 項目 金額 業績 1 * 消費 燙髮 1400 1260 1 * 消費 染髮 1000 900 1 * 消費 自備護髮 600 540 3 * 消…" at bounding box center [306, 244] width 141 height 278
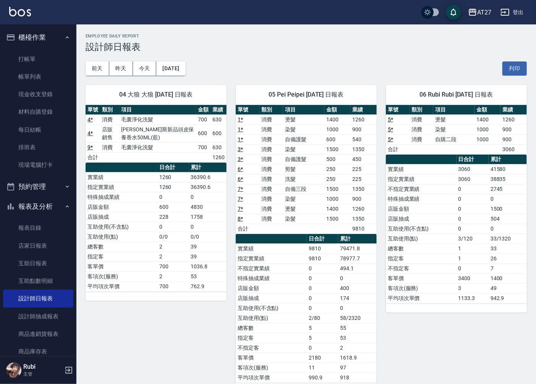
drag, startPoint x: 297, startPoint y: 270, endPoint x: 288, endPoint y: 282, distance: 14.9
click at [294, 294] on td "店販抽成" at bounding box center [271, 298] width 71 height 10
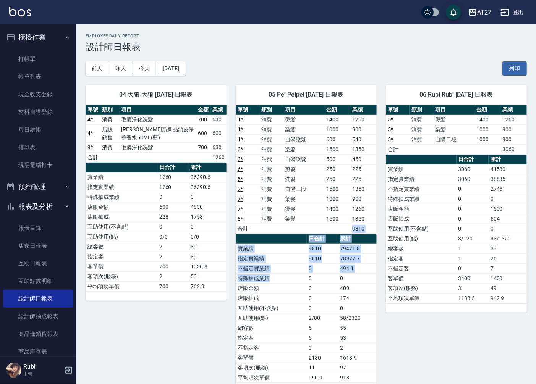
drag, startPoint x: 271, startPoint y: 234, endPoint x: 261, endPoint y: 213, distance: 23.2
click at [261, 213] on div "單號 類別 項目 金額 業績 1 * 消費 燙髮 1400 1260 1 * 消費 染髮 1000 900 1 * 消費 自備護髮 600 540 3 * 消…" at bounding box center [306, 244] width 141 height 278
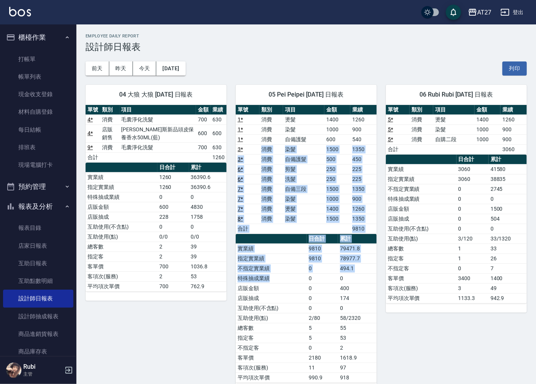
drag, startPoint x: 261, startPoint y: 213, endPoint x: 297, endPoint y: 289, distance: 84.4
click at [297, 289] on div "單號 類別 項目 金額 業績 1 * 消費 燙髮 1400 1260 1 * 消費 染髮 1000 900 1 * 消費 自備護髮 600 540 3 * 消…" at bounding box center [306, 244] width 141 height 278
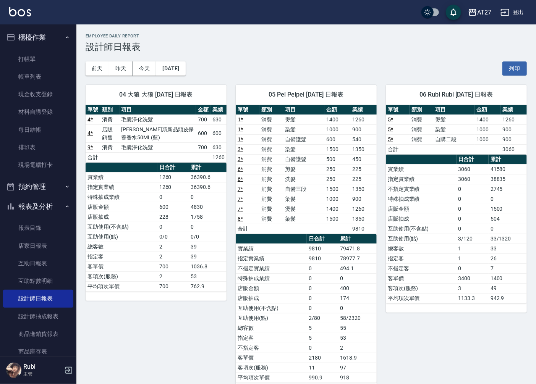
drag, startPoint x: 297, startPoint y: 289, endPoint x: 302, endPoint y: 301, distance: 12.8
click at [302, 301] on td "店販抽成" at bounding box center [271, 298] width 71 height 10
click at [302, 259] on tbody "實業績 9810 79471.8 指定實業績 9810 78977.7 不指定實業績 0 494.1 特殊抽成業績 0 0 店販金額 0 400 店販抽成 0…" at bounding box center [306, 313] width 141 height 139
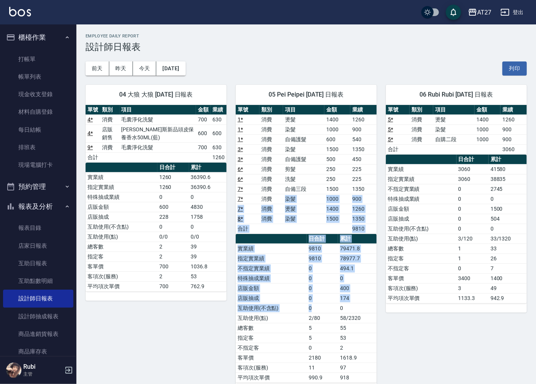
drag, startPoint x: 302, startPoint y: 259, endPoint x: 326, endPoint y: 314, distance: 60.7
click at [326, 314] on div "單號 類別 項目 金額 業績 1 * 消費 燙髮 1400 1260 1 * 消費 染髮 1000 900 1 * 消費 自備護髮 600 540 3 * 消…" at bounding box center [306, 244] width 141 height 278
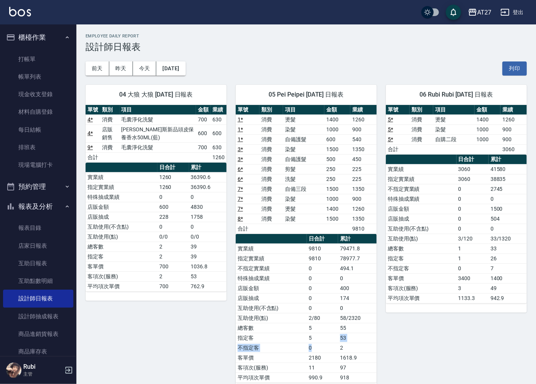
drag, startPoint x: 326, startPoint y: 314, endPoint x: 310, endPoint y: 325, distance: 18.6
click at [310, 325] on tbody "實業績 9810 79471.8 指定實業績 9810 78977.7 不指定實業績 0 494.1 特殊抽成業績 0 0 店販金額 0 400 店販抽成 0…" at bounding box center [306, 313] width 141 height 139
drag, startPoint x: 310, startPoint y: 325, endPoint x: 292, endPoint y: 264, distance: 63.4
click at [292, 264] on tbody "實業績 9810 79471.8 指定實業績 9810 78977.7 不指定實業績 0 494.1 特殊抽成業績 0 0 店販金額 0 400 店販抽成 0…" at bounding box center [306, 313] width 141 height 139
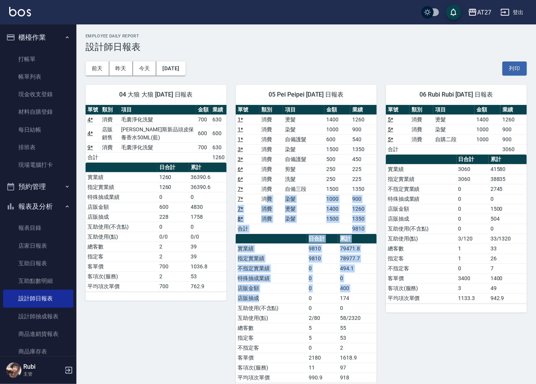
drag, startPoint x: 292, startPoint y: 264, endPoint x: 307, endPoint y: 320, distance: 57.7
click at [307, 320] on div "單號 類別 項目 金額 業績 1 * 消費 燙髮 1400 1260 1 * 消費 染髮 1000 900 1 * 消費 自備護髮 600 540 3 * 消…" at bounding box center [306, 244] width 141 height 278
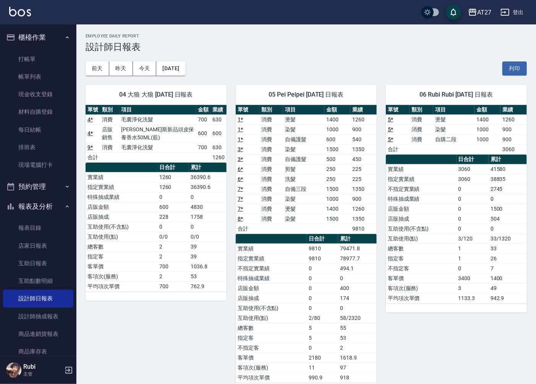
drag, startPoint x: 307, startPoint y: 320, endPoint x: 299, endPoint y: 339, distance: 20.2
click at [299, 339] on td "指定客" at bounding box center [271, 338] width 71 height 10
drag, startPoint x: 299, startPoint y: 339, endPoint x: 301, endPoint y: 327, distance: 11.5
click at [301, 327] on tbody "實業績 9810 79471.8 指定實業績 9810 78977.7 不指定實業績 0 494.1 特殊抽成業績 0 0 店販金額 0 400 店販抽成 0…" at bounding box center [306, 313] width 141 height 139
drag, startPoint x: 301, startPoint y: 327, endPoint x: 327, endPoint y: 350, distance: 35.2
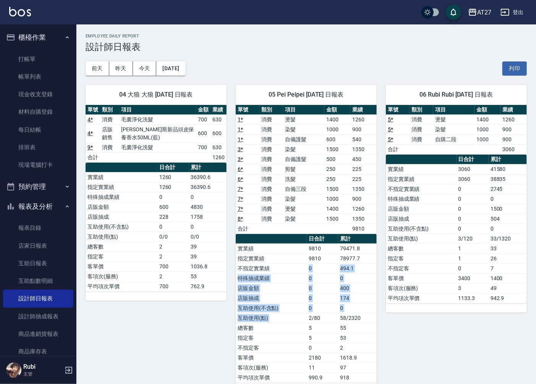
click at [327, 350] on tbody "實業績 9810 79471.8 指定實業績 9810 78977.7 不指定實業績 0 494.1 特殊抽成業績 0 0 店販金額 0 400 店販抽成 0…" at bounding box center [306, 313] width 141 height 139
drag, startPoint x: 327, startPoint y: 350, endPoint x: 333, endPoint y: 371, distance: 21.4
click at [333, 371] on td "11" at bounding box center [322, 368] width 31 height 10
